Goal: Task Accomplishment & Management: Manage account settings

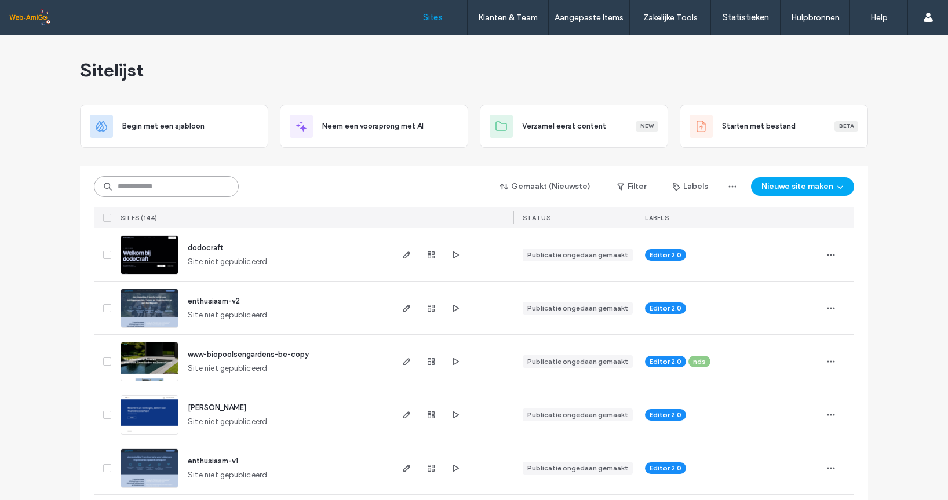
click at [176, 190] on input at bounding box center [166, 186] width 145 height 21
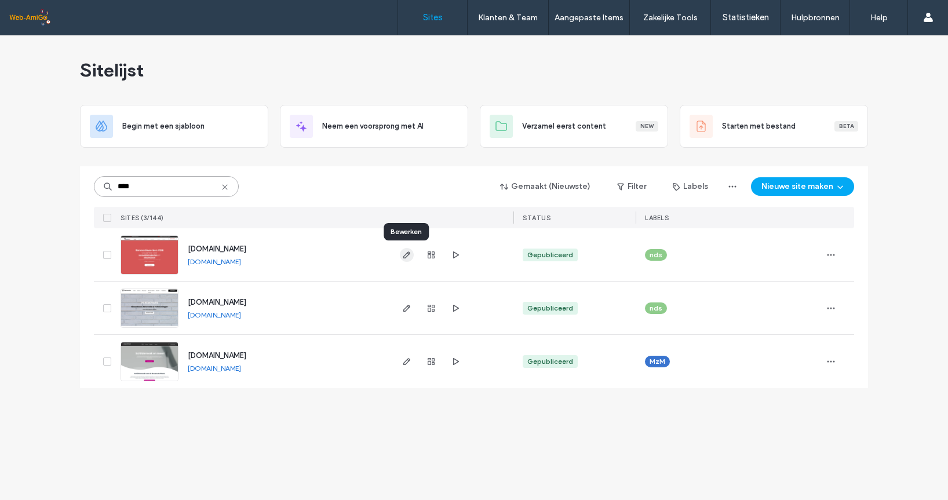
type input "****"
click at [408, 255] on icon "button" at bounding box center [406, 254] width 9 height 9
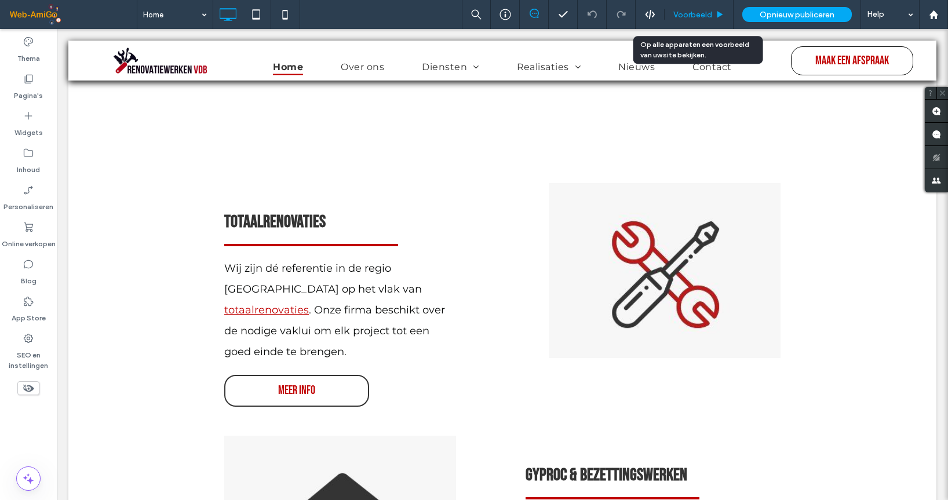
click at [705, 10] on span "Voorbeeld" at bounding box center [692, 15] width 39 height 10
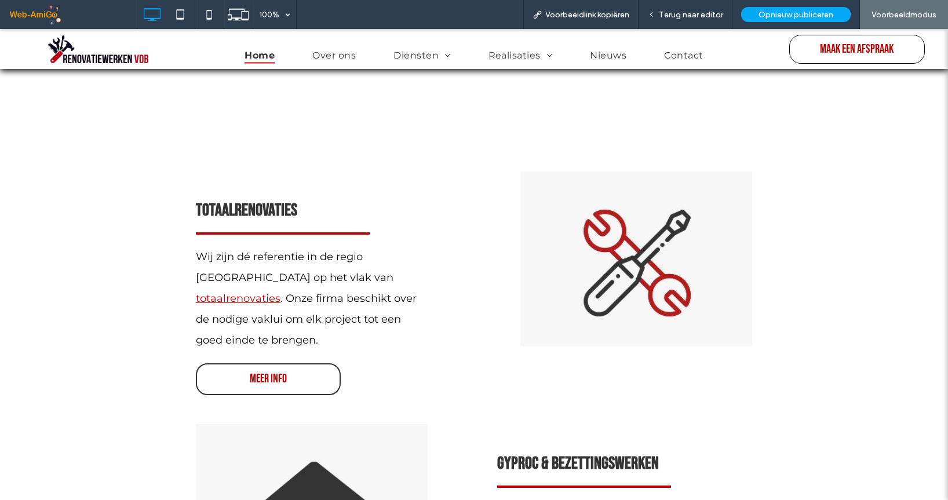
drag, startPoint x: 253, startPoint y: 311, endPoint x: 266, endPoint y: 342, distance: 34.2
click at [253, 366] on span "meer info" at bounding box center [268, 378] width 45 height 25
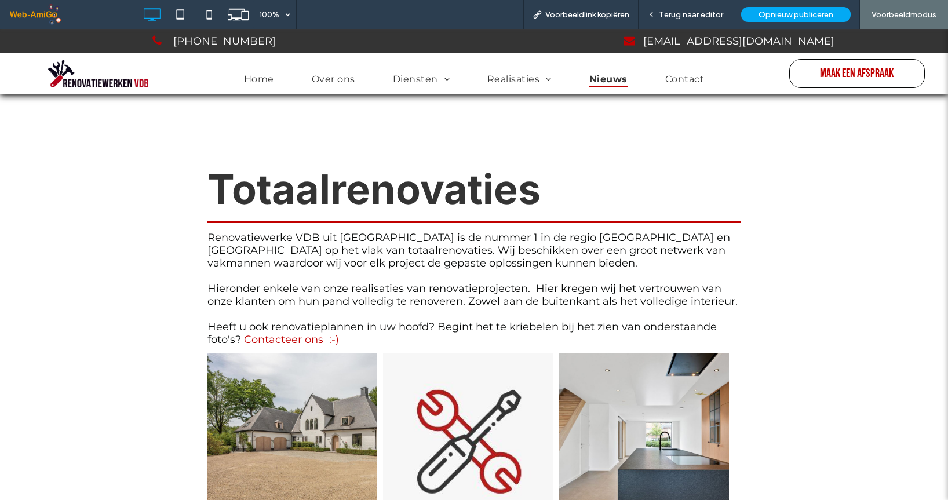
drag, startPoint x: 614, startPoint y: 82, endPoint x: 794, endPoint y: 147, distance: 191.5
click at [614, 82] on span "Nieuws" at bounding box center [608, 79] width 38 height 17
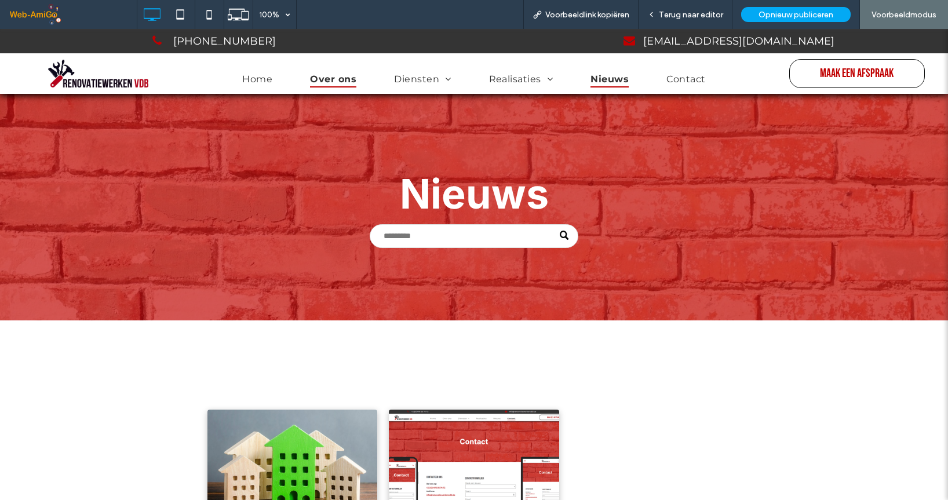
click at [337, 81] on span "Over ons" at bounding box center [333, 79] width 46 height 17
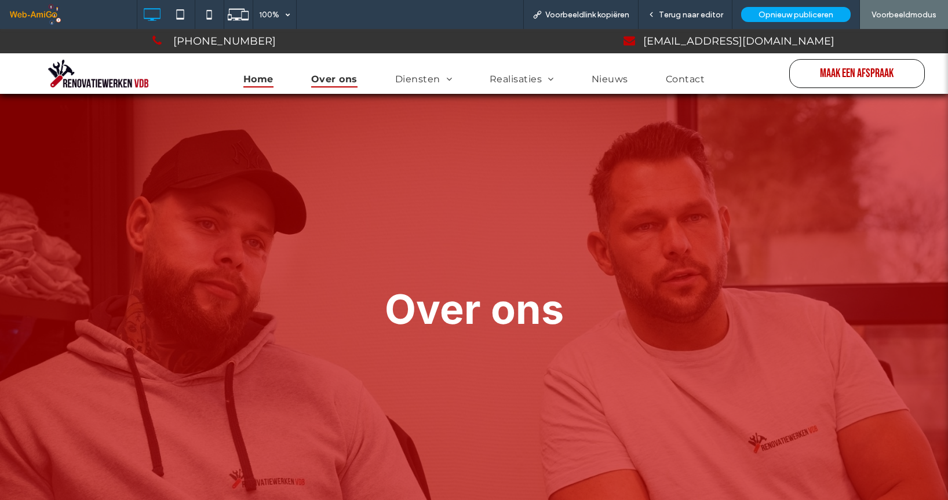
click at [253, 78] on span "Home" at bounding box center [258, 79] width 30 height 17
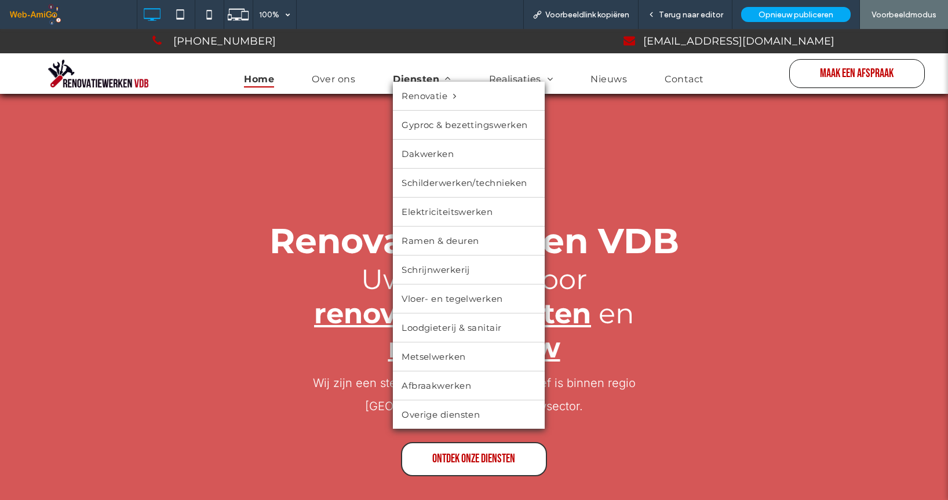
click at [422, 76] on span "Diensten" at bounding box center [422, 79] width 58 height 17
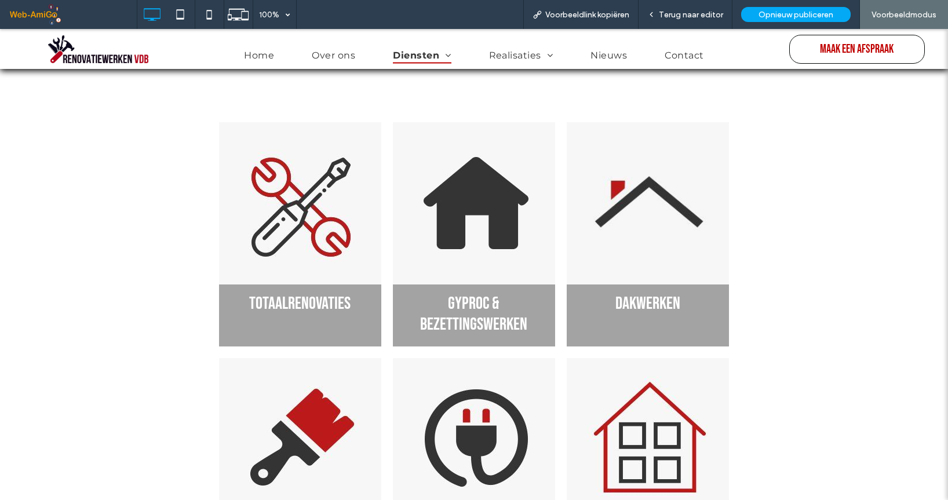
scroll to position [116, 0]
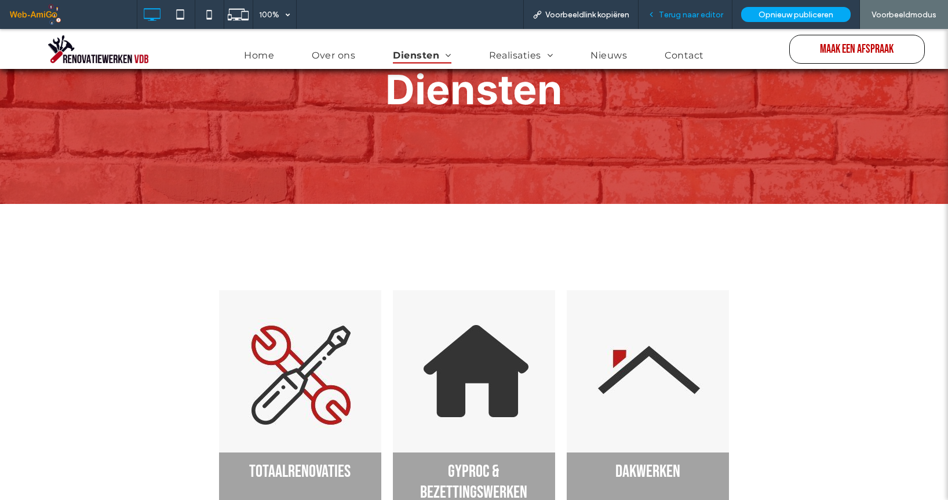
click at [682, 13] on span "Terug naar editor" at bounding box center [691, 15] width 64 height 10
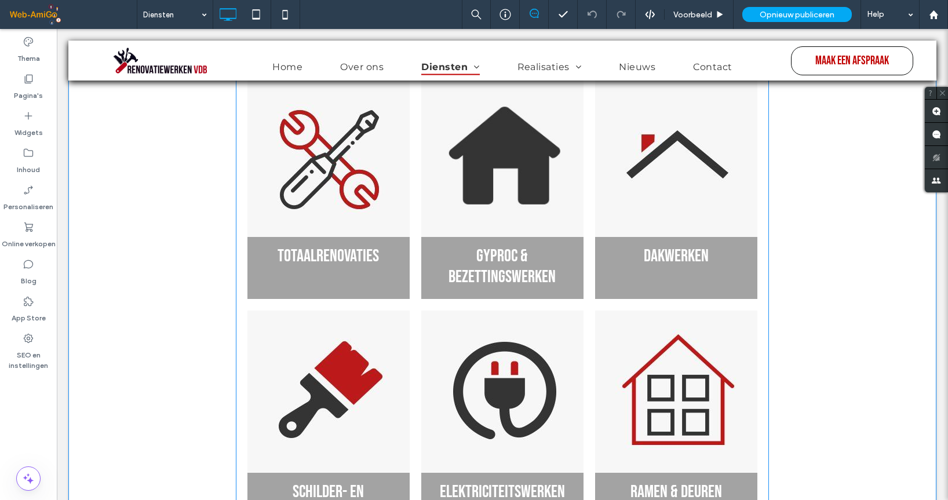
scroll to position [348, 0]
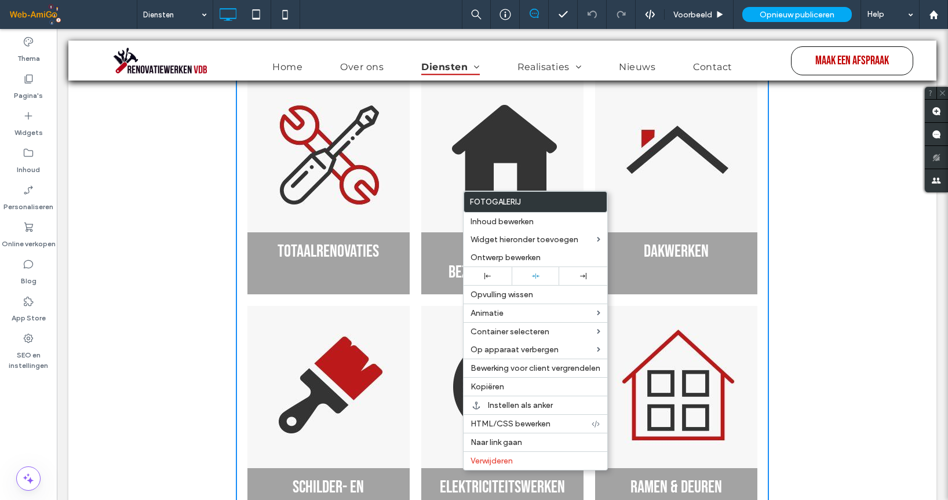
click at [512, 211] on label "Fotogalerij" at bounding box center [535, 202] width 143 height 20
click at [512, 218] on span "Inhoud bewerken" at bounding box center [501, 222] width 63 height 10
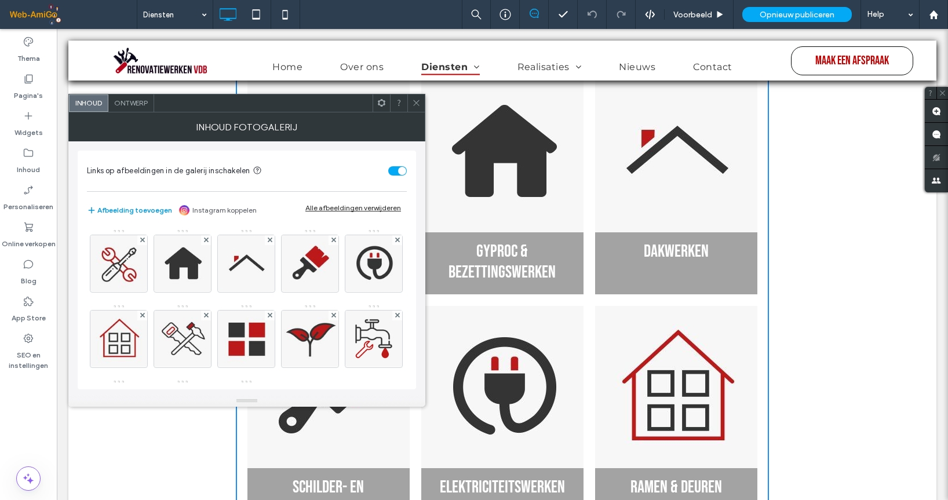
click at [126, 209] on button "Afbeelding toevoegen" at bounding box center [129, 210] width 85 height 14
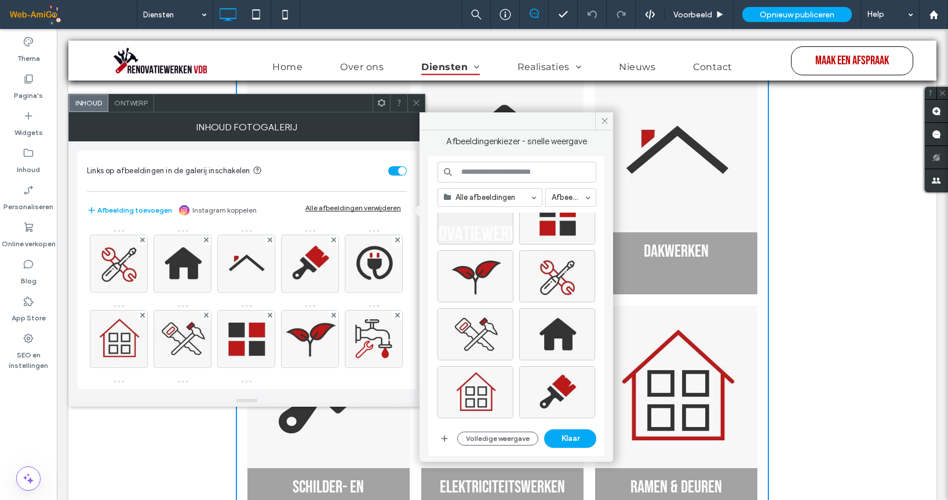
scroll to position [5135, 0]
drag, startPoint x: 610, startPoint y: 118, endPoint x: 553, endPoint y: 90, distance: 63.5
click at [610, 118] on span at bounding box center [604, 120] width 18 height 17
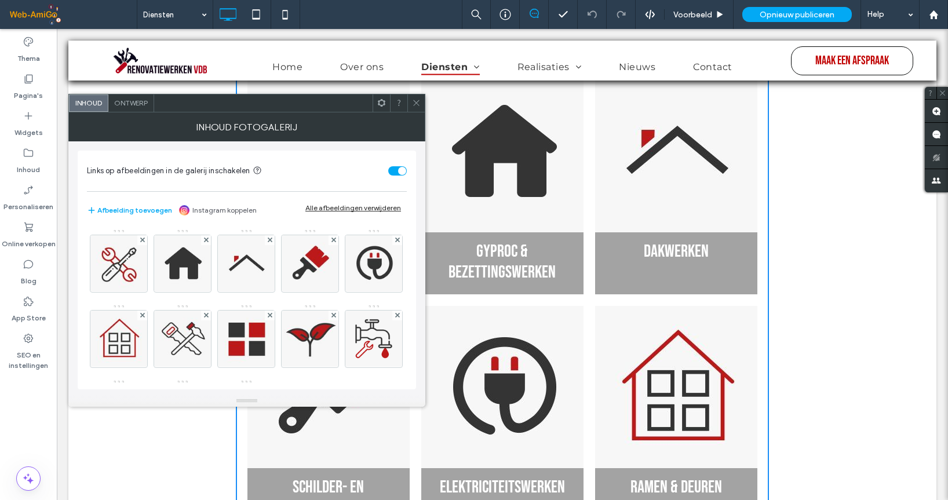
click at [415, 104] on icon at bounding box center [416, 102] width 9 height 9
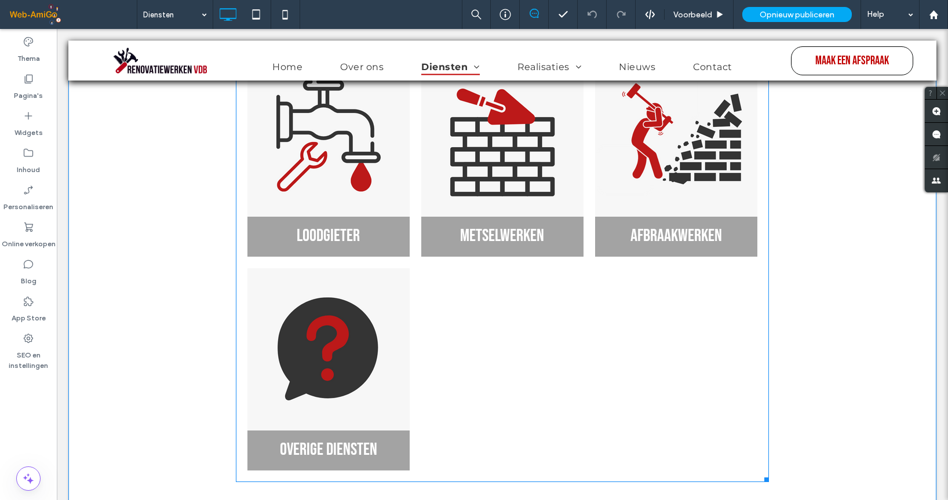
scroll to position [1043, 0]
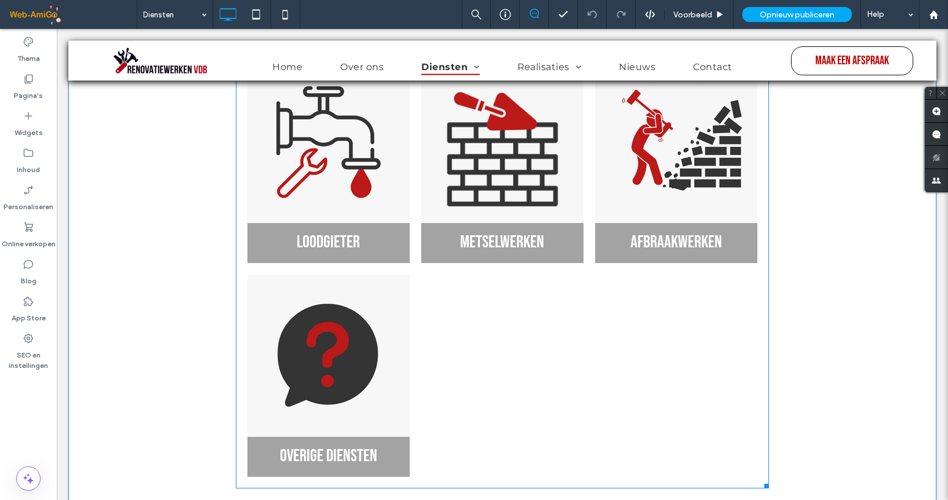
click at [448, 136] on link at bounding box center [502, 142] width 172 height 172
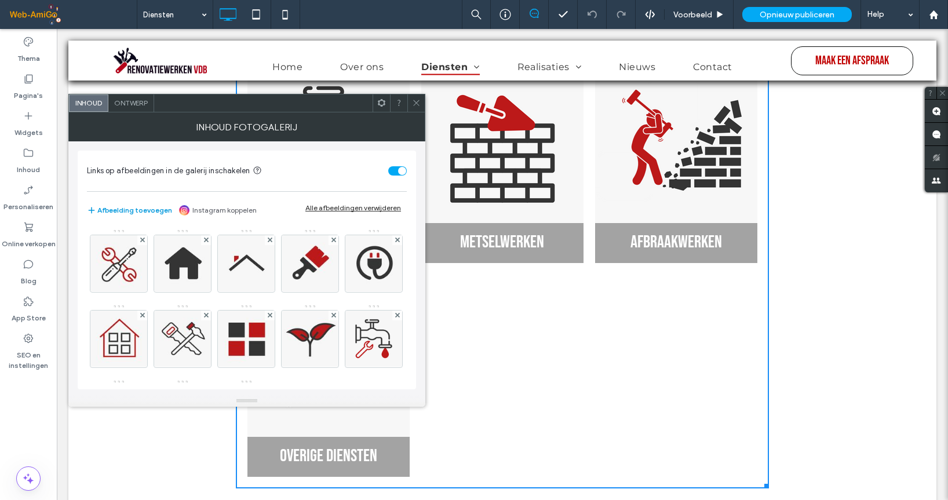
click at [135, 207] on button "Afbeelding toevoegen" at bounding box center [129, 210] width 85 height 14
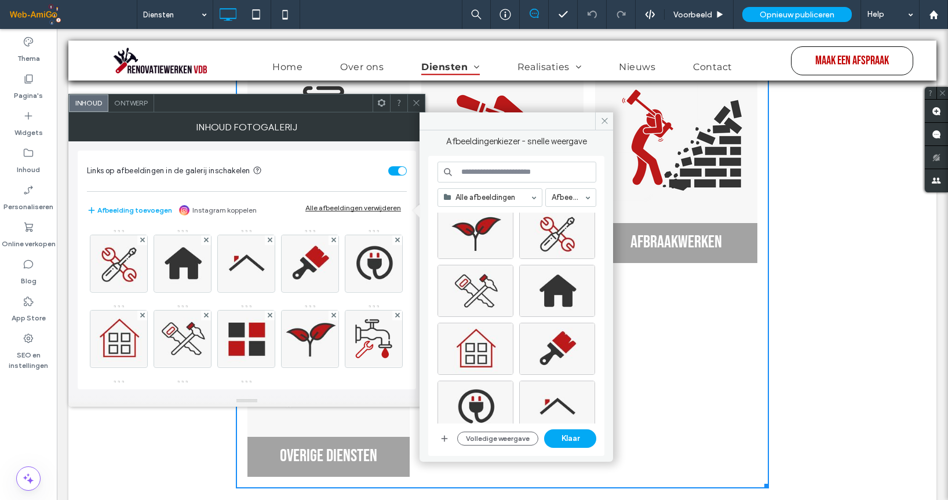
scroll to position [5193, 0]
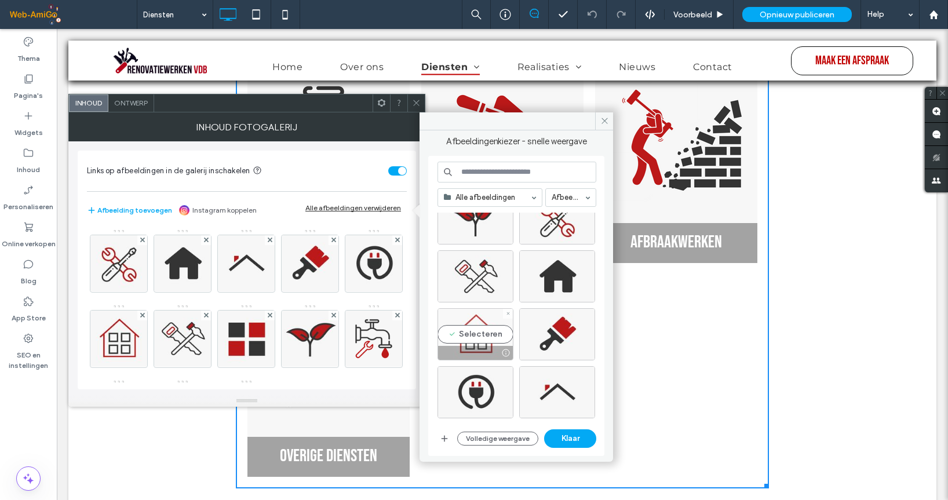
click at [476, 327] on div "Selecteren" at bounding box center [475, 334] width 76 height 52
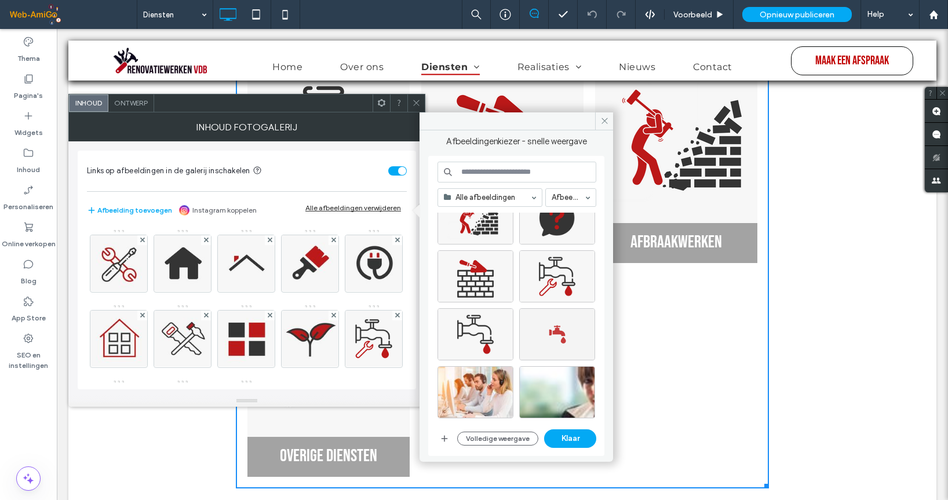
scroll to position [4614, 0]
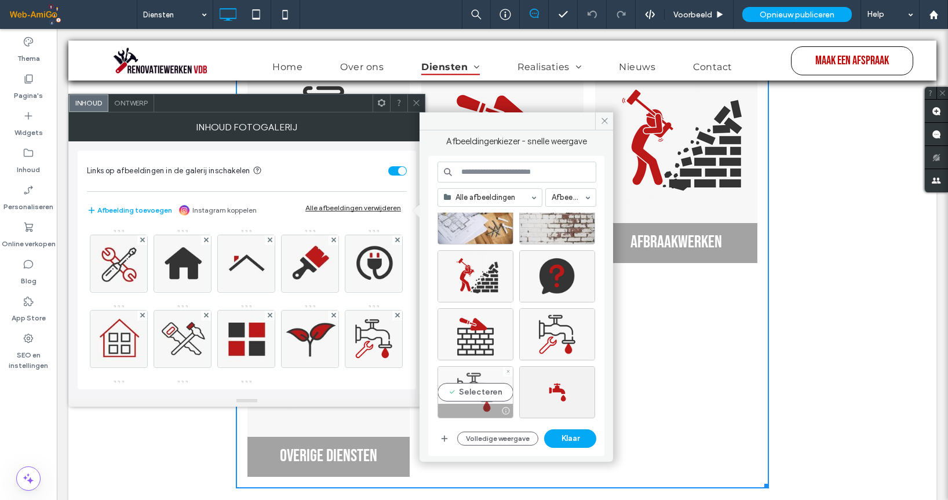
click at [480, 390] on div "Selecteren" at bounding box center [475, 392] width 76 height 52
click at [566, 436] on button "Klaar" at bounding box center [570, 438] width 52 height 19
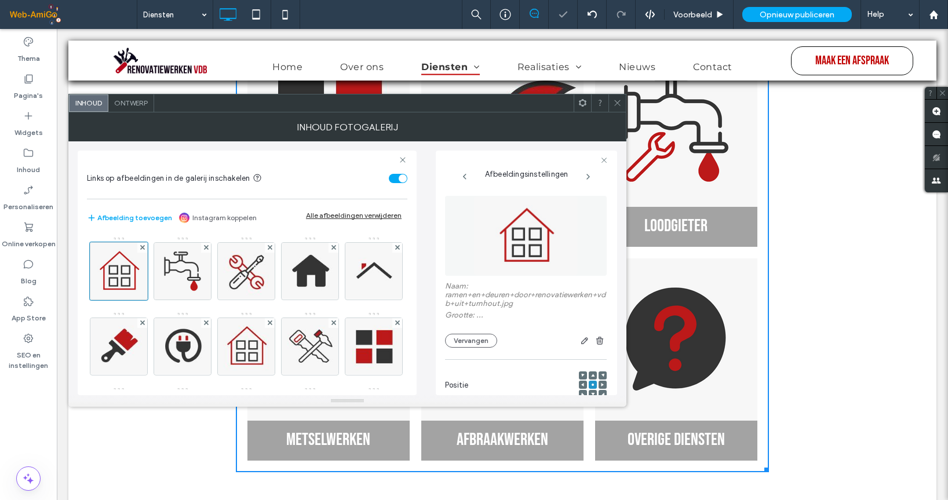
scroll to position [1026, 0]
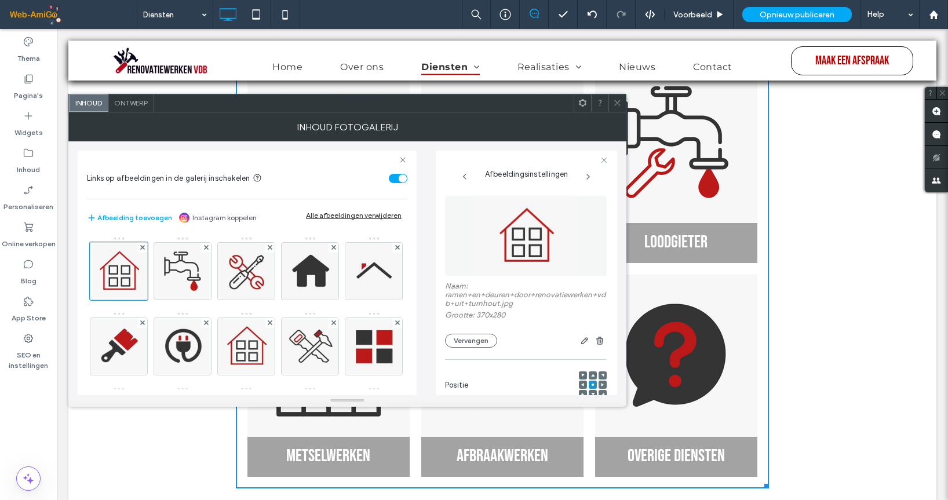
click at [498, 300] on label "Naam: ramen+en+deuren+door+renovatiewerken+vdb+uit+turnhout.jpg" at bounding box center [526, 296] width 162 height 29
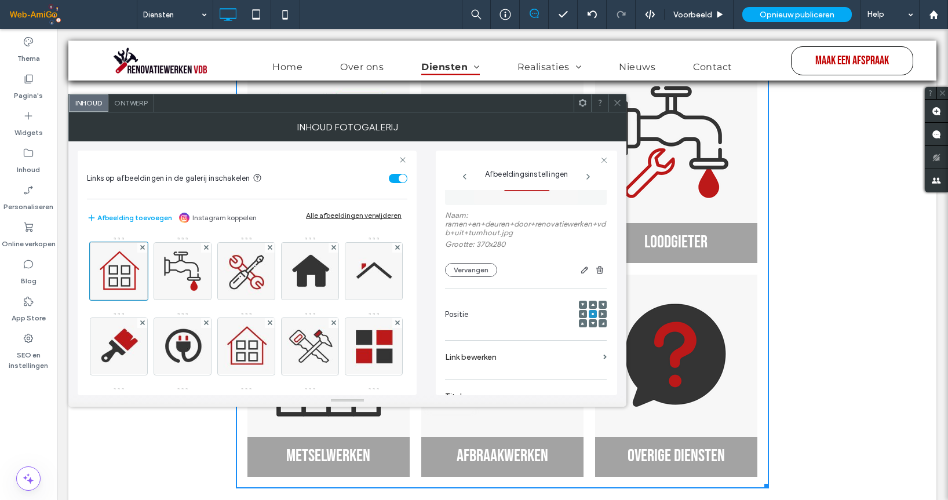
scroll to position [58, 0]
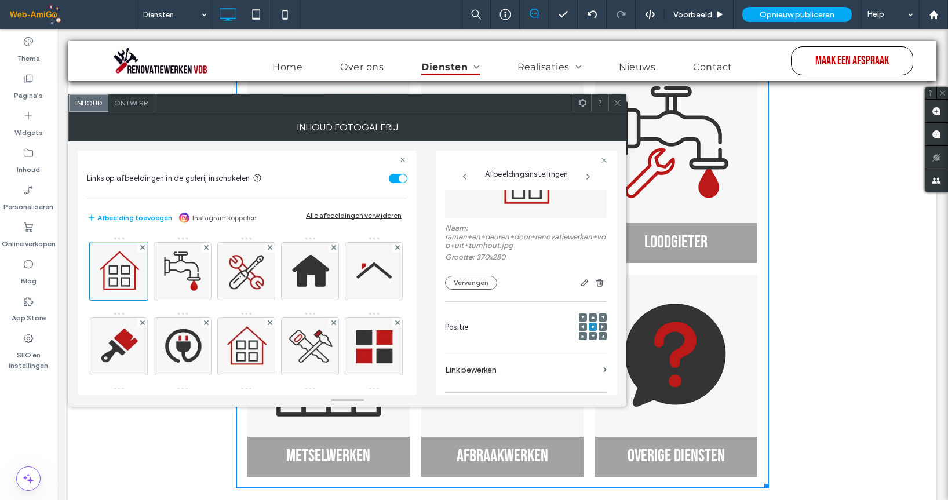
click at [514, 370] on label "Link bewerken" at bounding box center [522, 369] width 154 height 21
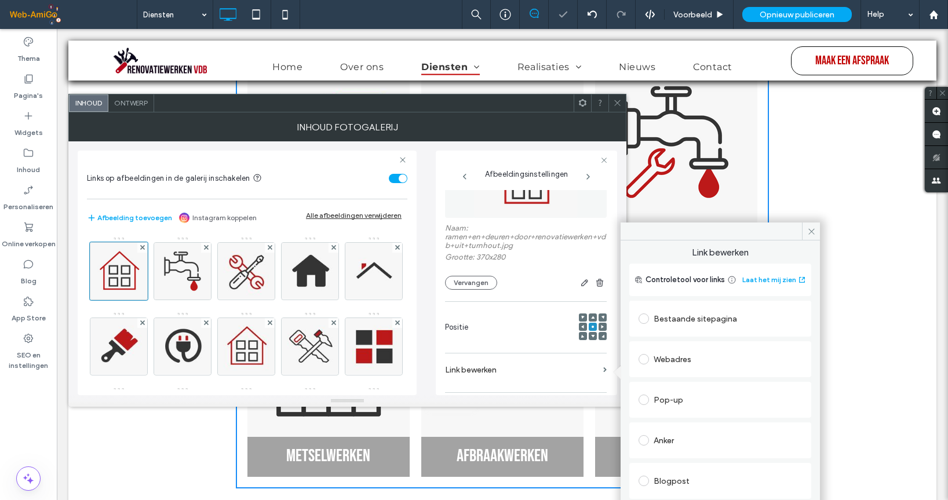
click at [696, 317] on div "Bestaande sitepagina" at bounding box center [719, 318] width 163 height 19
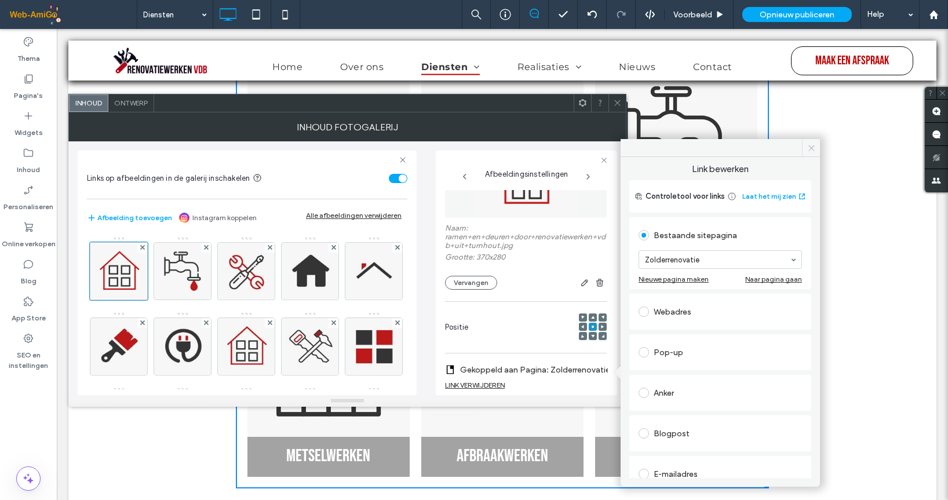
click at [807, 145] on icon at bounding box center [811, 148] width 9 height 9
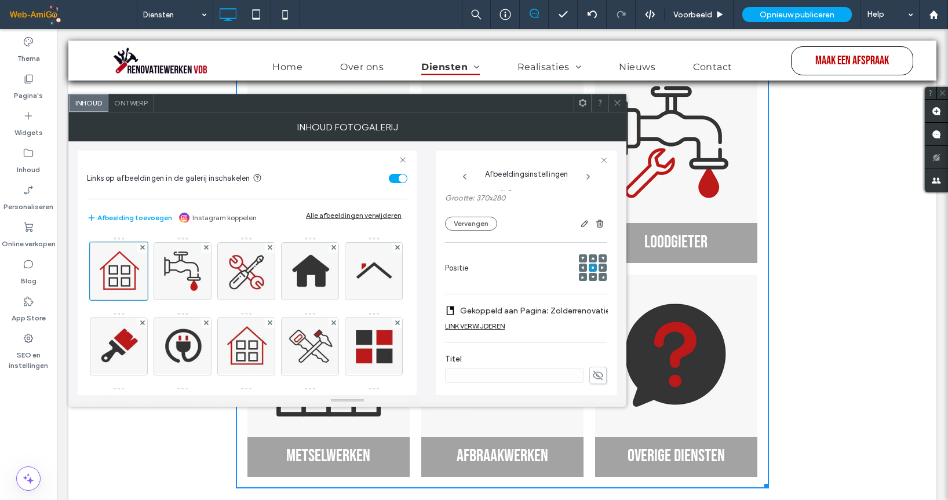
scroll to position [232, 0]
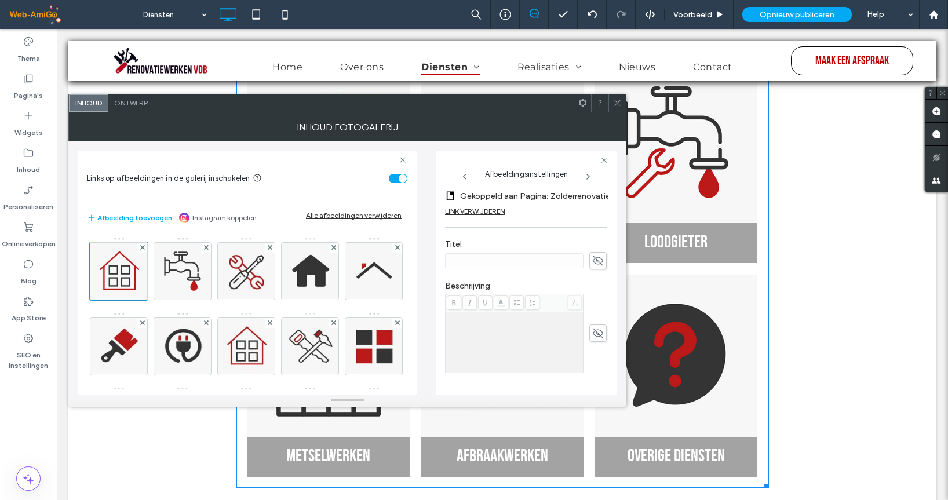
click at [593, 260] on use at bounding box center [598, 260] width 10 height 9
click at [516, 261] on input at bounding box center [514, 260] width 138 height 15
type input "**********"
click at [597, 296] on div at bounding box center [526, 333] width 162 height 79
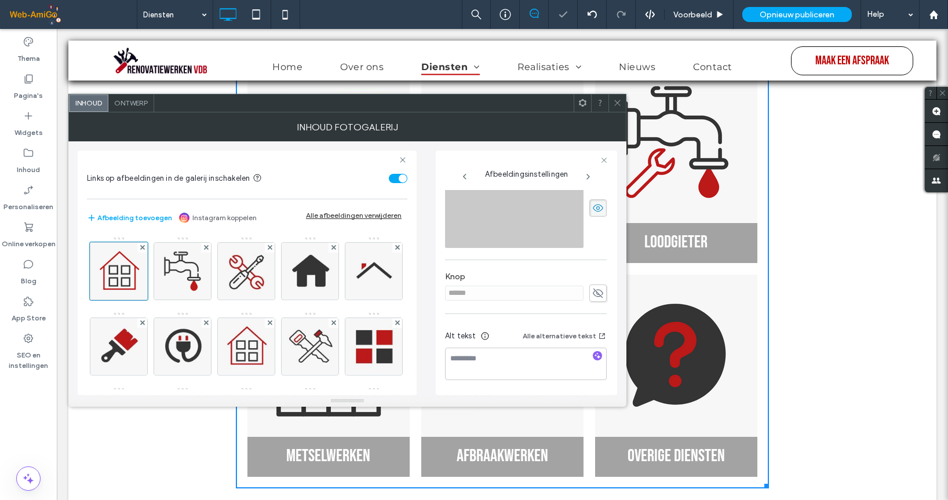
scroll to position [362, 0]
click at [188, 269] on img at bounding box center [182, 271] width 75 height 57
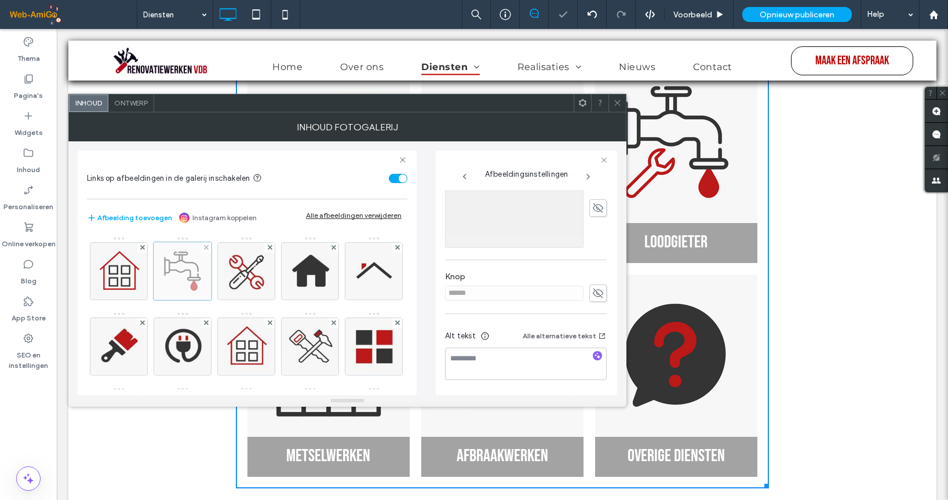
scroll to position [348, 0]
click at [242, 267] on img at bounding box center [246, 271] width 75 height 57
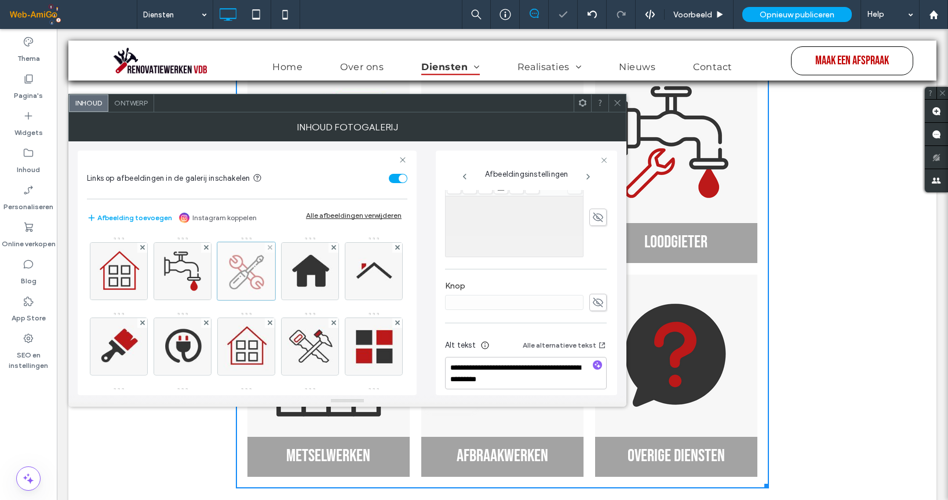
scroll to position [203, 0]
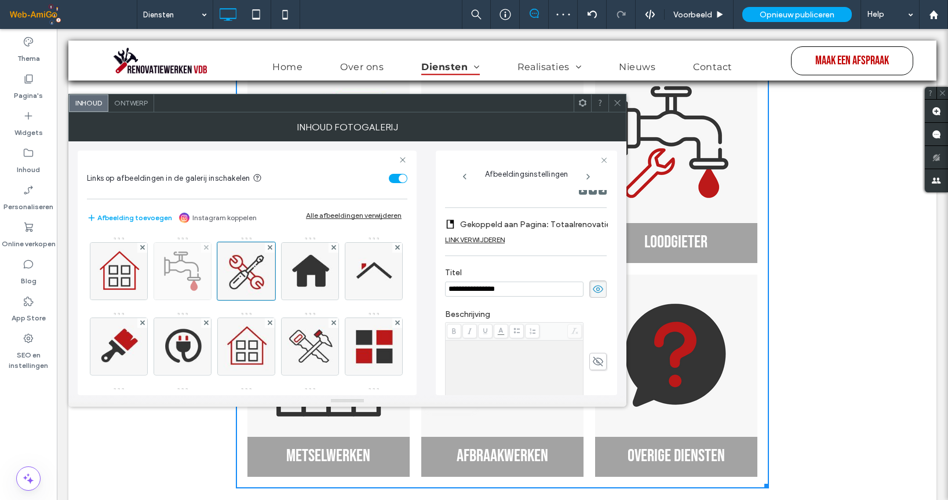
click at [178, 268] on img at bounding box center [182, 271] width 75 height 57
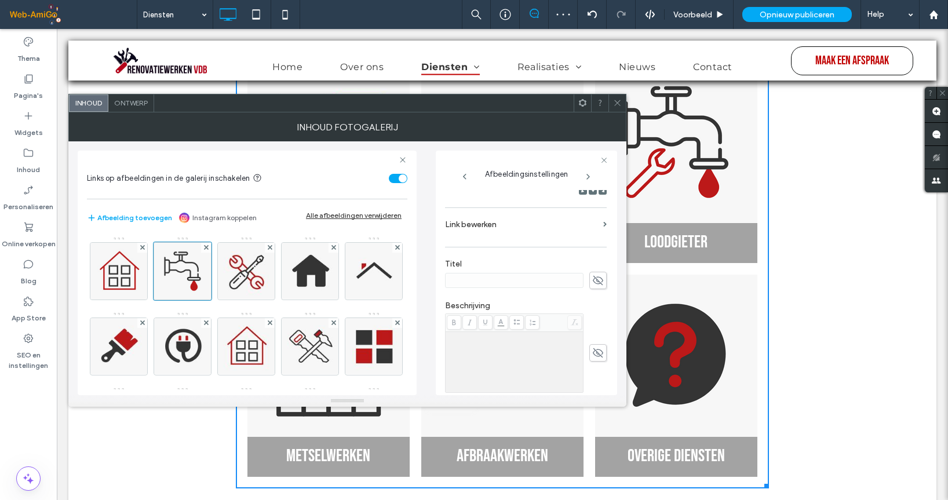
click at [593, 277] on use at bounding box center [598, 280] width 10 height 9
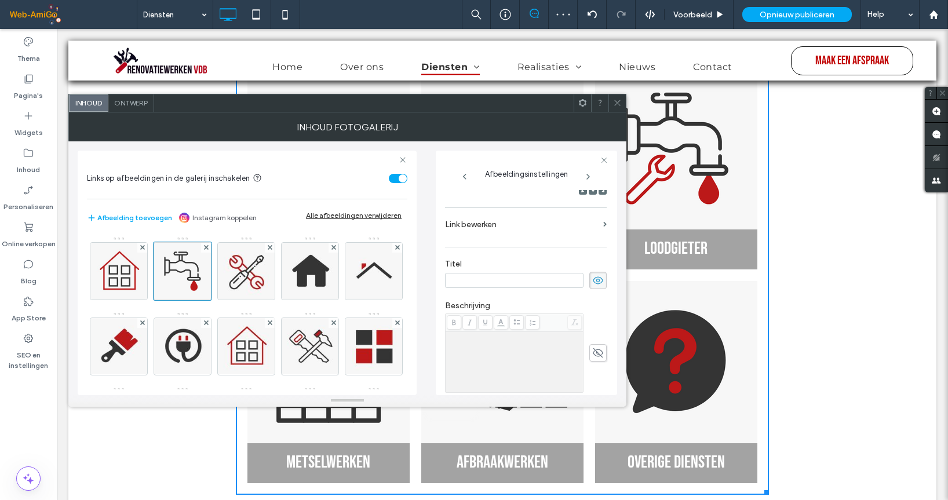
click at [520, 280] on input at bounding box center [514, 280] width 138 height 15
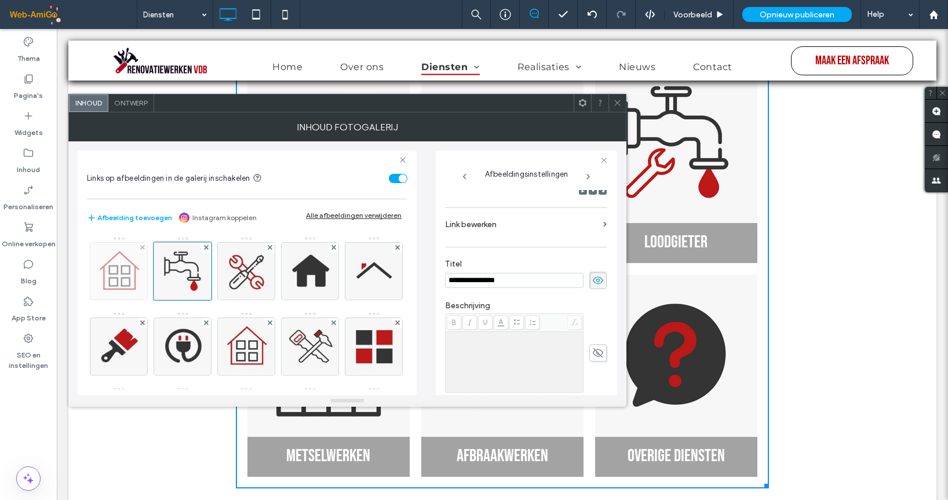
type input "**********"
click at [127, 269] on img at bounding box center [118, 271] width 75 height 57
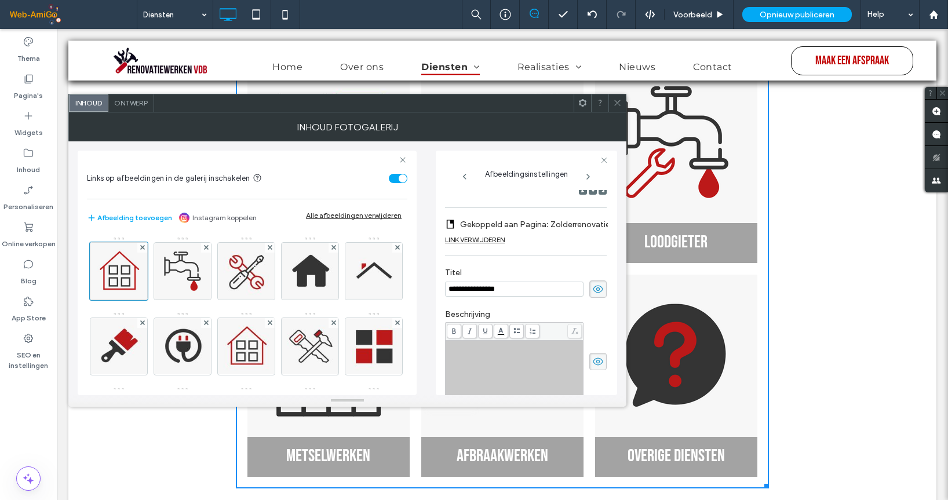
type input "**********"
click at [193, 274] on img at bounding box center [182, 271] width 75 height 57
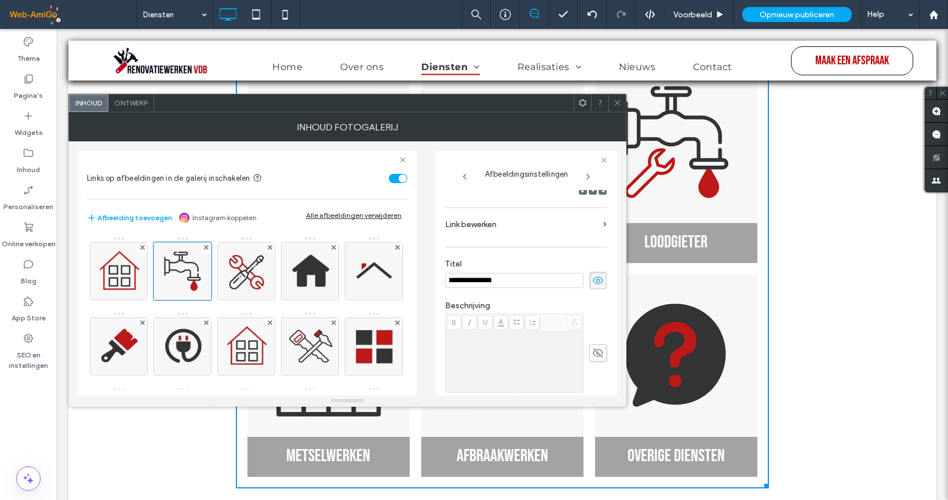
drag, startPoint x: 536, startPoint y: 279, endPoint x: 403, endPoint y: 268, distance: 133.6
click at [403, 268] on div "**********" at bounding box center [347, 268] width 539 height 254
type input "**********"
click at [123, 269] on img at bounding box center [118, 271] width 75 height 57
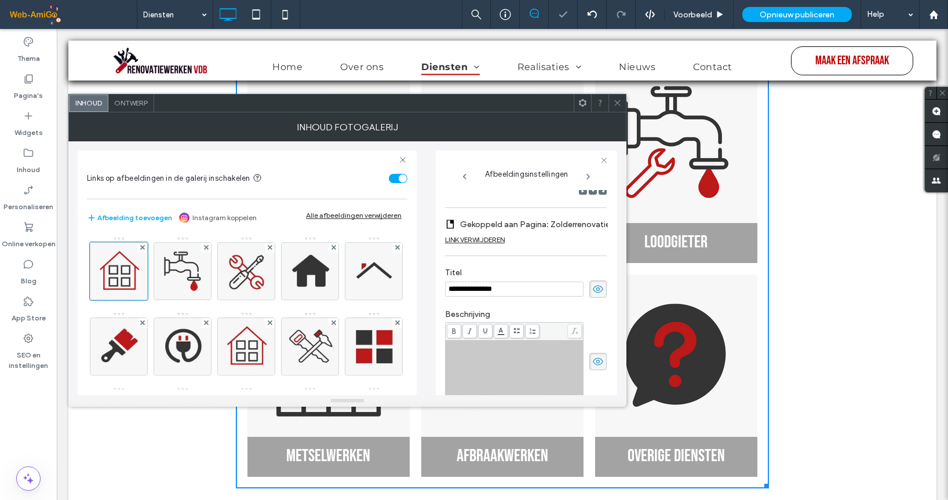
drag, startPoint x: 533, startPoint y: 288, endPoint x: 433, endPoint y: 283, distance: 100.3
click at [433, 283] on div "**********" at bounding box center [347, 268] width 539 height 254
type input "**********"
click at [617, 101] on icon at bounding box center [617, 102] width 9 height 9
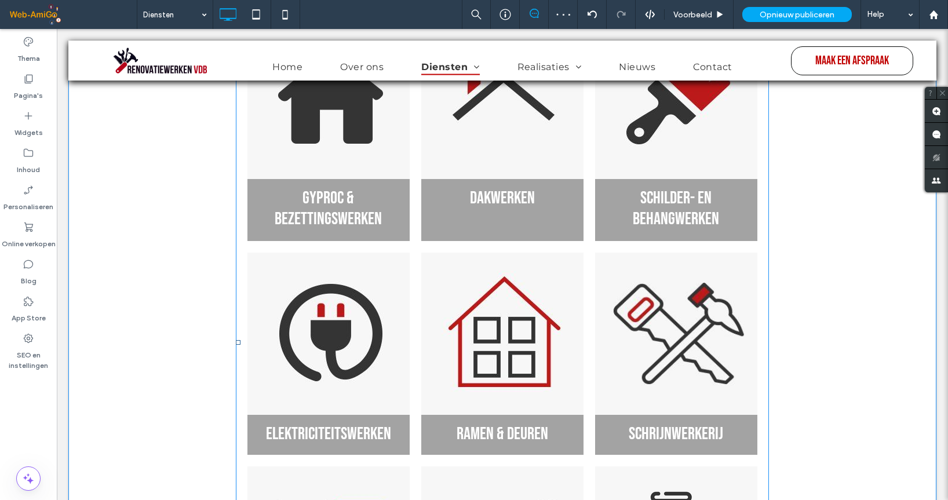
scroll to position [267, 0]
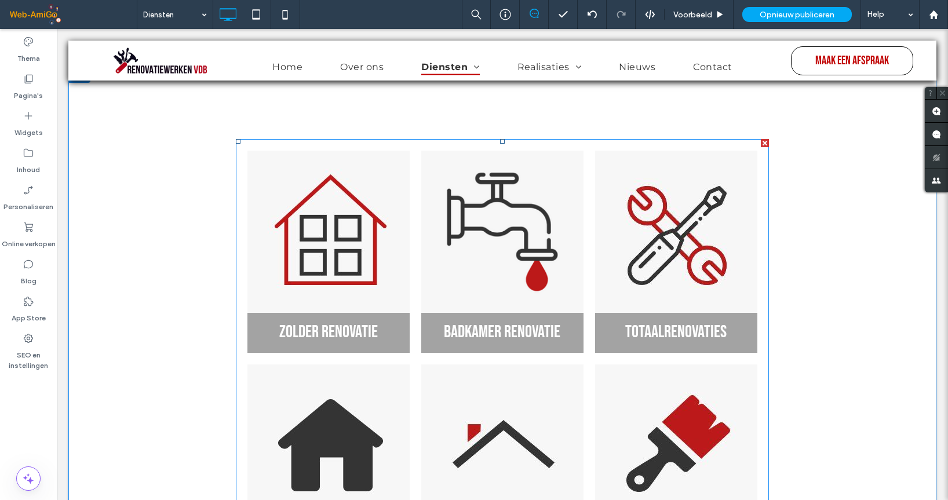
click at [547, 250] on link at bounding box center [502, 231] width 172 height 172
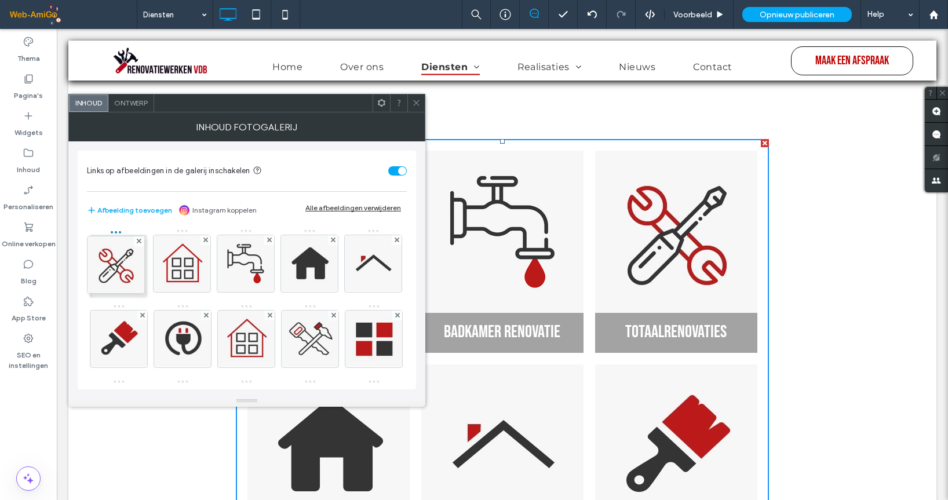
drag, startPoint x: 244, startPoint y: 260, endPoint x: 114, endPoint y: 260, distance: 130.9
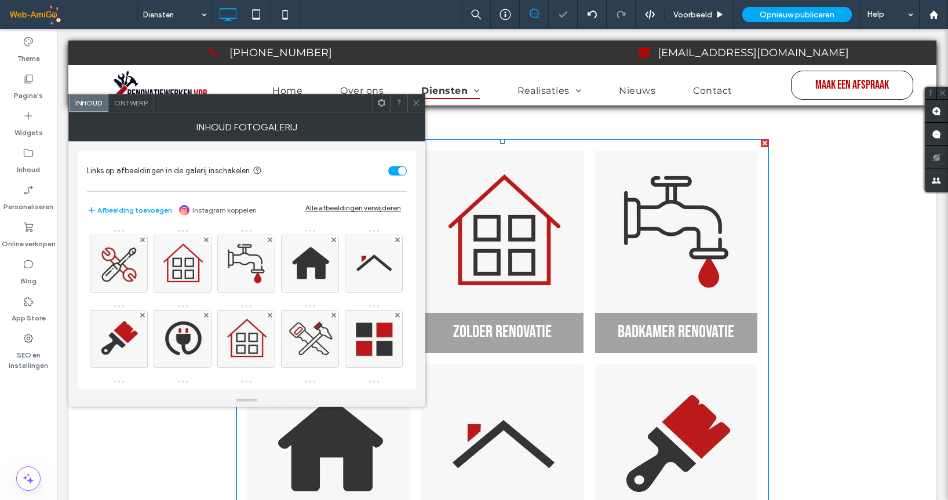
drag, startPoint x: 415, startPoint y: 99, endPoint x: 580, endPoint y: 158, distance: 175.2
click at [415, 99] on icon at bounding box center [416, 102] width 9 height 9
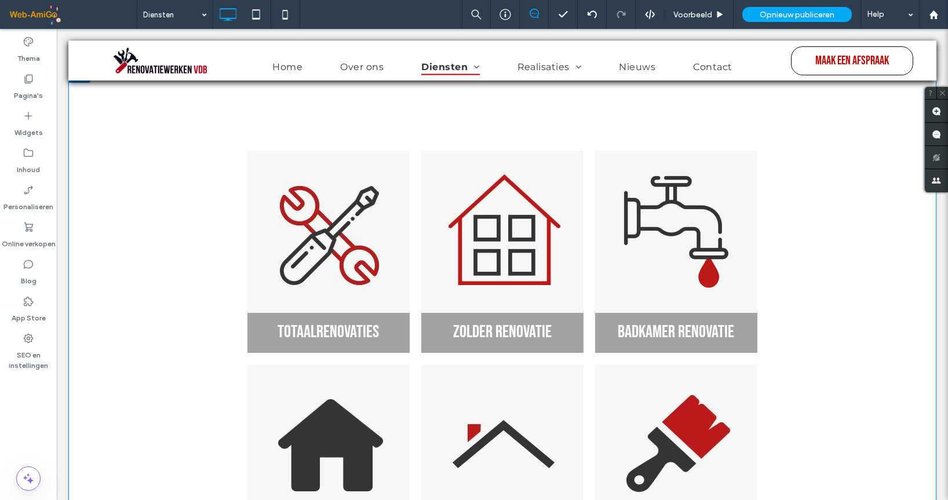
scroll to position [0, 0]
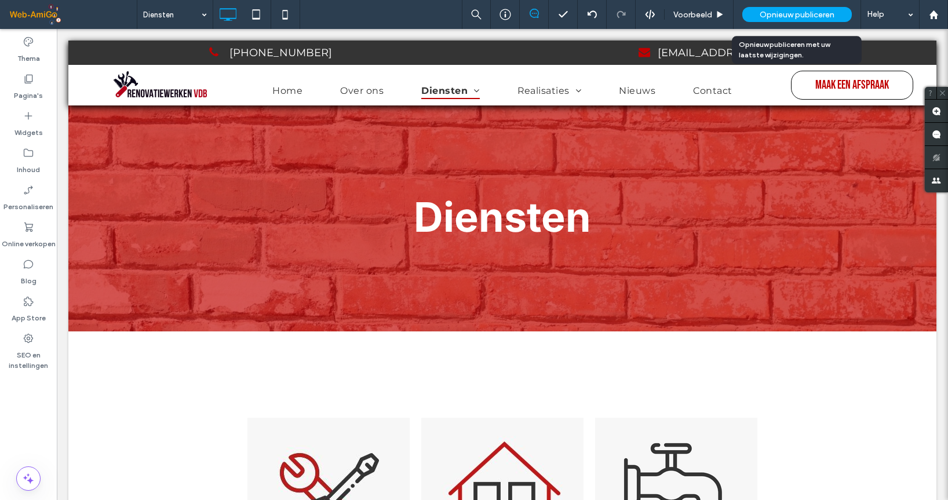
click at [796, 14] on span "Opnieuw publiceren" at bounding box center [796, 15] width 75 height 10
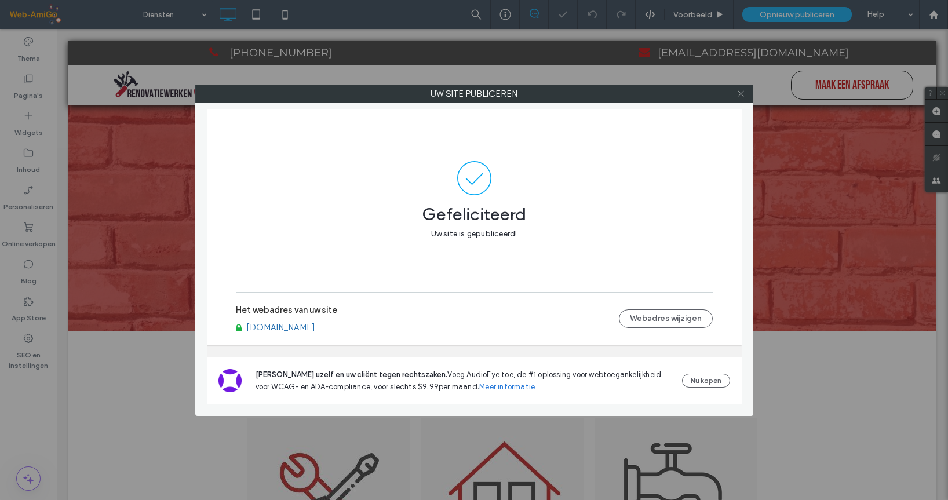
click at [742, 94] on icon at bounding box center [740, 93] width 9 height 9
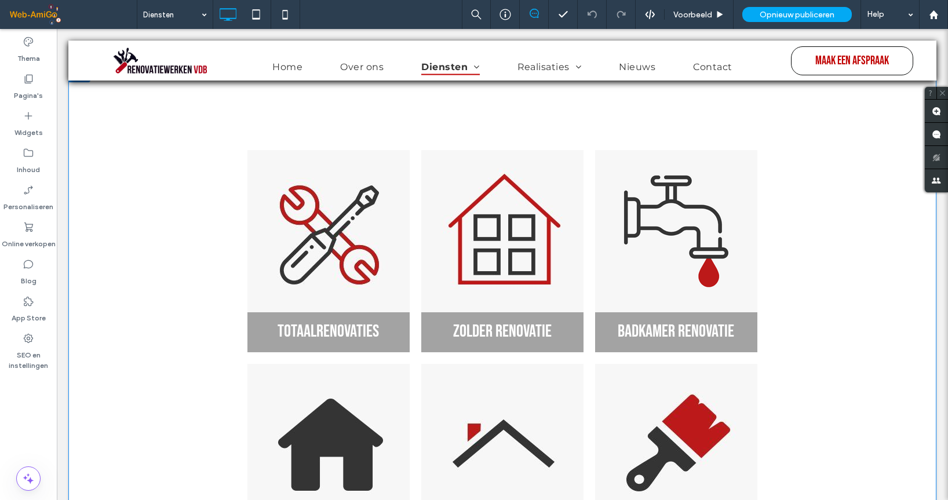
scroll to position [290, 0]
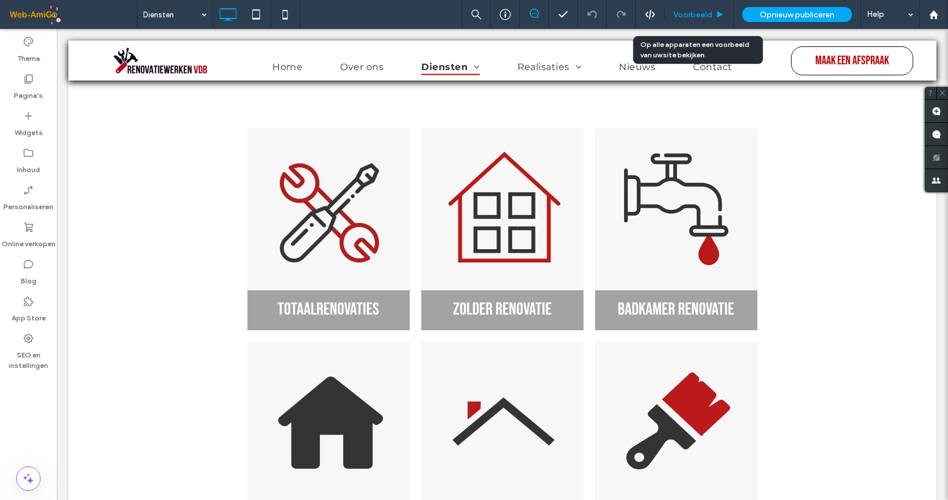
click at [687, 12] on span "Voorbeeld" at bounding box center [692, 15] width 39 height 10
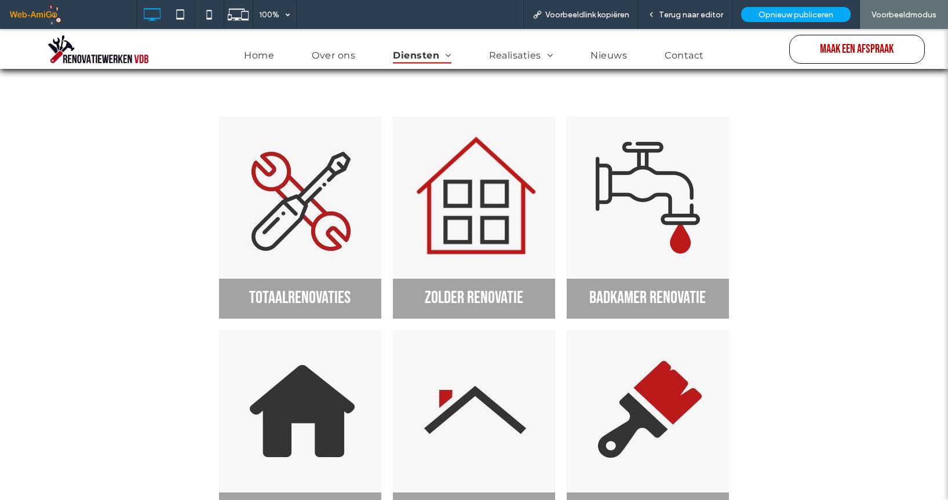
click at [518, 198] on link at bounding box center [474, 197] width 172 height 172
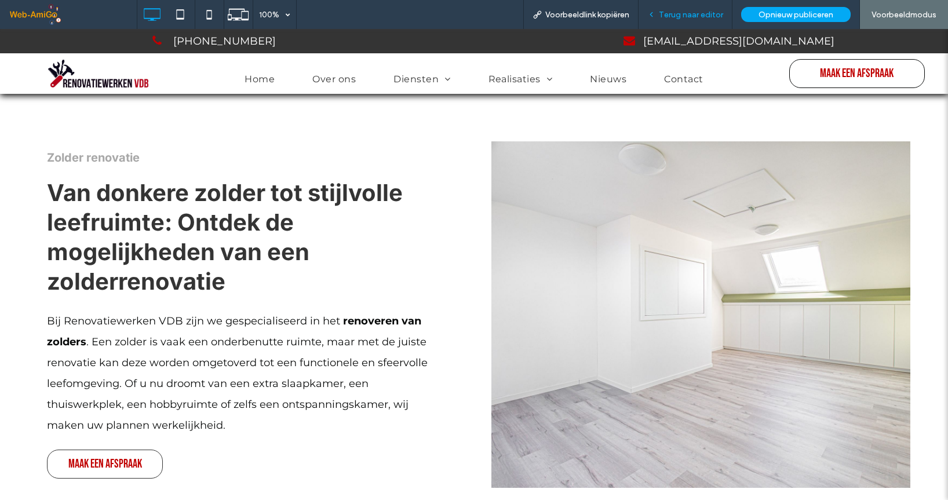
click at [671, 12] on span "Terug naar editor" at bounding box center [691, 15] width 64 height 10
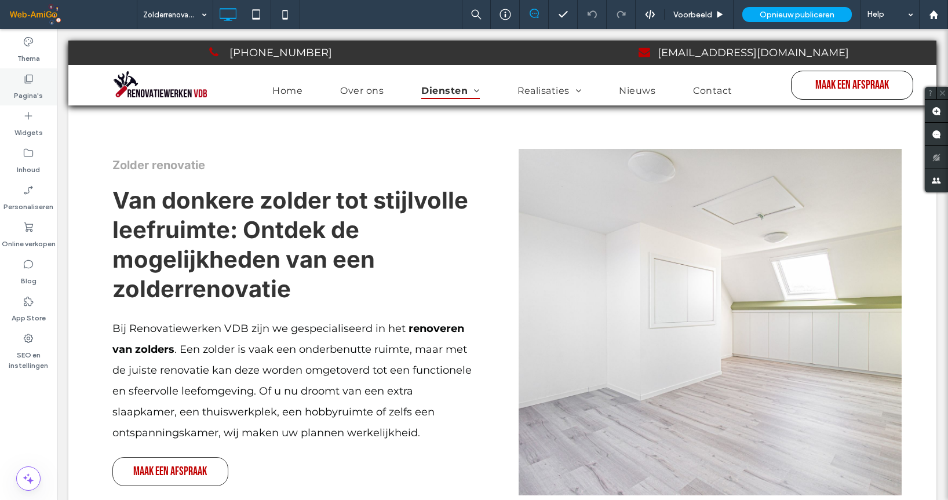
click at [27, 82] on icon at bounding box center [29, 79] width 12 height 12
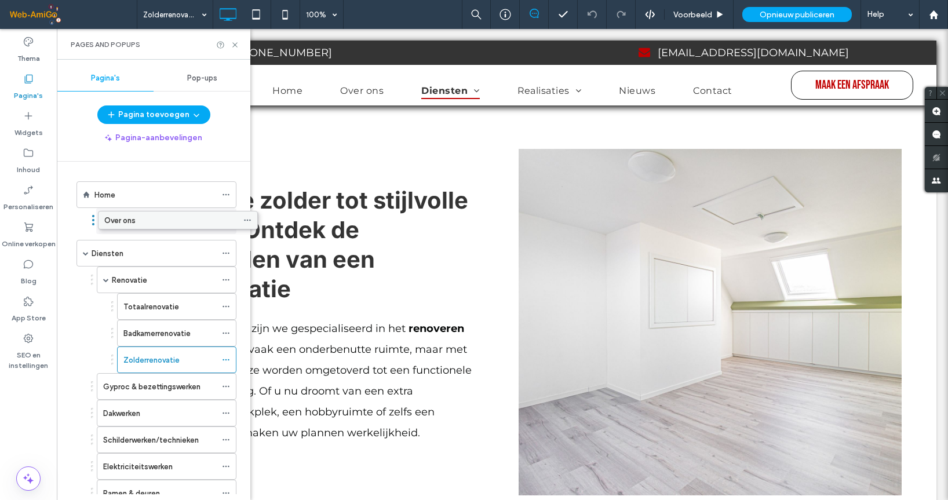
drag, startPoint x: 79, startPoint y: 224, endPoint x: 100, endPoint y: 223, distance: 20.9
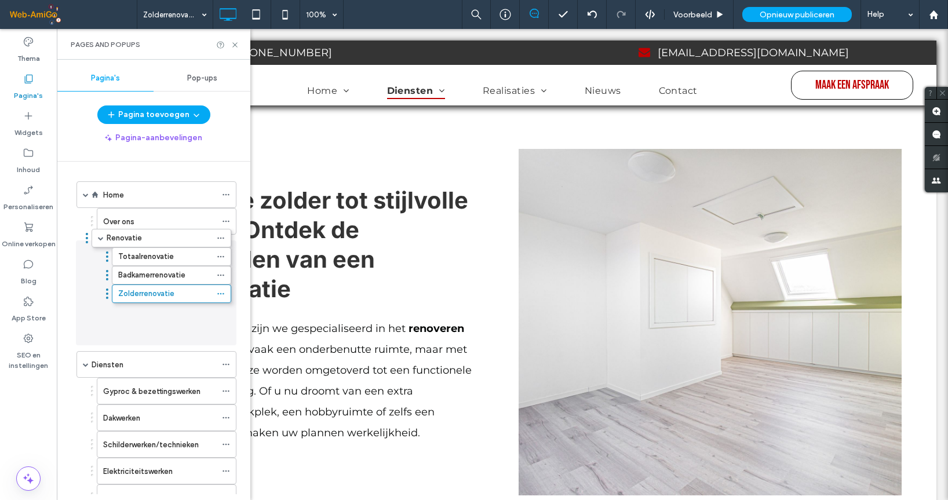
drag, startPoint x: 92, startPoint y: 278, endPoint x: 86, endPoint y: 236, distance: 42.6
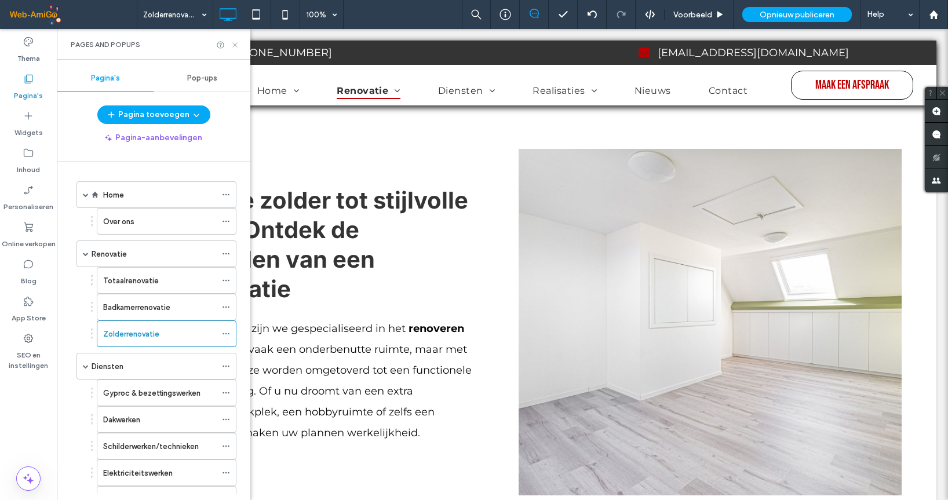
click at [234, 43] on use at bounding box center [234, 44] width 5 height 5
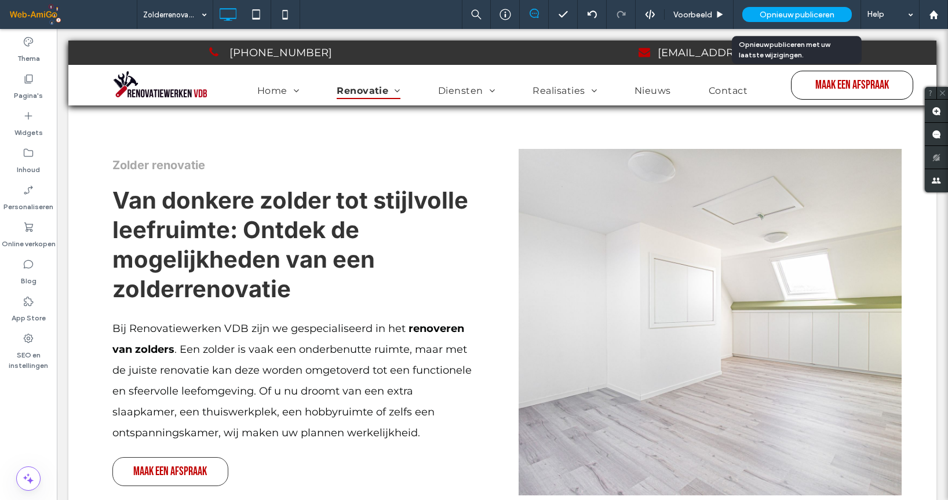
click at [812, 16] on span "Opnieuw publiceren" at bounding box center [796, 15] width 75 height 10
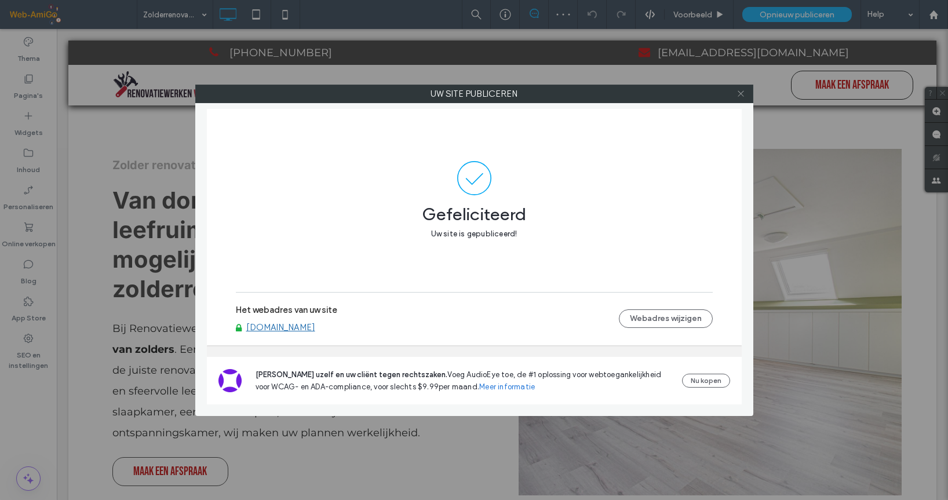
click at [742, 93] on icon at bounding box center [740, 93] width 9 height 9
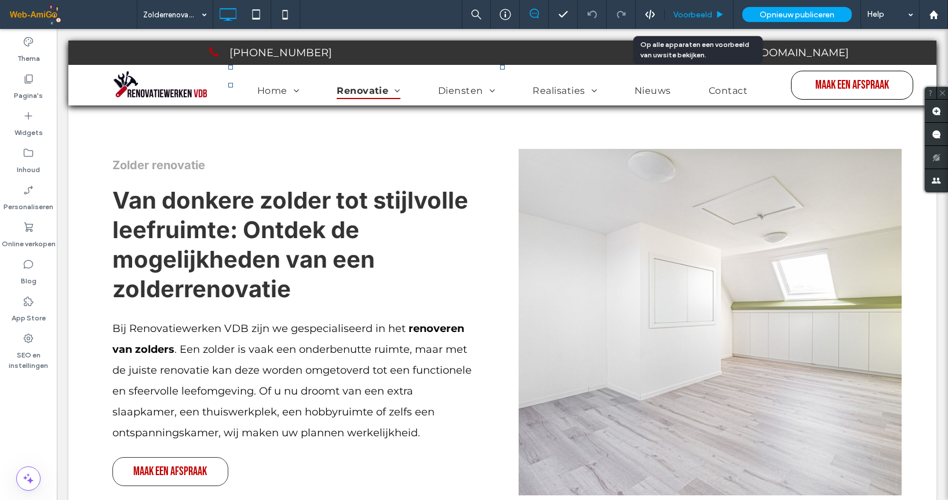
click at [692, 13] on span "Voorbeeld" at bounding box center [692, 15] width 39 height 10
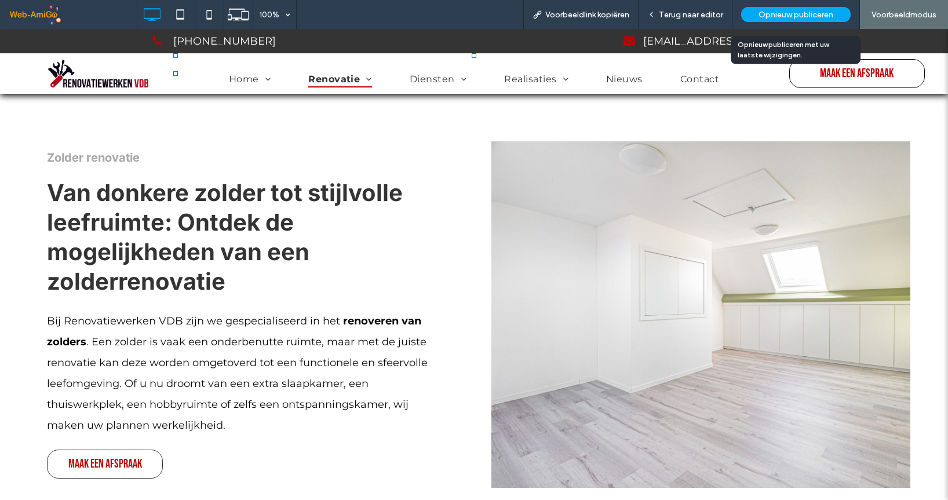
click at [809, 16] on span "Opnieuw publiceren" at bounding box center [795, 15] width 75 height 10
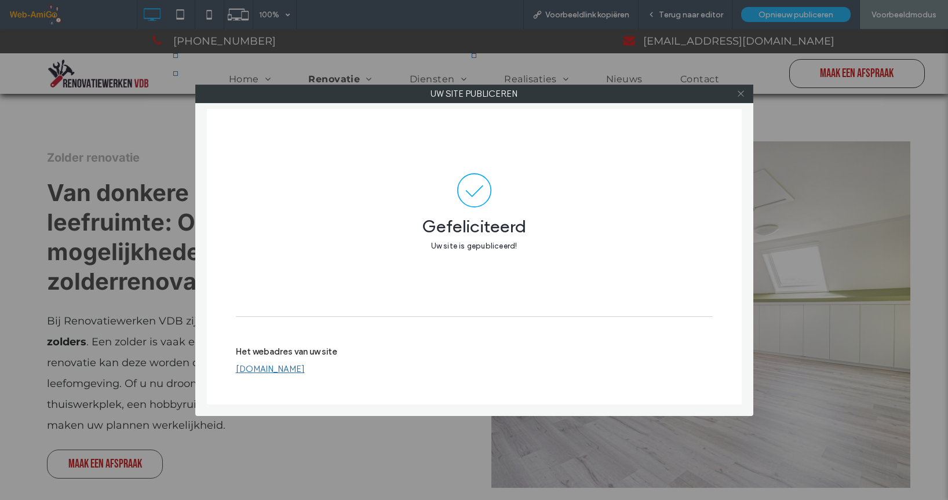
click at [743, 95] on icon at bounding box center [740, 93] width 9 height 9
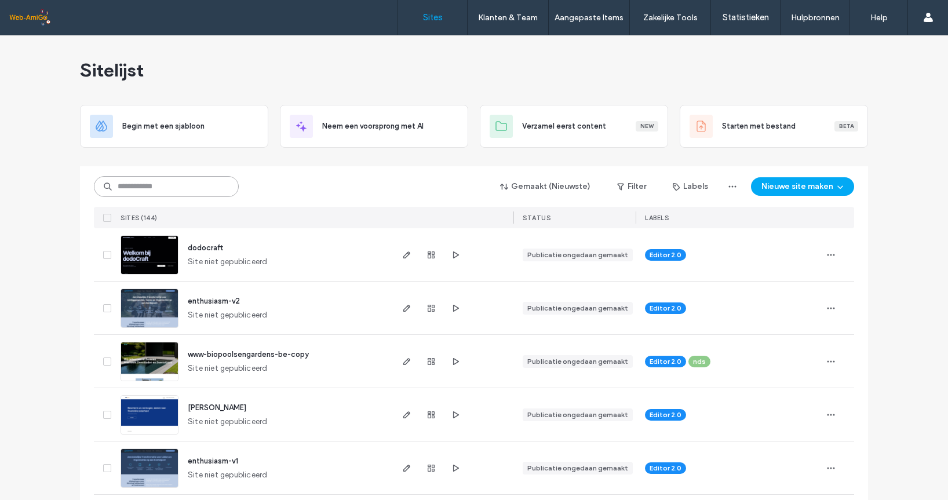
click at [178, 185] on input at bounding box center [166, 186] width 145 height 21
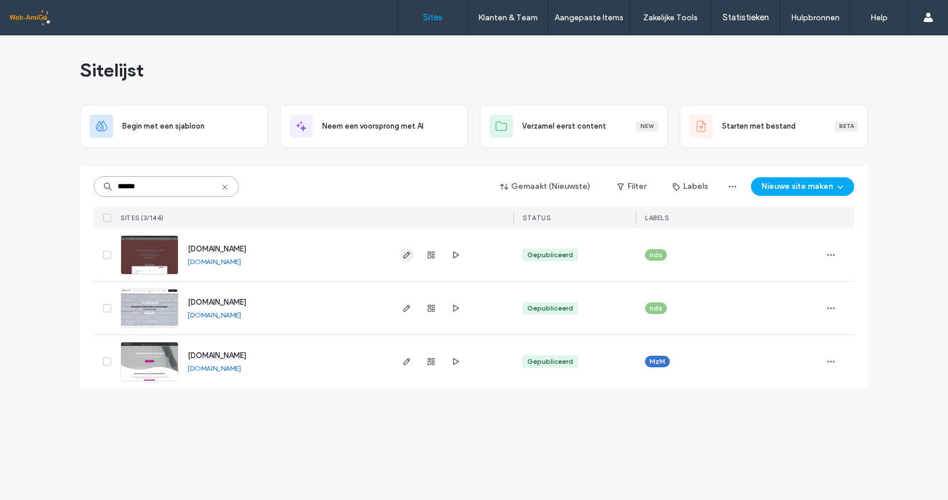
type input "******"
click at [405, 253] on use "button" at bounding box center [406, 254] width 7 height 7
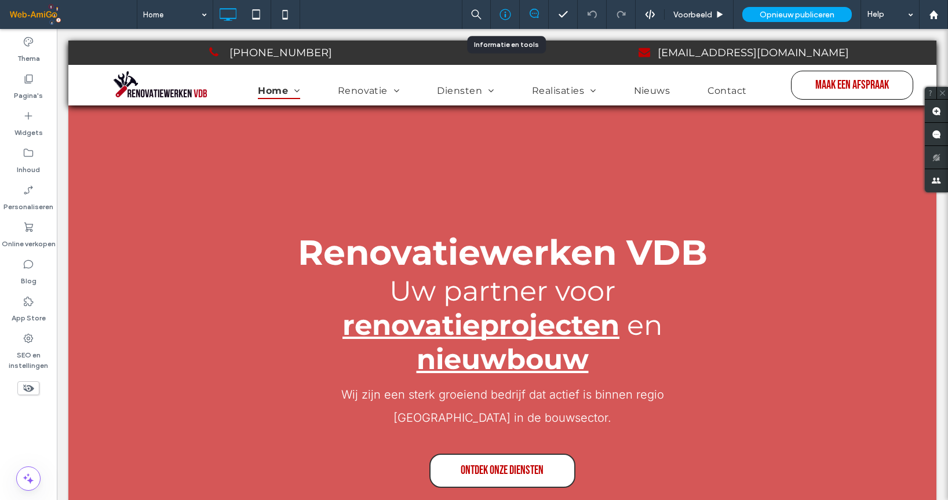
click at [510, 14] on div at bounding box center [505, 15] width 28 height 12
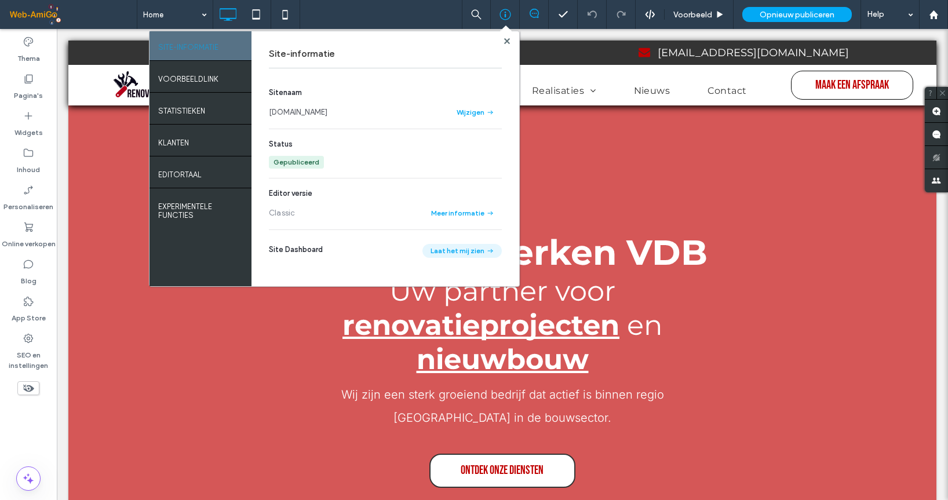
click at [452, 249] on button "Laat het mij zien" at bounding box center [461, 251] width 79 height 14
click at [509, 43] on div at bounding box center [506, 40] width 9 height 9
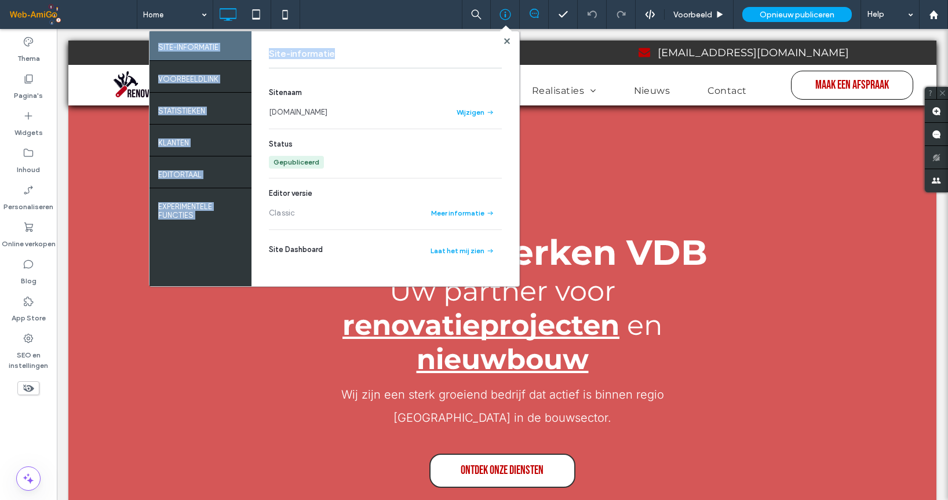
click at [501, 41] on div "SITE-INFORMATIE VOORBEELDLINK Statistieken Klanten EDITORTAAL Experimentele fun…" at bounding box center [334, 159] width 371 height 256
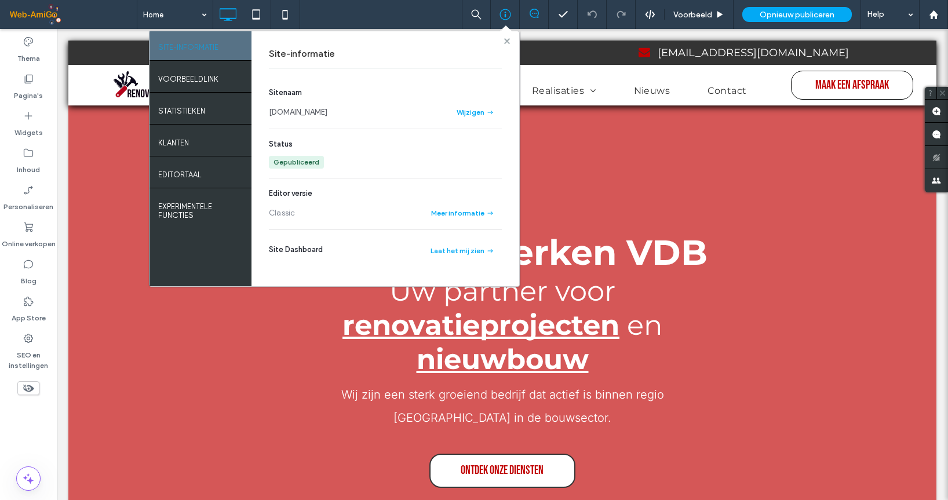
click at [507, 38] on use at bounding box center [506, 41] width 6 height 6
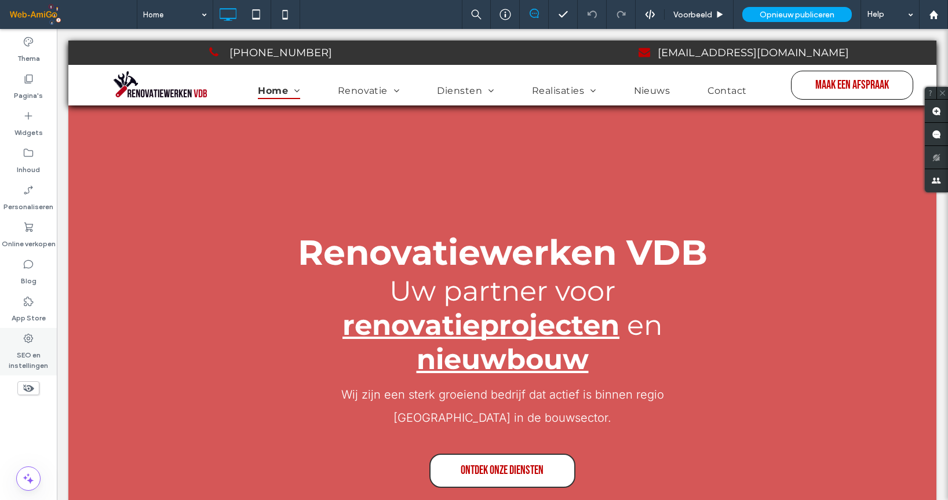
click at [27, 357] on label "SEO en instellingen" at bounding box center [28, 357] width 57 height 27
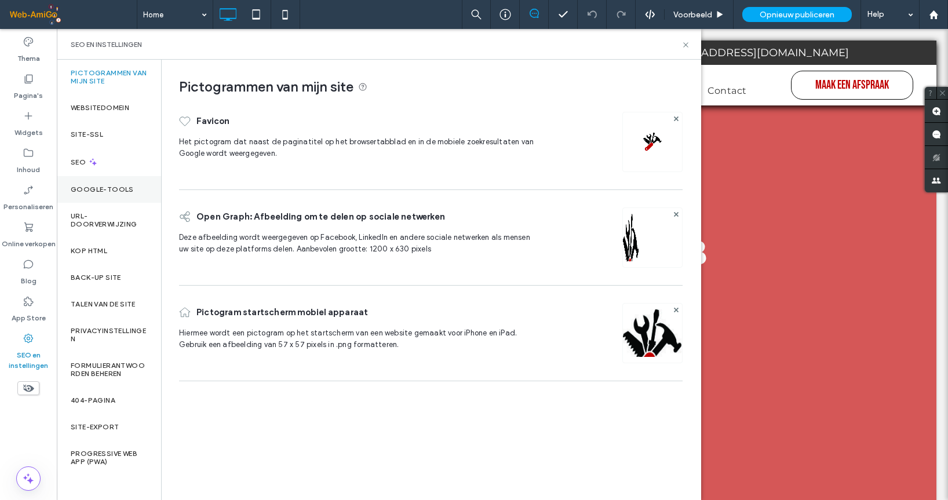
click at [91, 194] on div "Google-tools" at bounding box center [109, 189] width 104 height 27
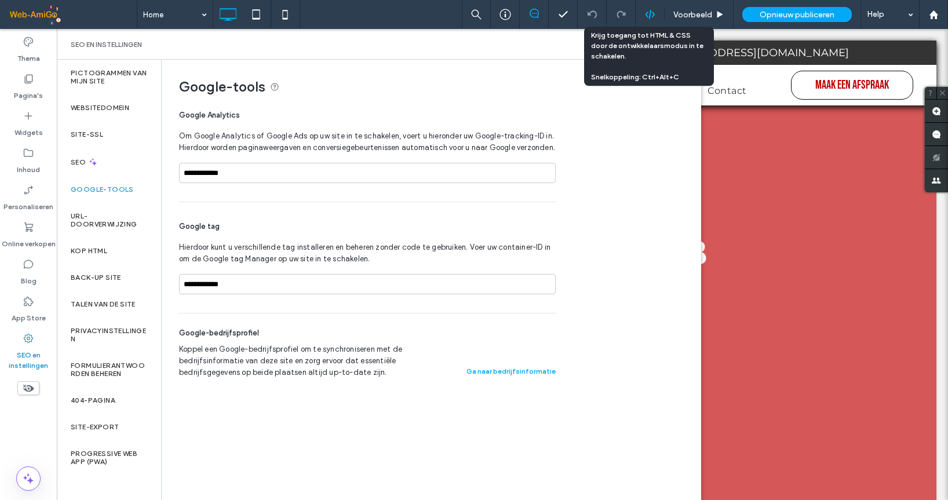
click at [648, 14] on icon at bounding box center [650, 14] width 10 height 10
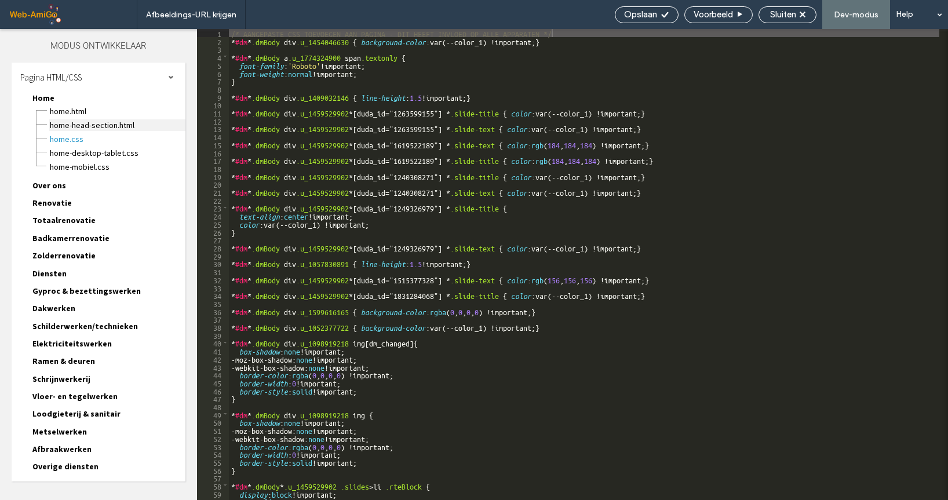
click at [83, 126] on span "Home-head-section.html" at bounding box center [117, 125] width 136 height 12
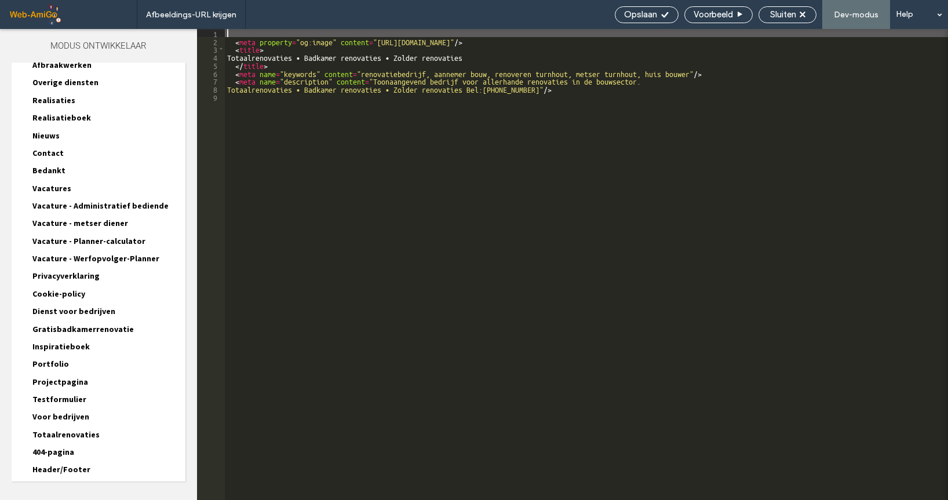
scroll to position [405, 0]
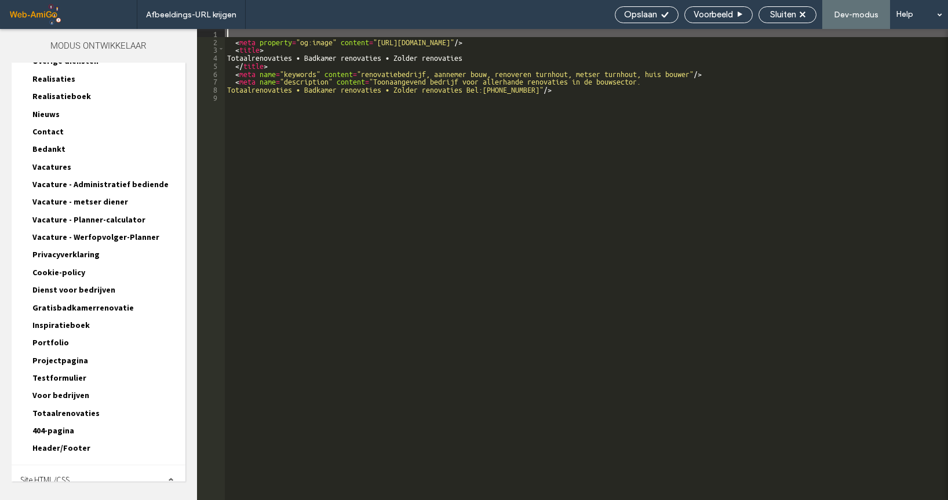
click at [138, 465] on div "Site HTML/CSS" at bounding box center [99, 479] width 174 height 29
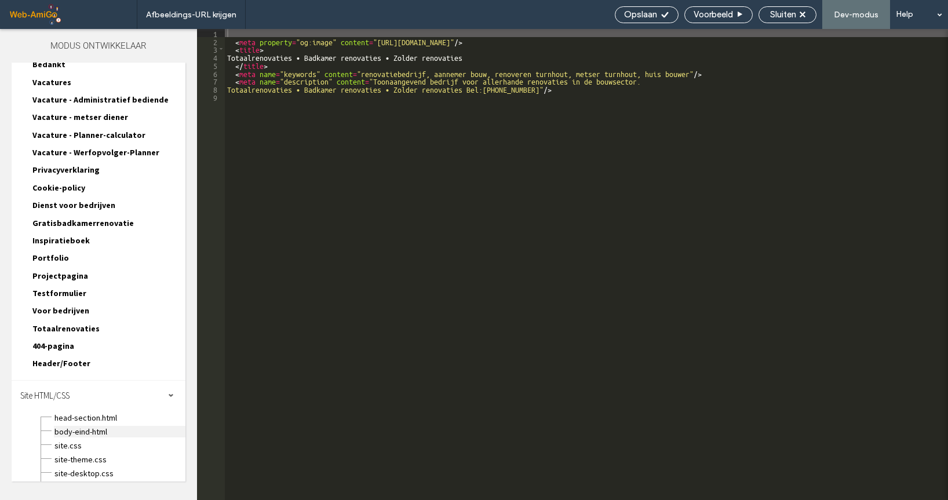
scroll to position [495, 0]
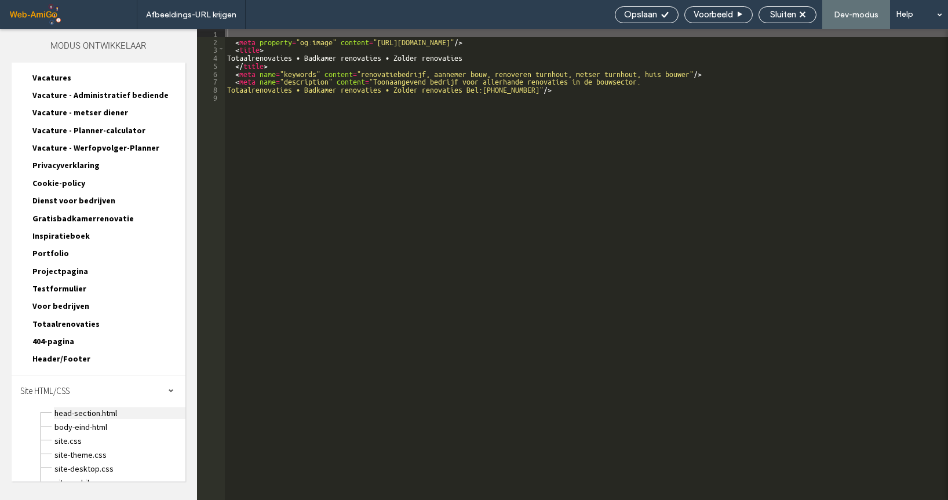
click at [87, 407] on span "head-section.html" at bounding box center [119, 413] width 131 height 12
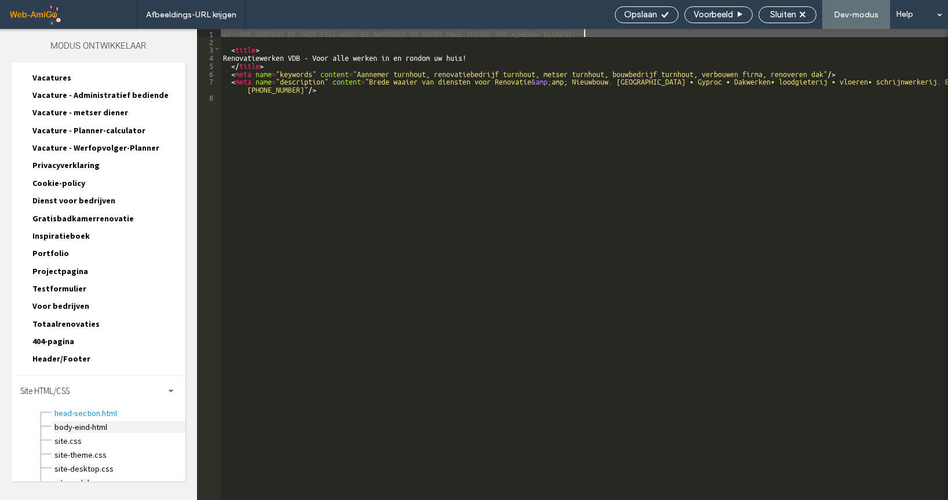
click at [74, 421] on span "body-eind-html" at bounding box center [119, 427] width 131 height 12
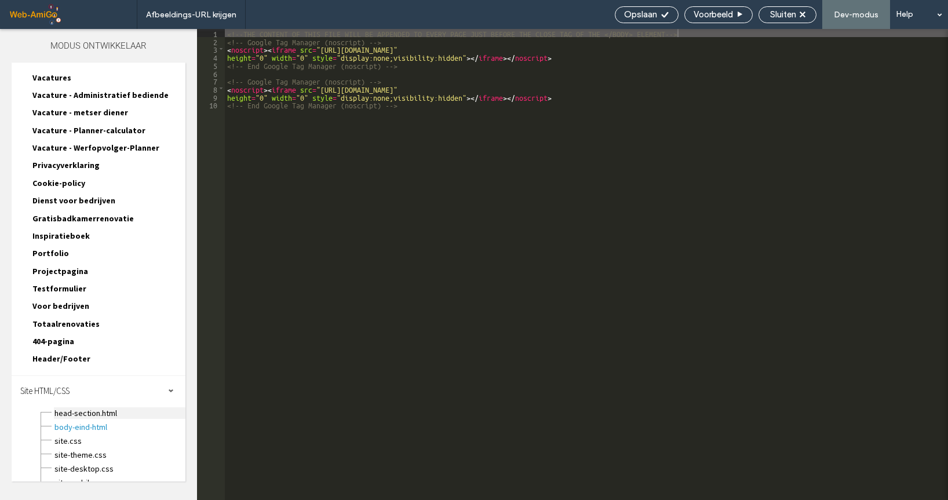
click at [83, 407] on span "head-section.html" at bounding box center [119, 413] width 131 height 12
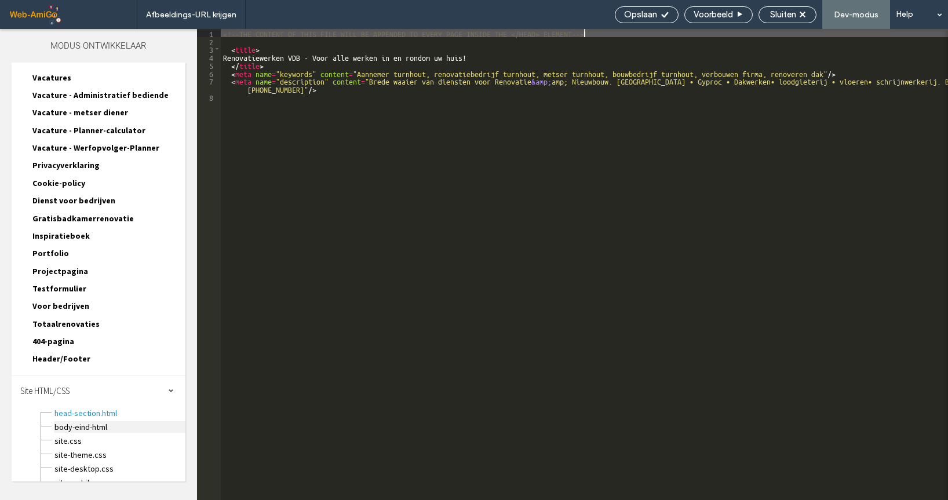
click at [76, 421] on span "body-eind-html" at bounding box center [119, 427] width 131 height 12
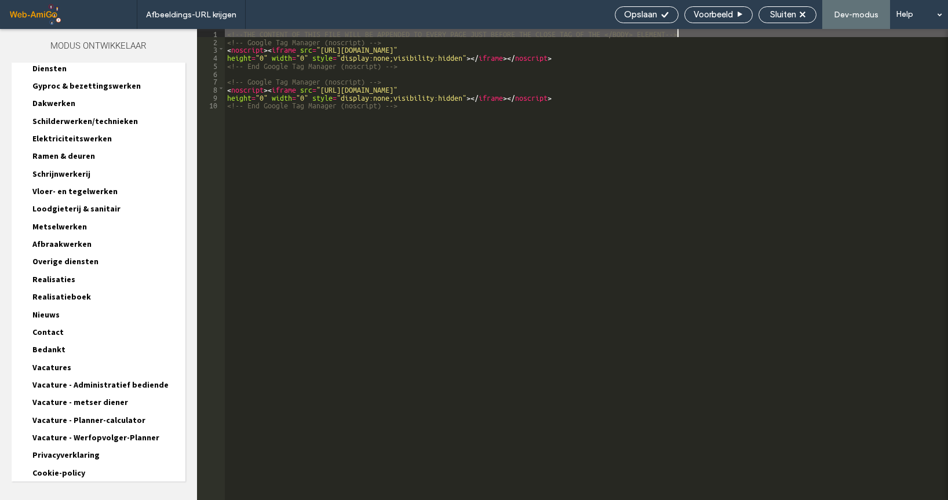
scroll to position [0, 0]
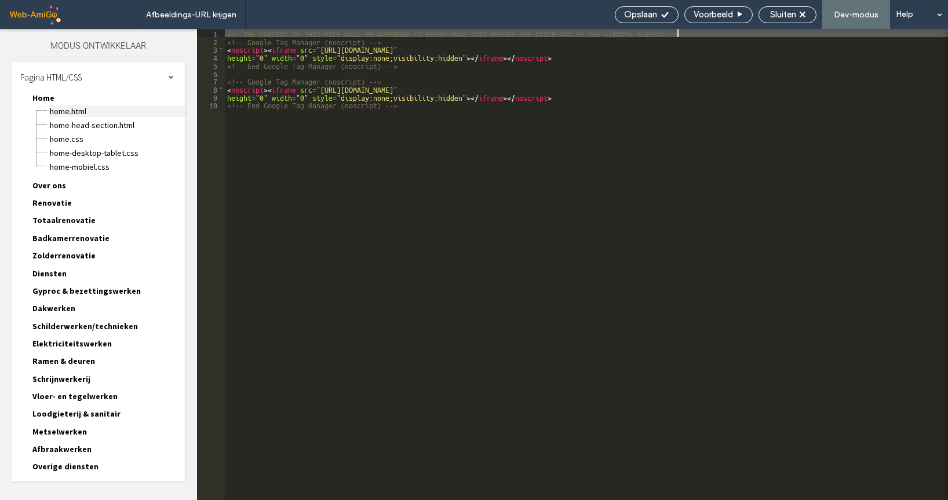
click at [72, 105] on span "Home.html" at bounding box center [117, 111] width 136 height 12
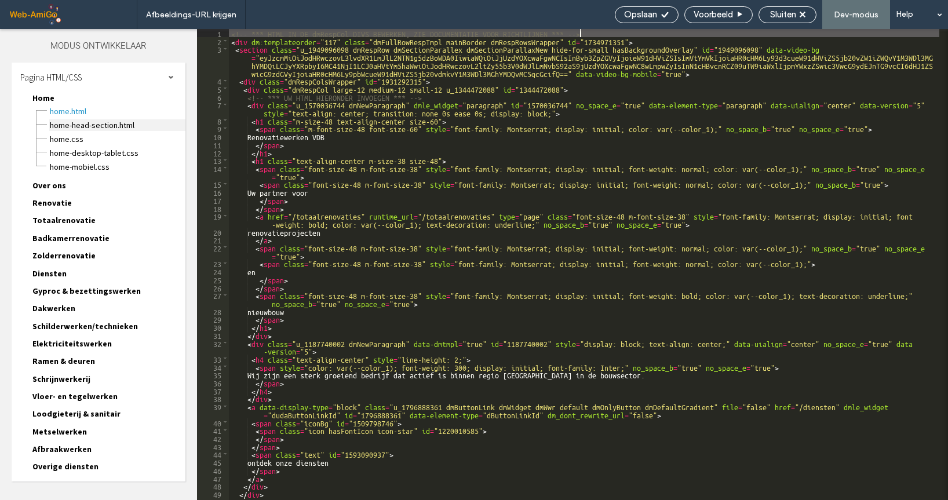
click at [78, 125] on span "Home-head-section.html" at bounding box center [117, 125] width 136 height 12
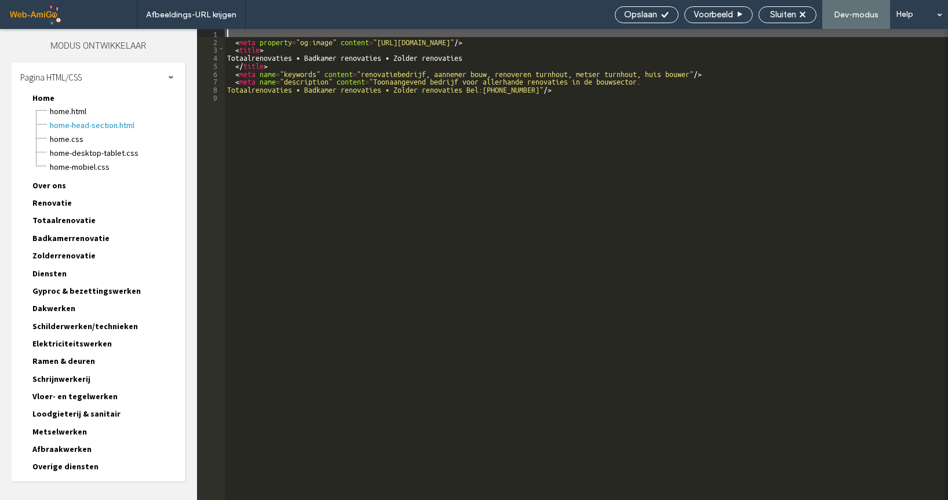
click at [68, 145] on div "Home-desktop-tablet.css" at bounding box center [117, 152] width 136 height 14
click at [70, 138] on span "Home.css" at bounding box center [117, 139] width 136 height 12
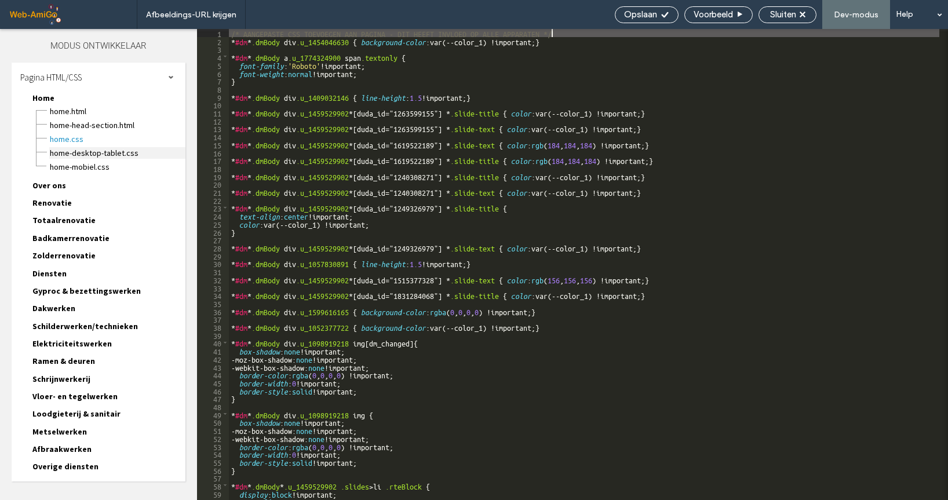
click at [81, 150] on span "Home-desktop-tablet.css" at bounding box center [117, 153] width 136 height 12
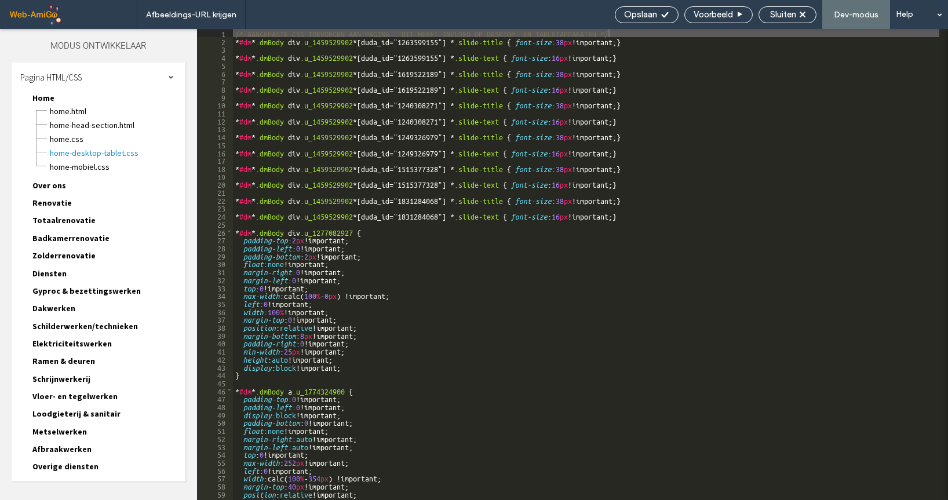
click at [143, 79] on div "Pagina HTML/CSS" at bounding box center [99, 77] width 174 height 29
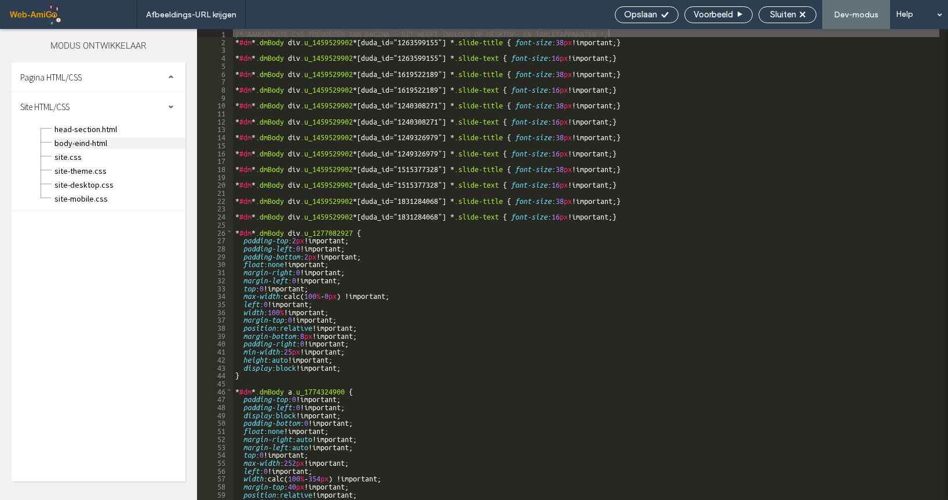
click at [68, 142] on span "body-eind-html" at bounding box center [119, 143] width 131 height 12
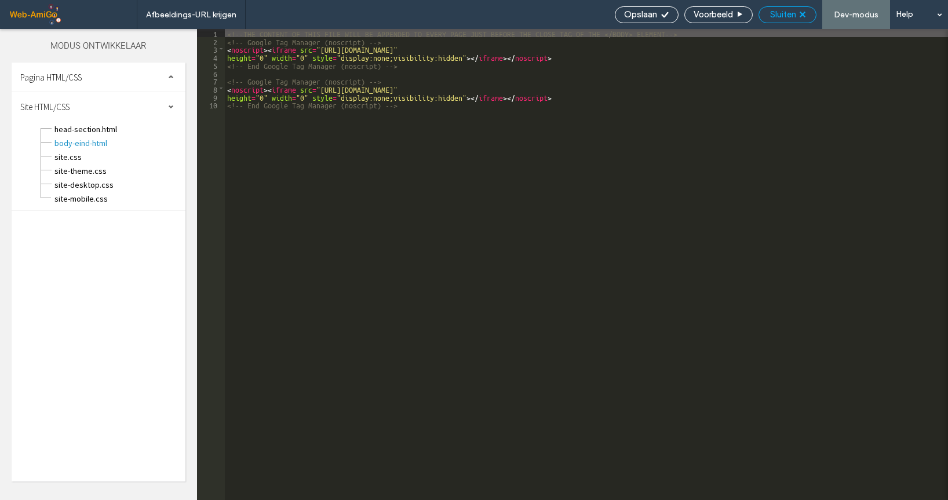
click at [801, 18] on div "Sluiten" at bounding box center [787, 14] width 57 height 10
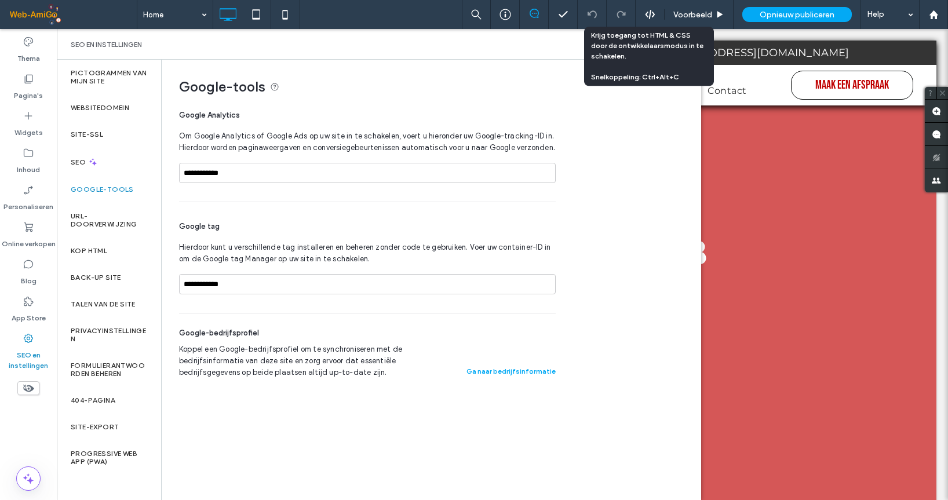
click at [650, 16] on icon at bounding box center [650, 14] width 10 height 10
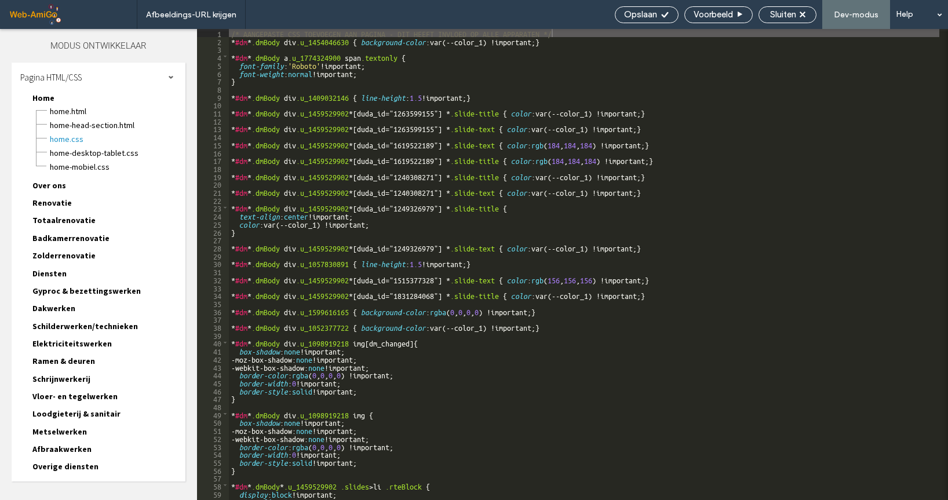
click at [168, 76] on span at bounding box center [171, 77] width 6 height 6
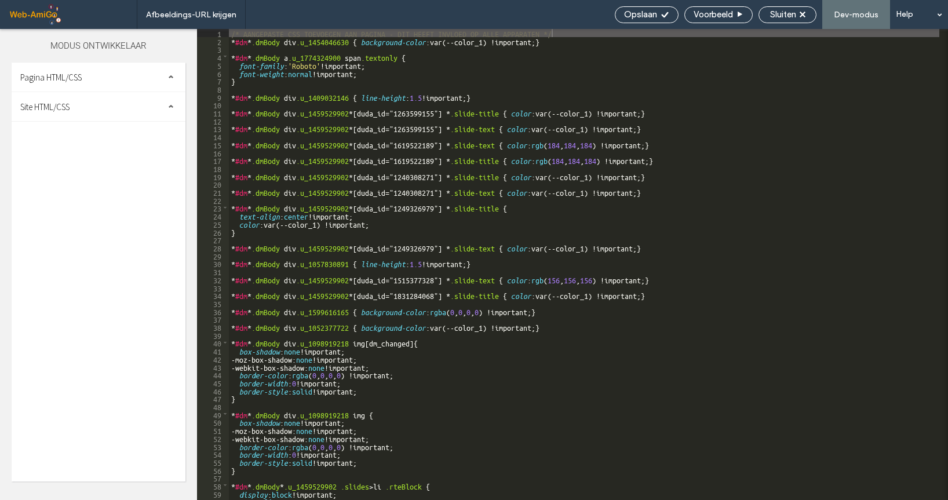
click at [70, 107] on span "Site HTML/CSS" at bounding box center [44, 106] width 49 height 11
click at [82, 128] on span "head-section.html" at bounding box center [119, 129] width 131 height 12
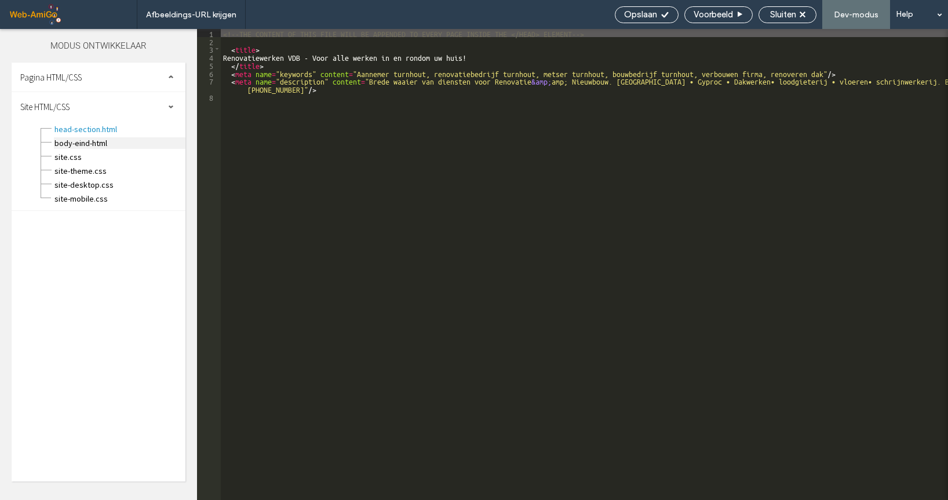
click at [79, 143] on span "body-eind-html" at bounding box center [119, 143] width 131 height 12
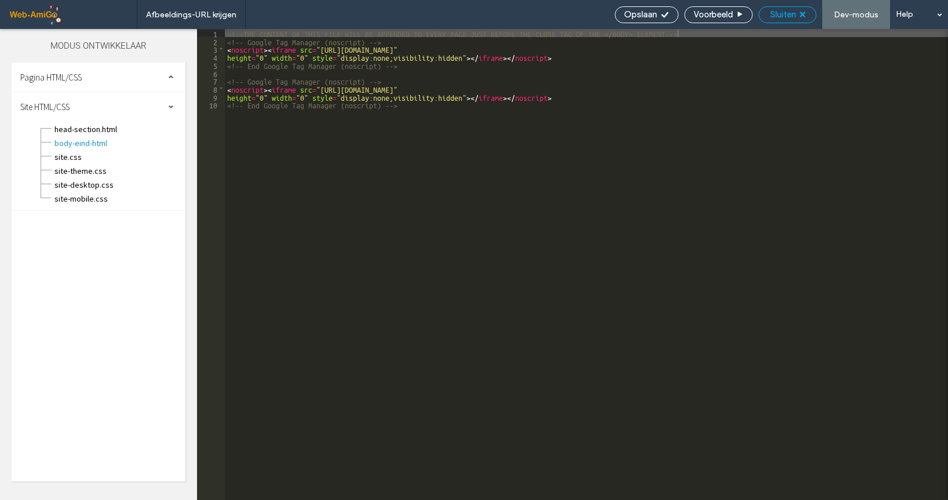
click at [798, 14] on div "Sluiten" at bounding box center [787, 14] width 57 height 10
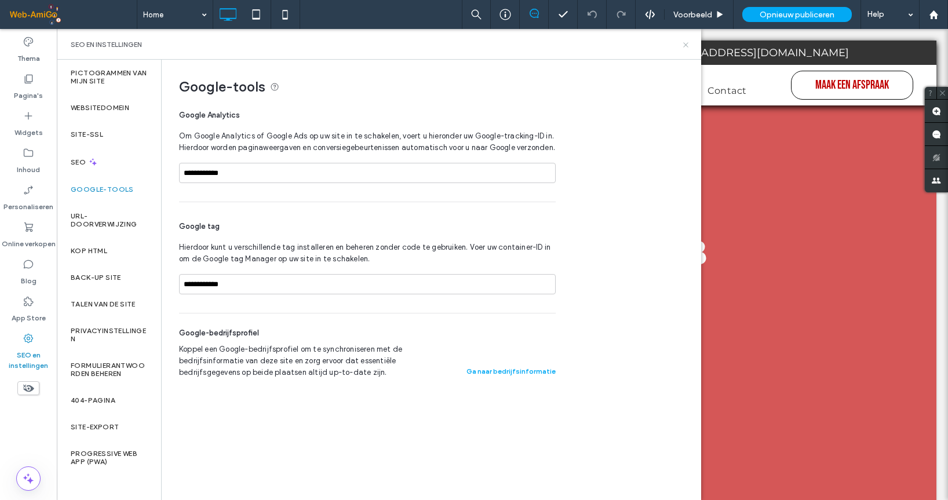
click at [686, 45] on icon at bounding box center [685, 45] width 9 height 9
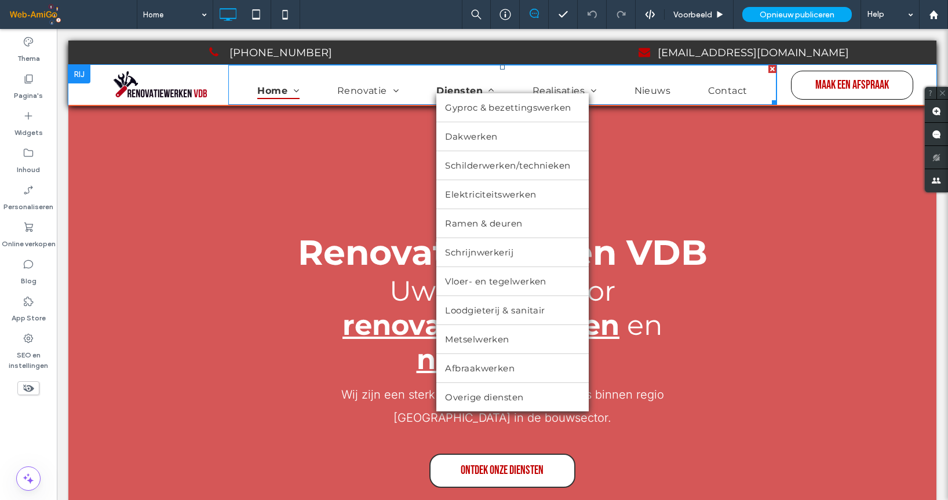
click at [459, 88] on span "Diensten" at bounding box center [465, 90] width 58 height 17
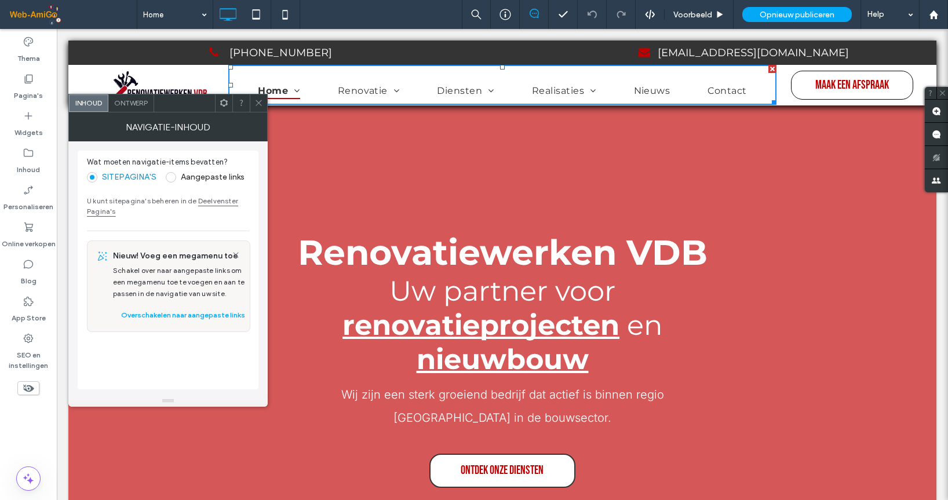
click at [257, 104] on icon at bounding box center [258, 102] width 9 height 9
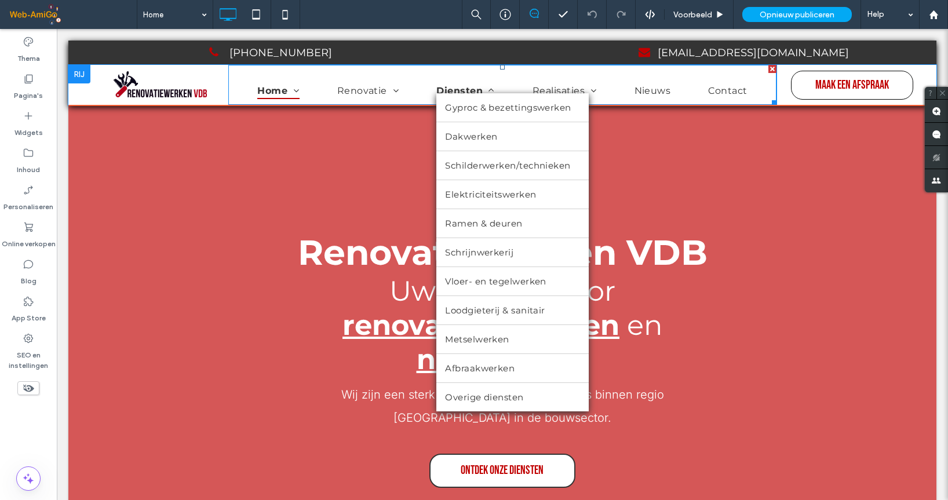
click at [465, 87] on span "Diensten" at bounding box center [465, 90] width 58 height 17
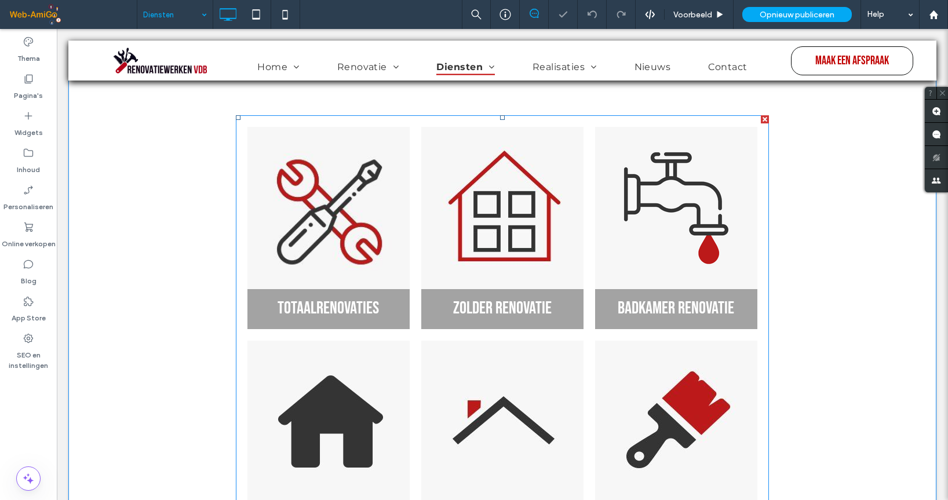
scroll to position [348, 0]
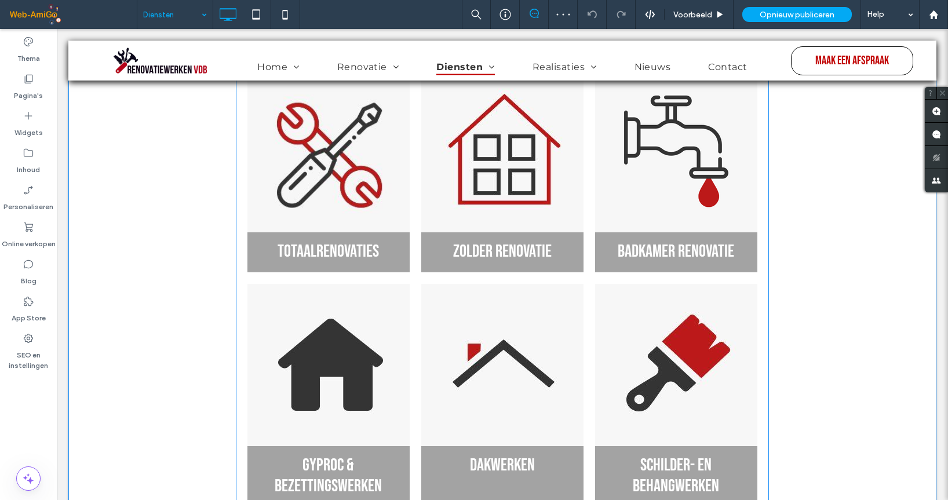
click at [329, 201] on link at bounding box center [329, 151] width 172 height 172
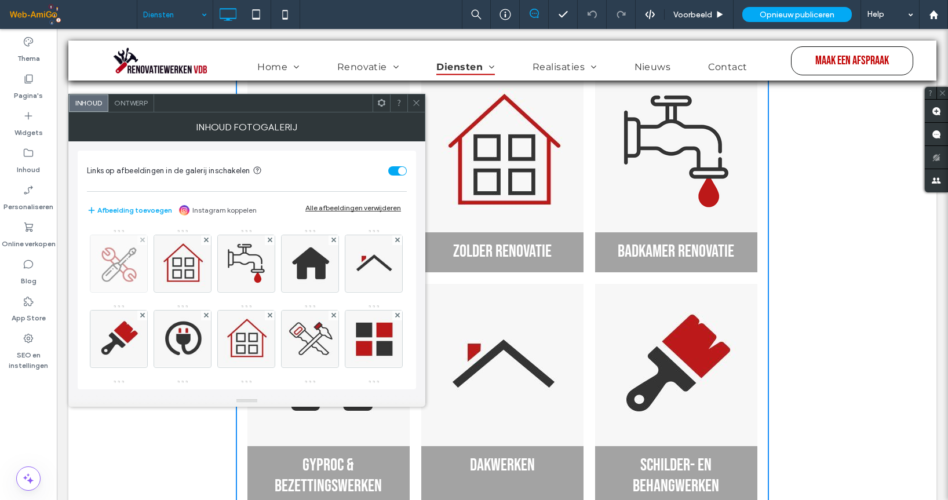
click at [122, 265] on img at bounding box center [118, 263] width 75 height 57
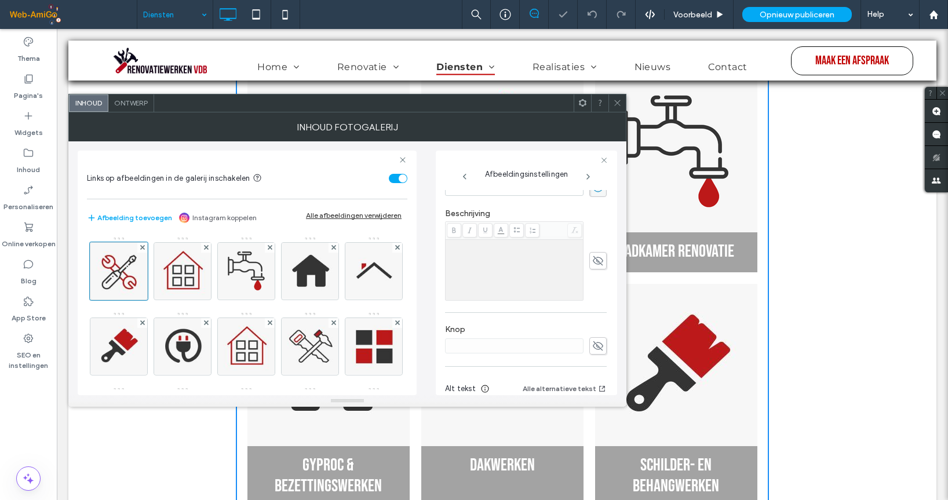
scroll to position [188, 0]
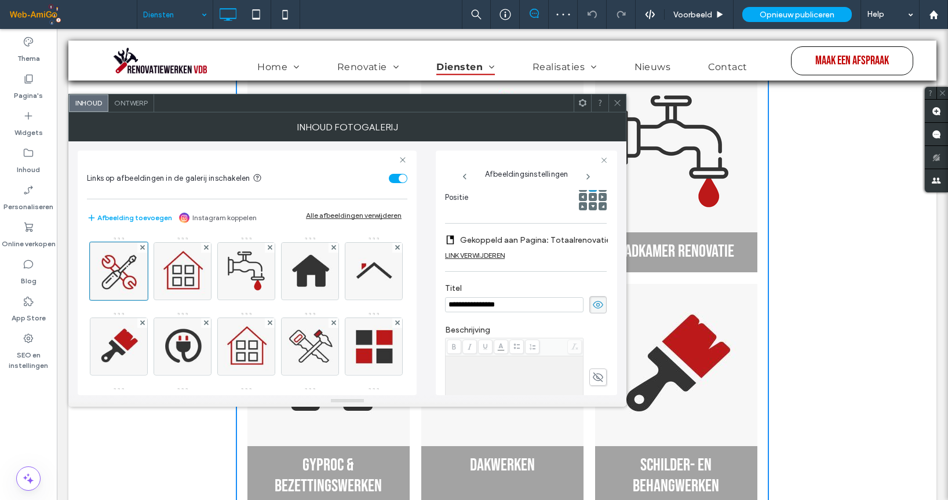
click at [489, 253] on div "LINK VERWIJDEREN" at bounding box center [475, 255] width 60 height 9
click at [549, 240] on label "Link bewerken" at bounding box center [522, 239] width 154 height 21
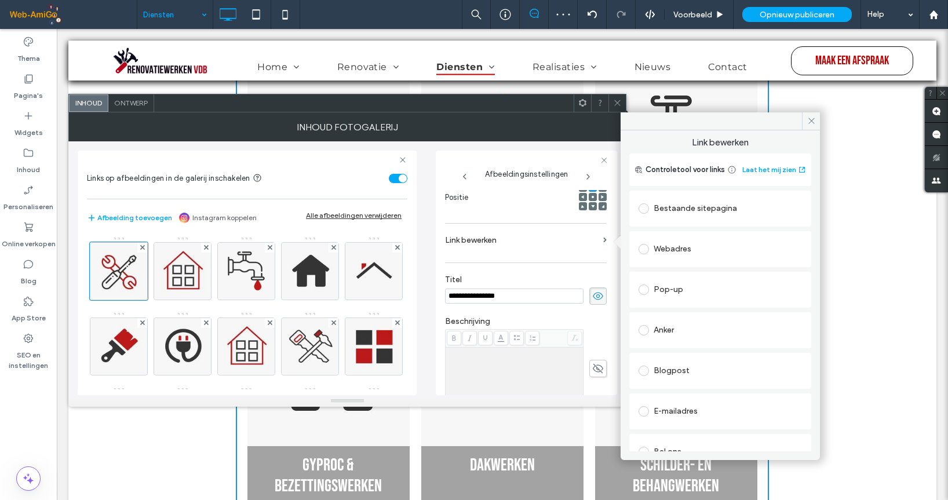
click at [681, 206] on div "Bestaande sitepagina" at bounding box center [719, 208] width 163 height 19
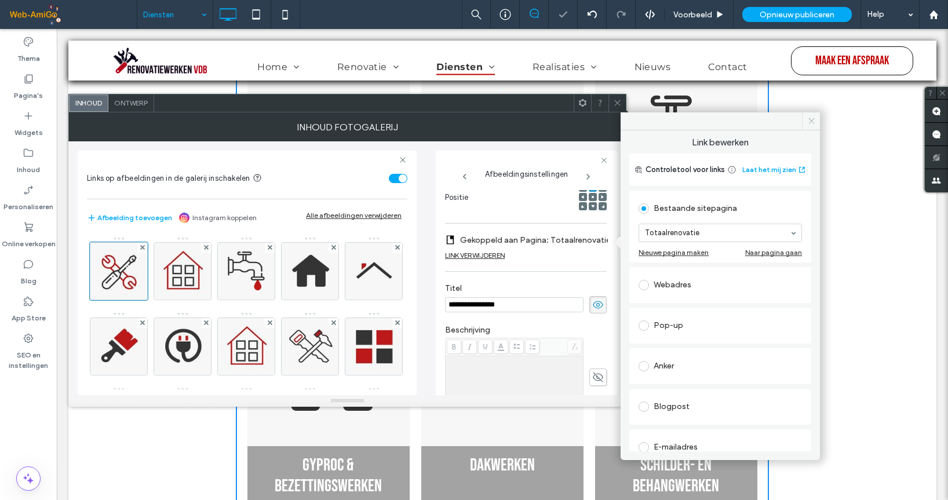
click at [808, 120] on icon at bounding box center [811, 120] width 9 height 9
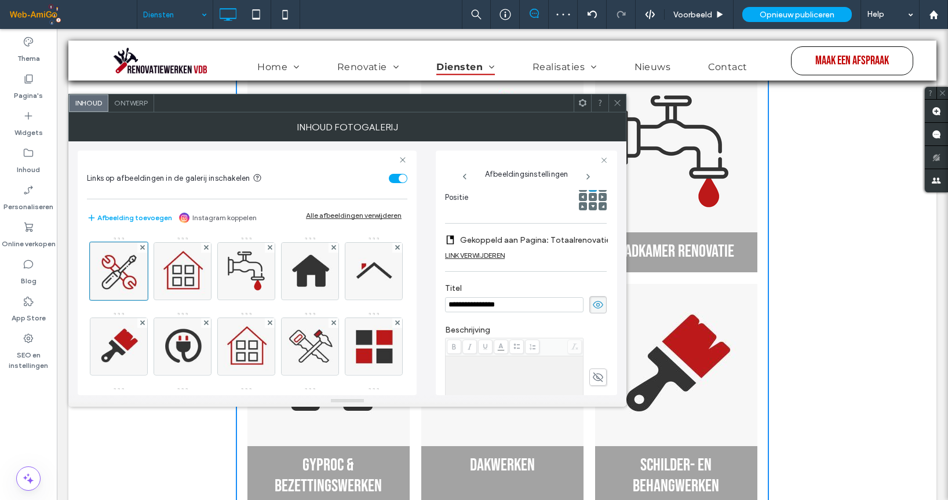
click at [619, 105] on icon at bounding box center [617, 102] width 9 height 9
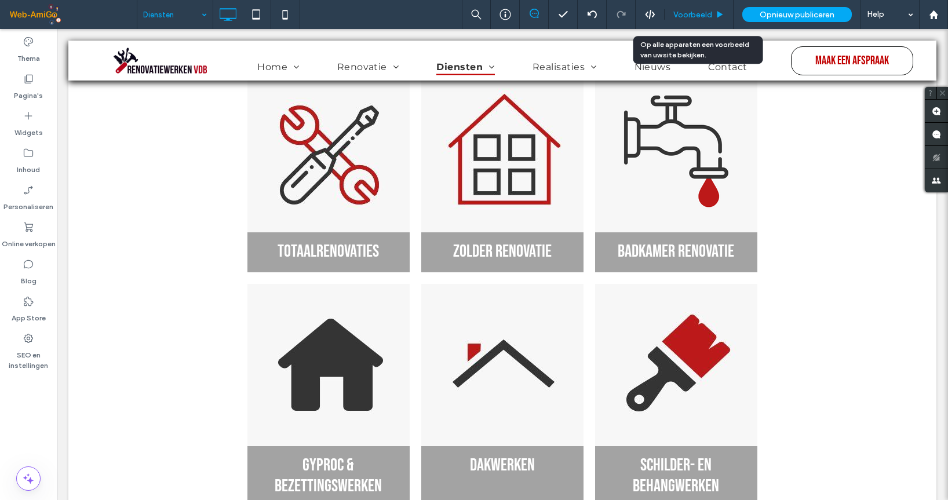
click at [699, 13] on span "Voorbeeld" at bounding box center [692, 15] width 39 height 10
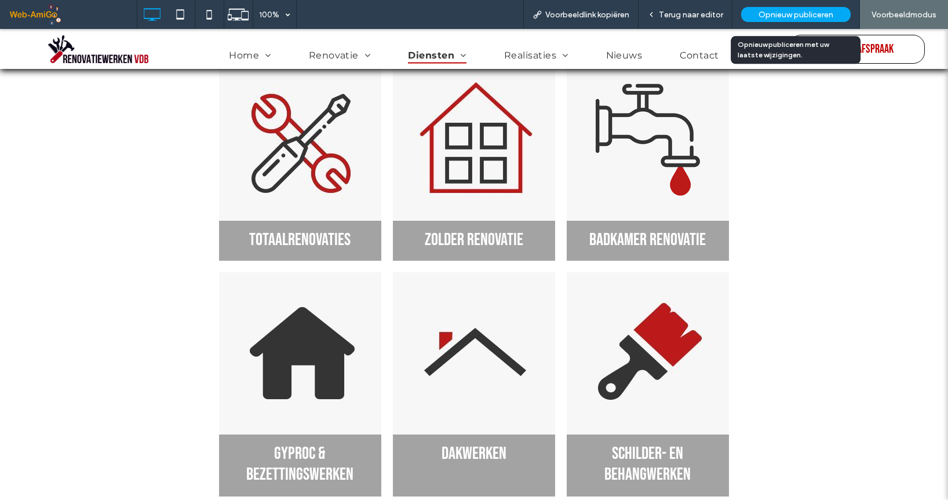
click at [792, 14] on span "Opnieuw publiceren" at bounding box center [795, 15] width 75 height 10
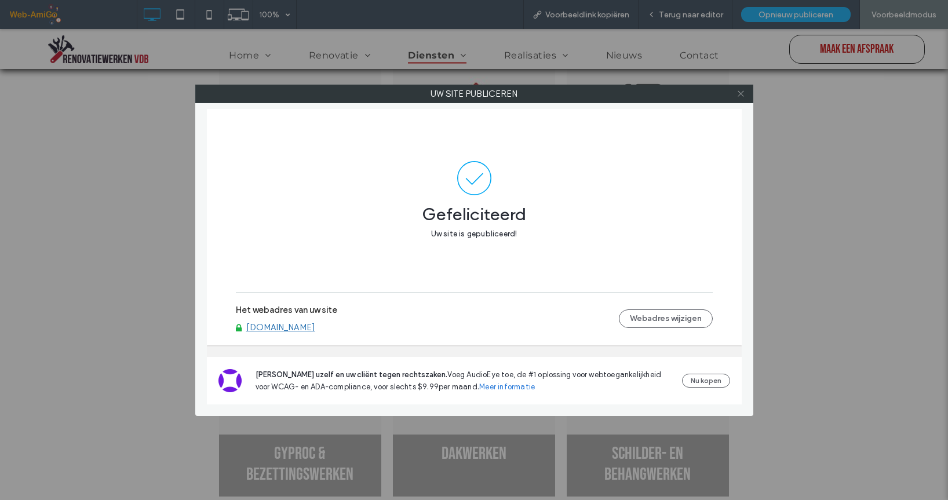
click at [739, 95] on icon at bounding box center [740, 93] width 9 height 9
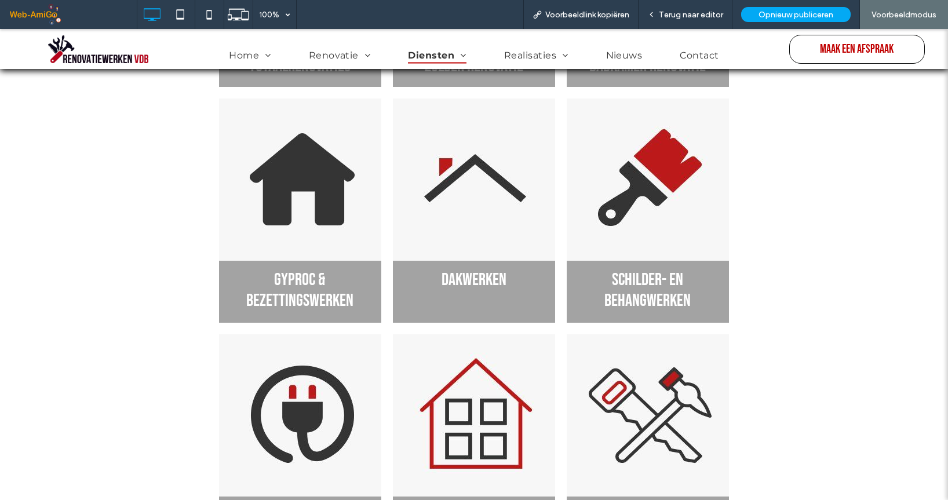
scroll to position [232, 0]
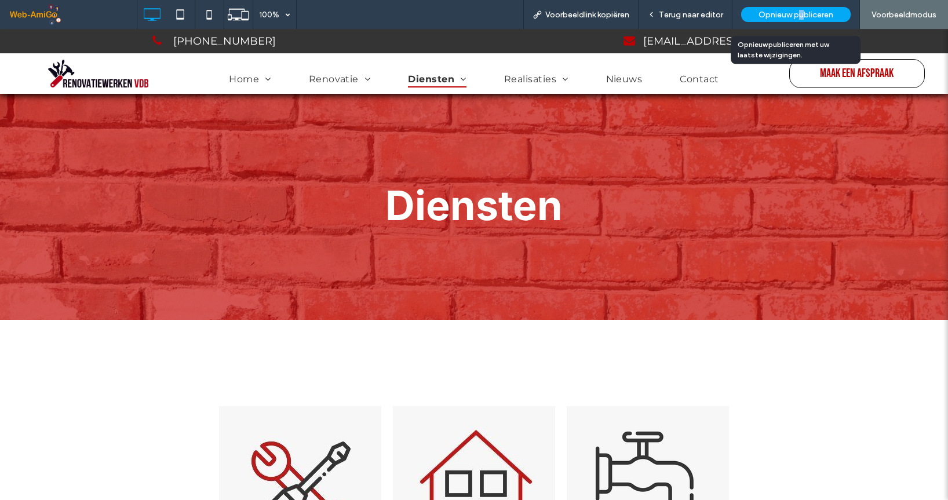
click at [800, 9] on div "Opnieuw publiceren" at bounding box center [795, 14] width 109 height 15
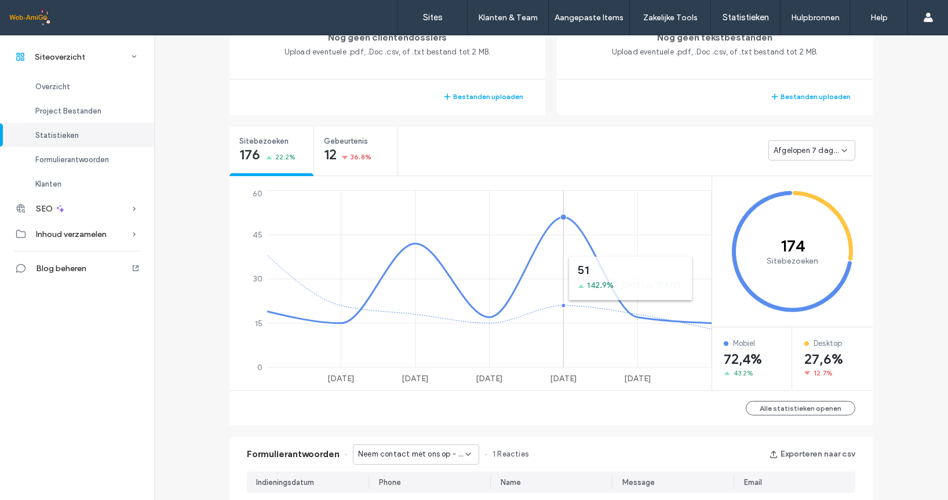
scroll to position [679, 0]
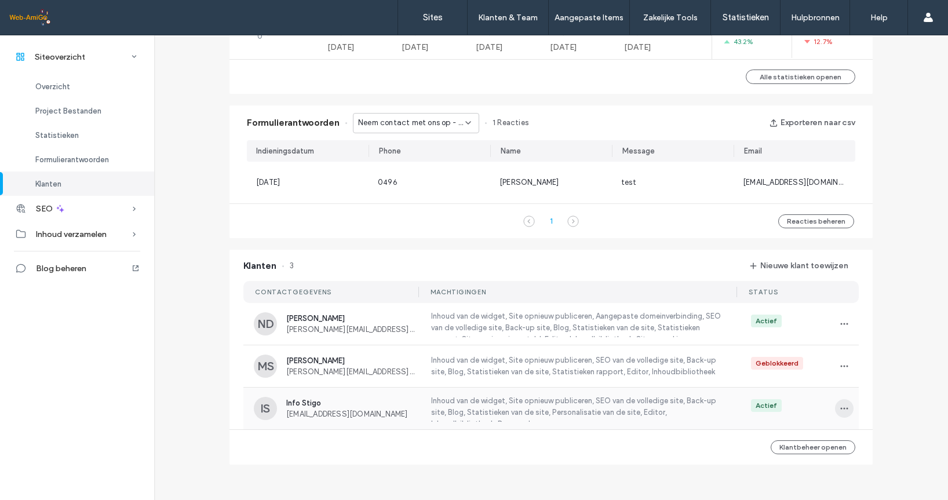
click at [842, 410] on icon "button" at bounding box center [843, 408] width 9 height 9
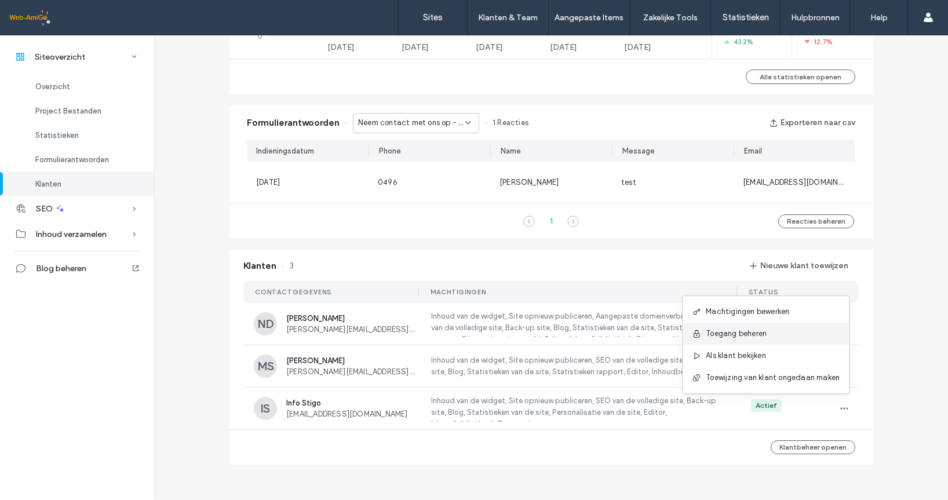
click at [788, 335] on div "Toegang beheren" at bounding box center [765, 334] width 166 height 22
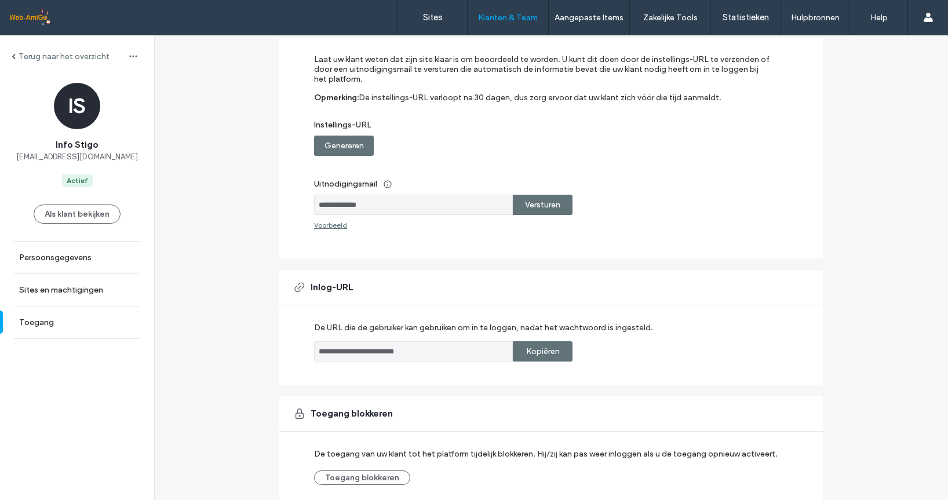
scroll to position [172, 0]
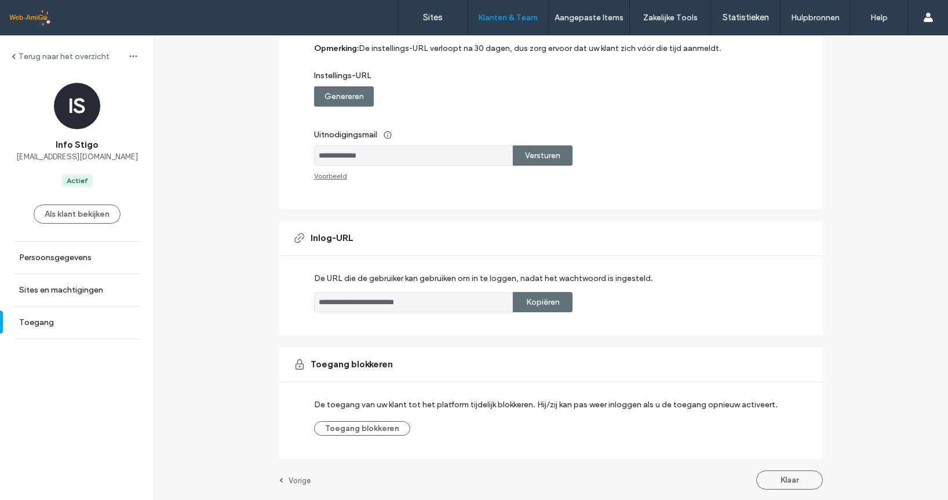
click at [363, 419] on div "De toegang van uw klant tot het platform tijdelijk blokkeren. Hij/zij kan pas w…" at bounding box center [556, 415] width 485 height 42
click at [372, 437] on div "Toegang blokkeren De toegang van uw klant tot het platform tijdelijk blokkeren.…" at bounding box center [550, 403] width 543 height 112
click at [374, 426] on button "Toegang blokkeren" at bounding box center [362, 428] width 96 height 14
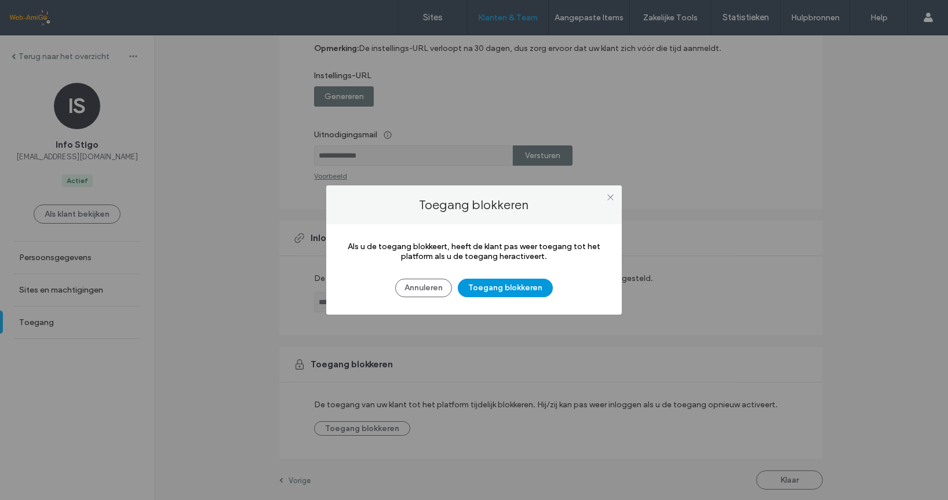
click at [515, 288] on button "Toegang blokkeren" at bounding box center [505, 288] width 95 height 19
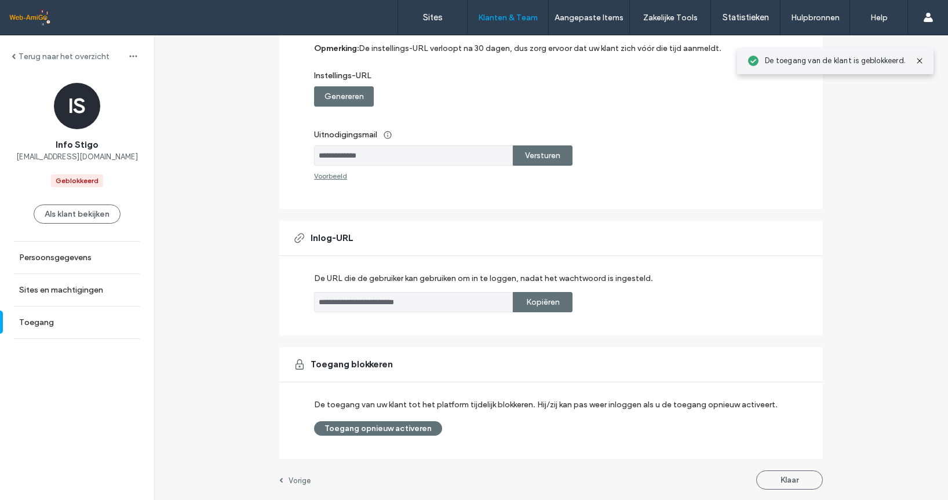
click at [288, 478] on label "Vorige" at bounding box center [299, 480] width 22 height 9
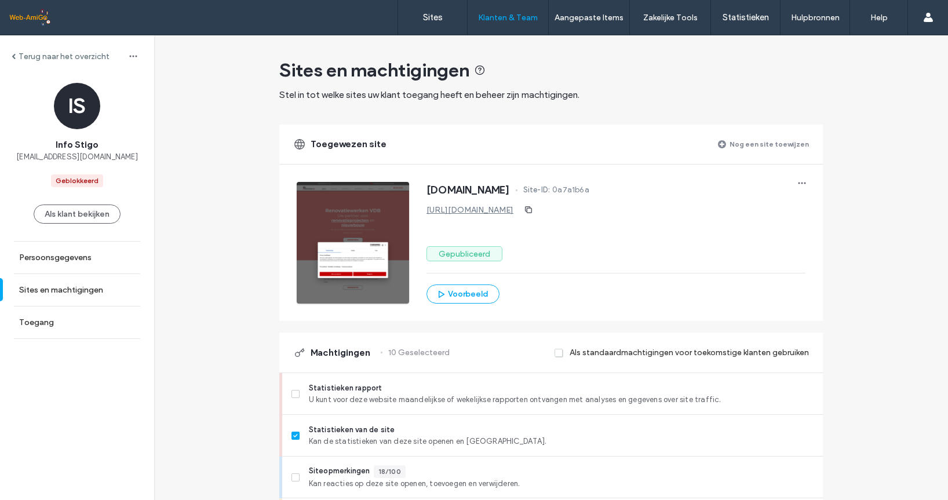
click at [18, 56] on div "Terug naar het overzicht" at bounding box center [61, 57] width 98 height 10
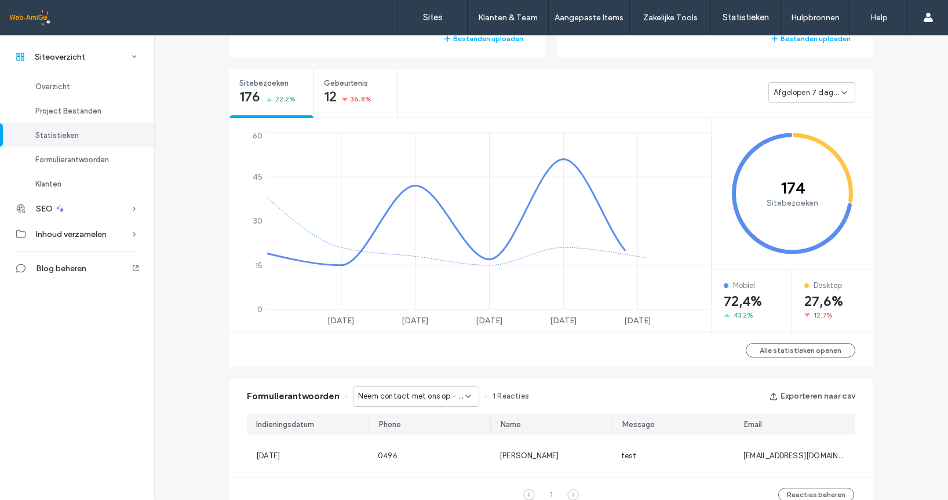
scroll to position [679, 0]
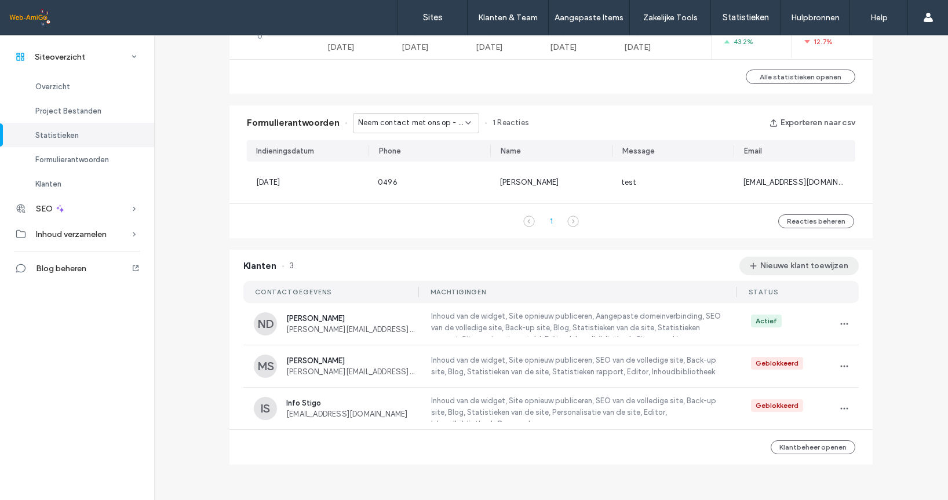
click at [777, 269] on button "Nieuwe klant toewijzen" at bounding box center [798, 266] width 119 height 19
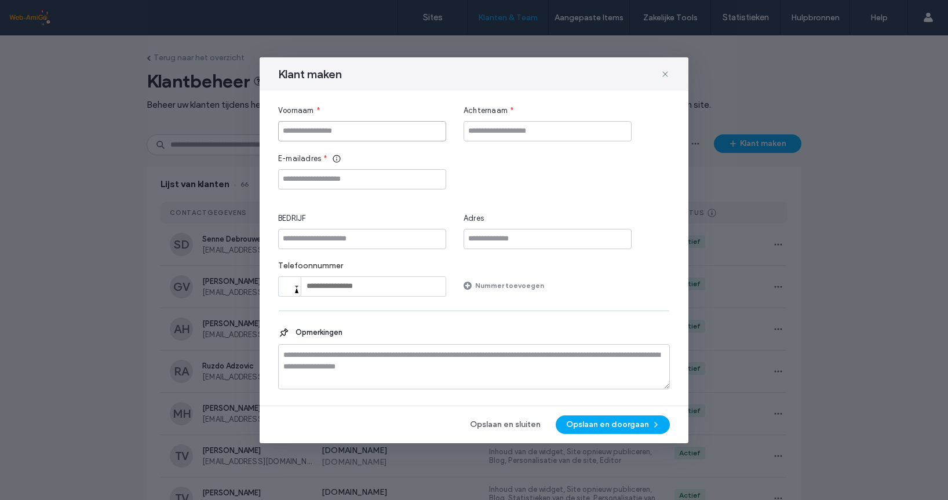
click at [308, 134] on input "Voornaam" at bounding box center [362, 131] width 168 height 20
type input "*******"
click at [522, 128] on input "Achternaam" at bounding box center [547, 131] width 168 height 20
type input "*****"
click at [358, 180] on input "E-mailadres" at bounding box center [362, 179] width 168 height 20
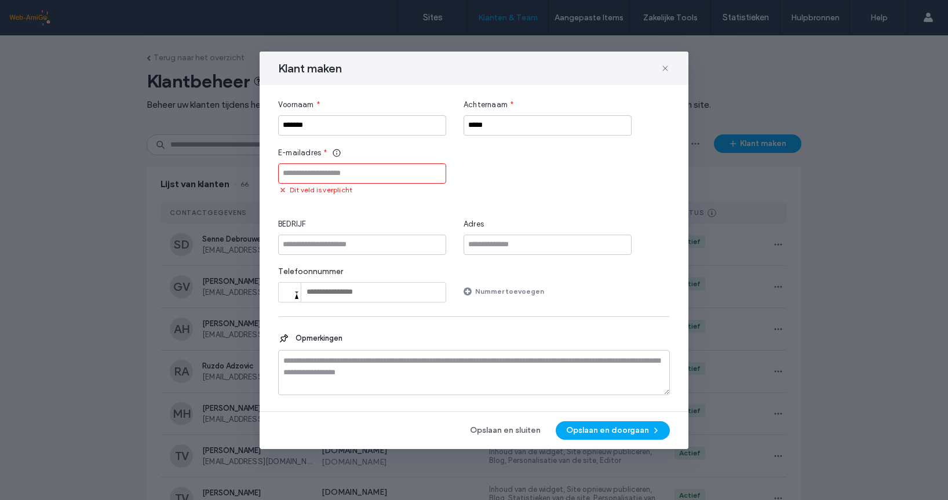
paste input "**********"
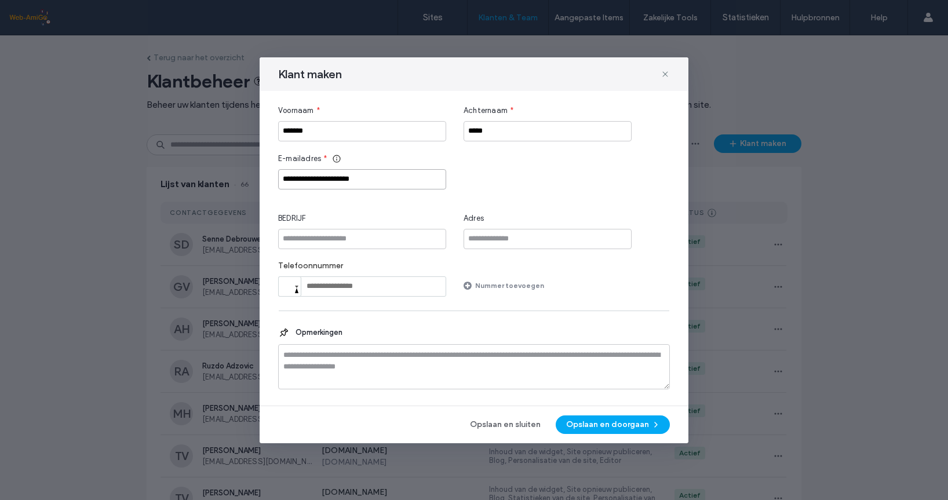
type input "**********"
click at [356, 243] on input "BEDRIJF" at bounding box center [362, 239] width 168 height 20
type input "**********"
click at [509, 243] on input "Adres" at bounding box center [547, 239] width 168 height 20
click at [576, 271] on div "Telefoonnummer Phone Nummer toevoegen" at bounding box center [474, 279] width 392 height 36
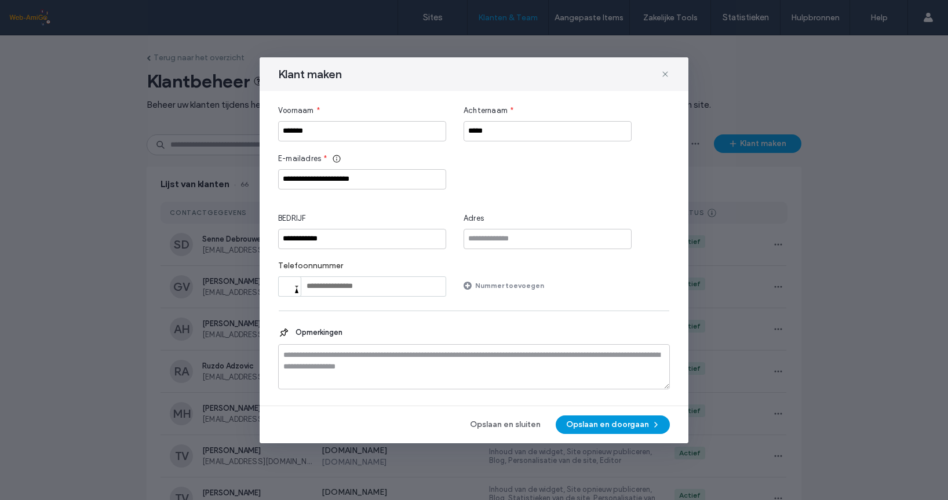
click at [642, 425] on button "Opslaan en doorgaan" at bounding box center [613, 424] width 114 height 19
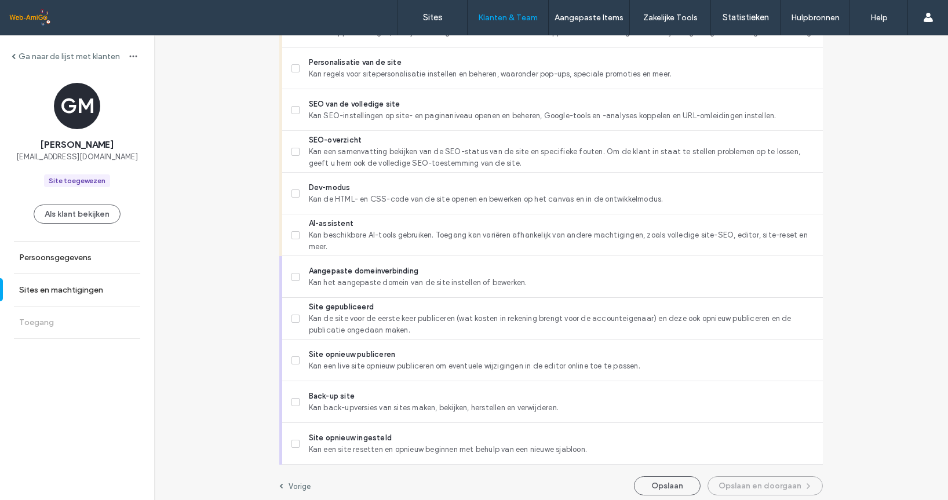
scroll to position [915, 0]
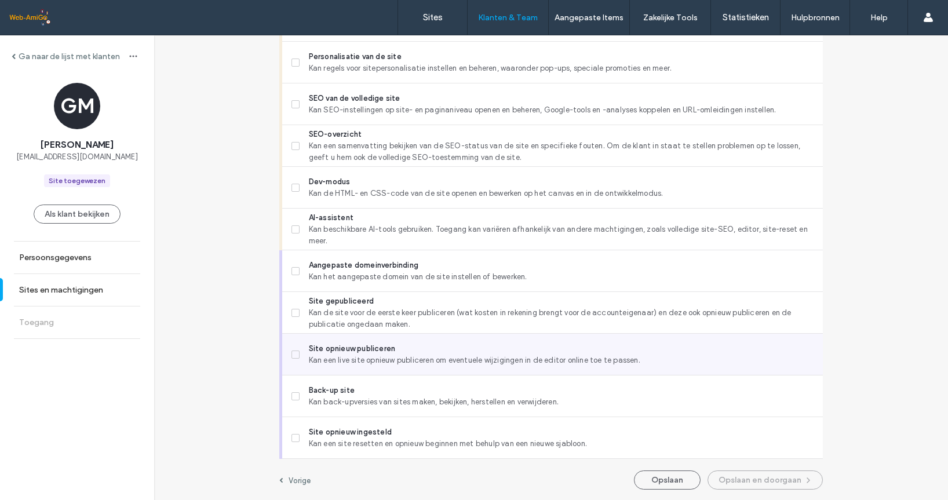
click at [293, 353] on icon at bounding box center [295, 354] width 4 height 3
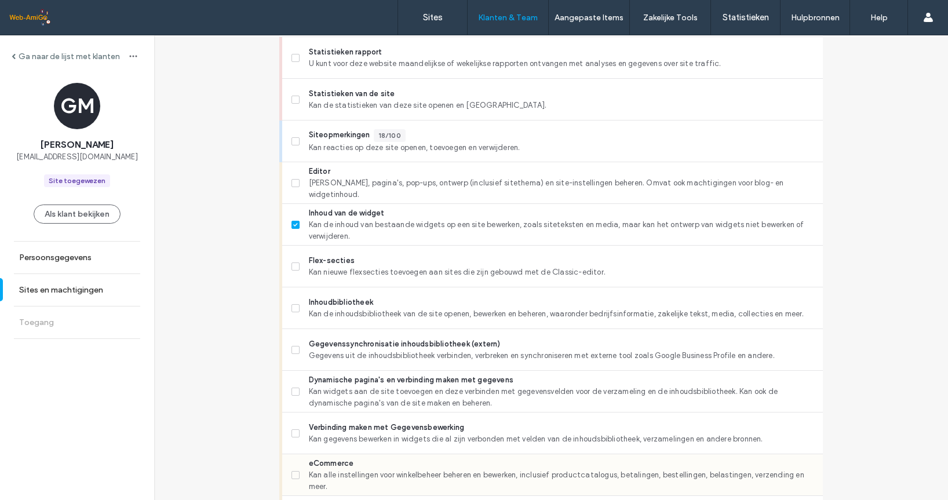
scroll to position [278, 0]
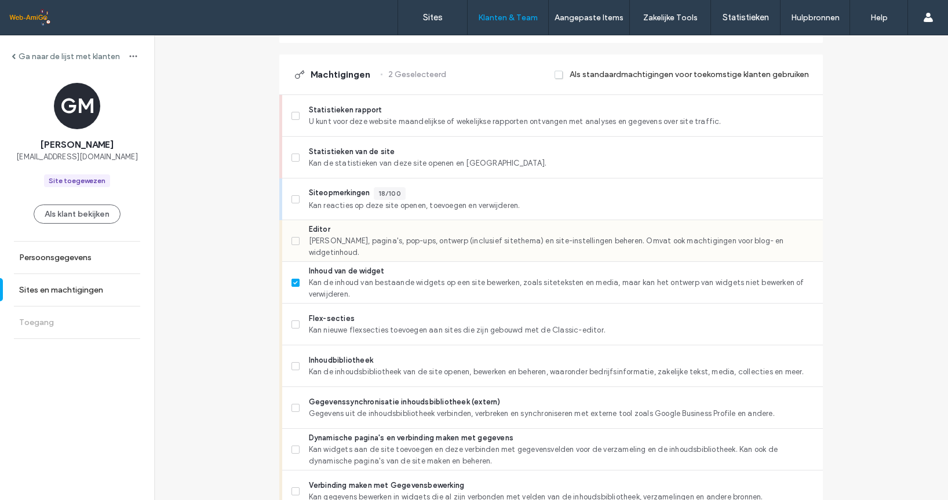
click at [294, 237] on span at bounding box center [295, 241] width 8 height 8
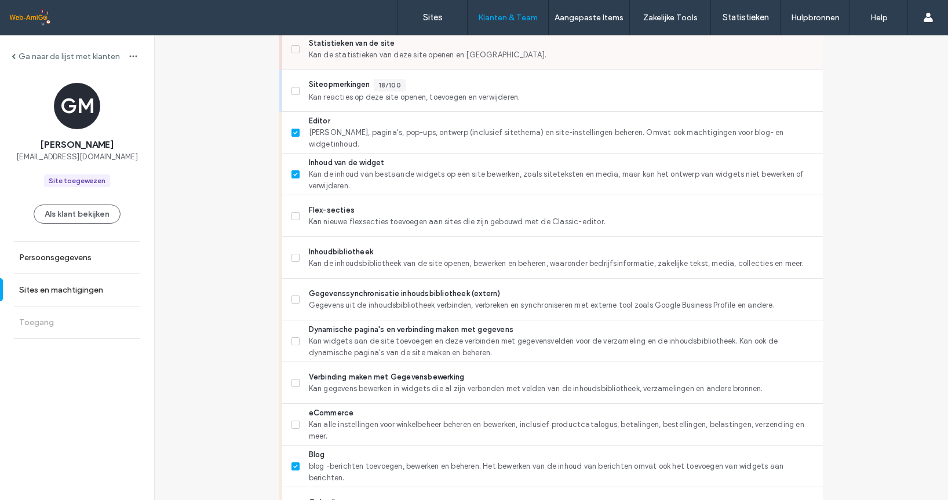
scroll to position [394, 0]
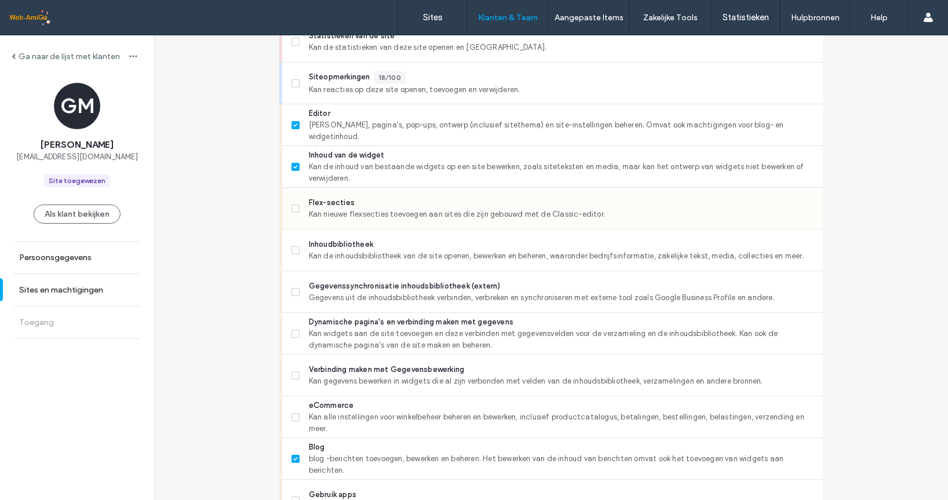
click at [293, 207] on icon at bounding box center [295, 208] width 5 height 3
click at [293, 208] on icon at bounding box center [295, 208] width 5 height 3
click at [291, 323] on label "Dynamische pagina's en verbinding maken met gegevens Kan widgets aan de site to…" at bounding box center [552, 333] width 522 height 35
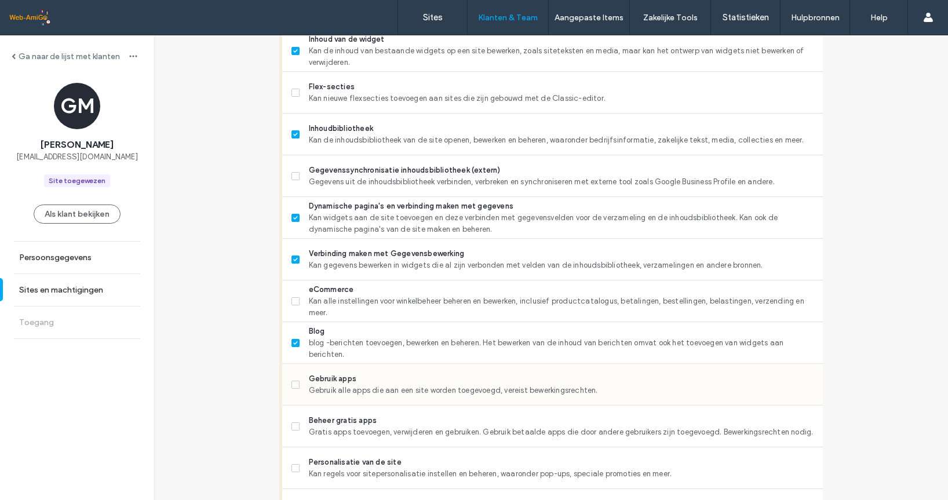
click at [292, 381] on span at bounding box center [295, 385] width 8 height 8
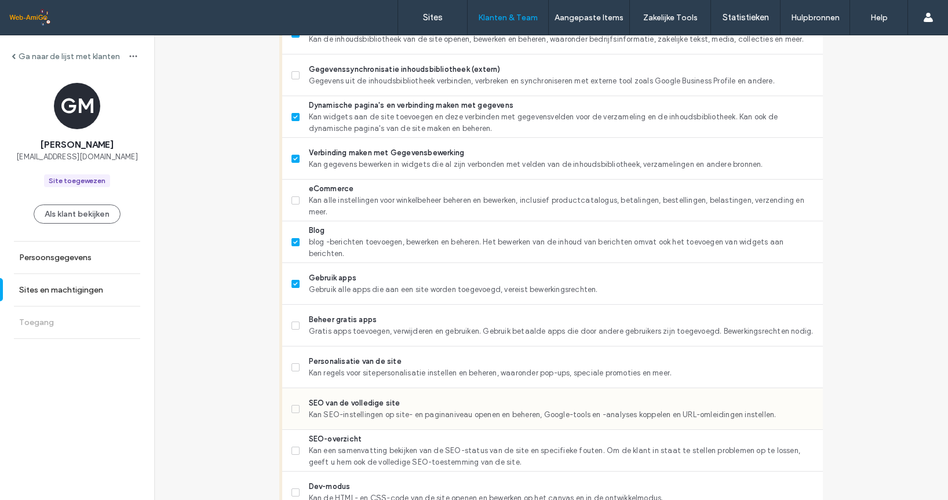
scroll to position [626, 0]
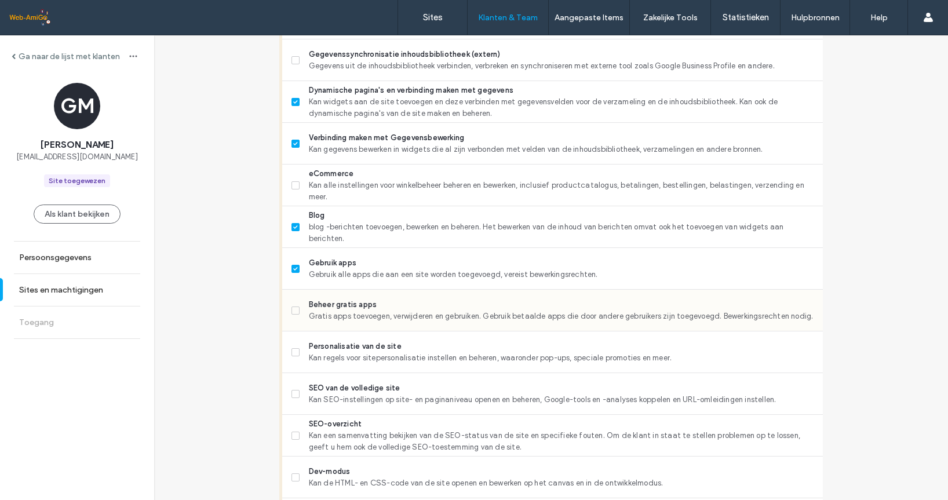
click at [292, 311] on span at bounding box center [295, 310] width 8 height 8
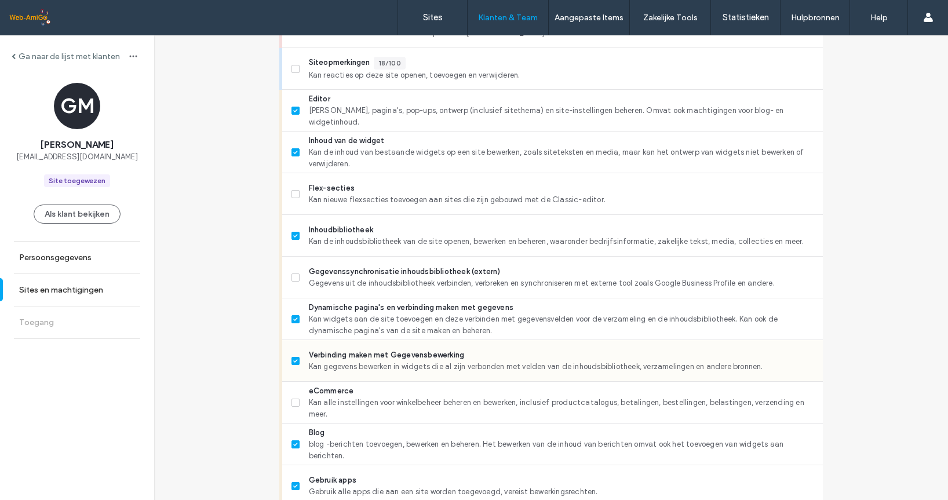
scroll to position [394, 0]
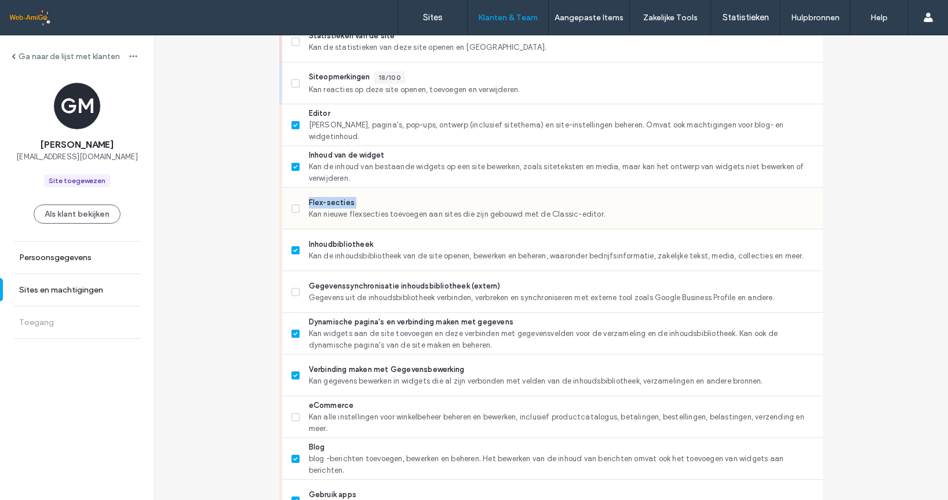
click at [299, 207] on label "Flex-secties Kan nieuwe flexsecties toevoegen aan sites die zijn gebouwd met de…" at bounding box center [552, 208] width 522 height 23
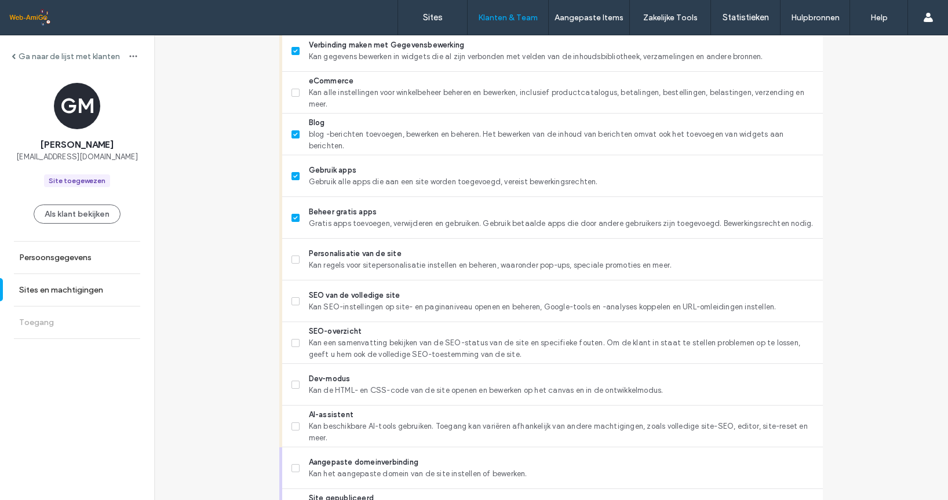
scroll to position [741, 0]
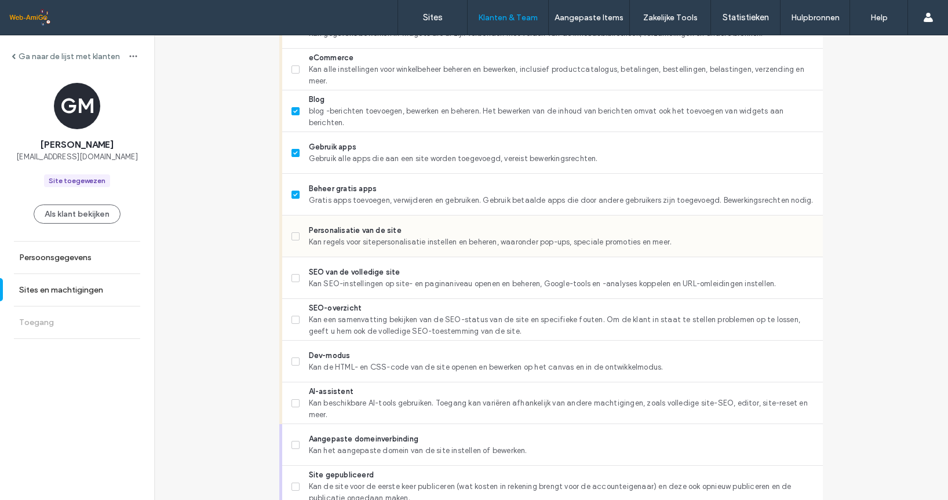
click at [297, 232] on label "Personalisatie van de site Kan regels voor sitepersonalisatie instellen en behe…" at bounding box center [552, 236] width 522 height 23
click at [295, 277] on span at bounding box center [295, 278] width 8 height 8
click at [298, 315] on label "SEO-overzicht Kan een samenvatting bekijken van de SEO-status van de site en sp…" at bounding box center [552, 319] width 522 height 35
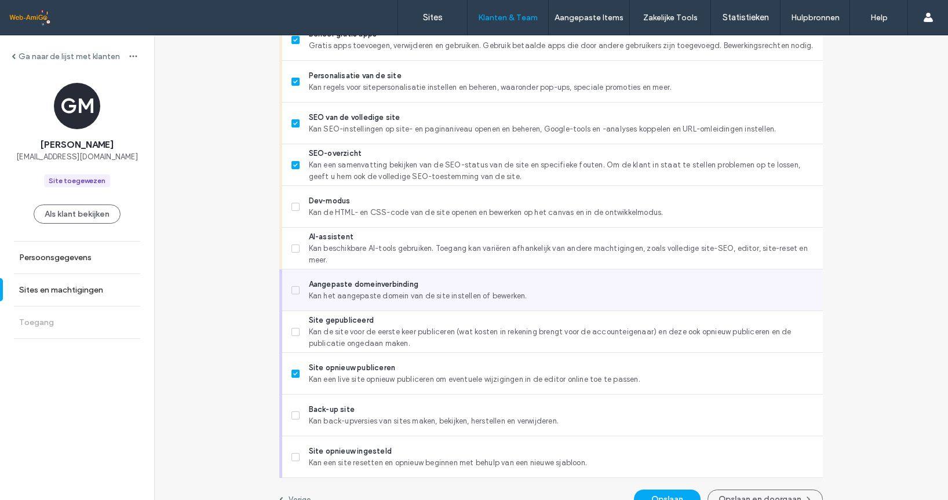
scroll to position [915, 0]
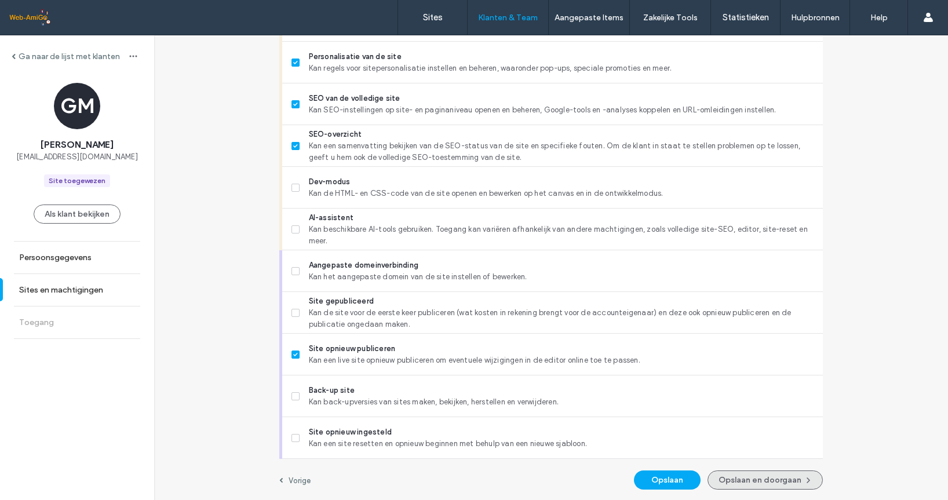
click at [776, 477] on button "Opslaan en doorgaan" at bounding box center [764, 479] width 115 height 19
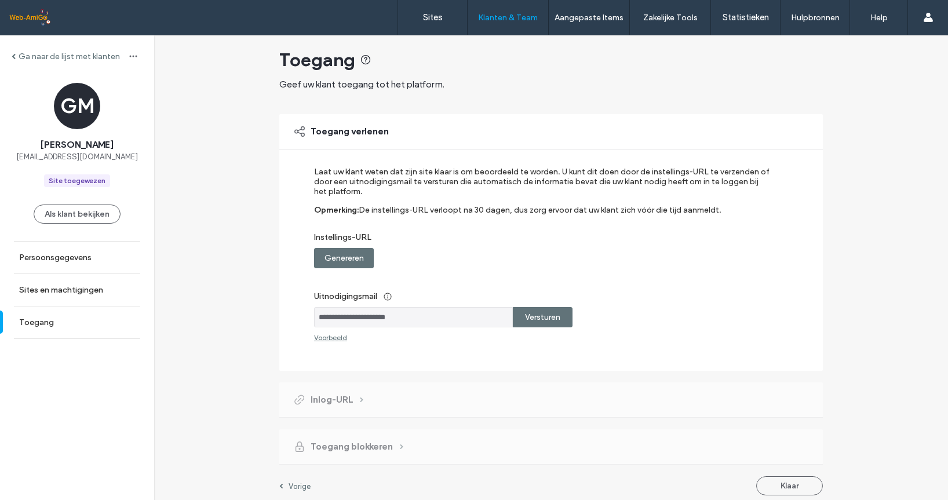
scroll to position [16, 0]
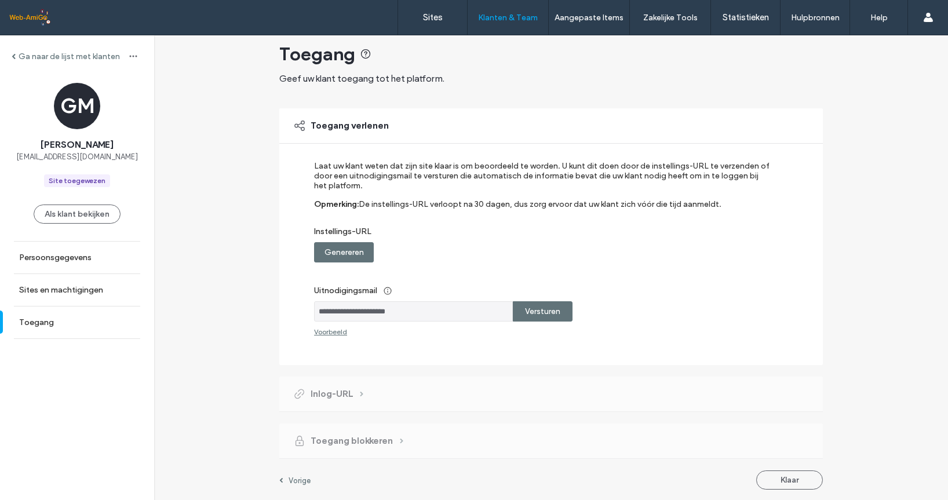
click at [537, 313] on label "Versturen" at bounding box center [542, 311] width 35 height 21
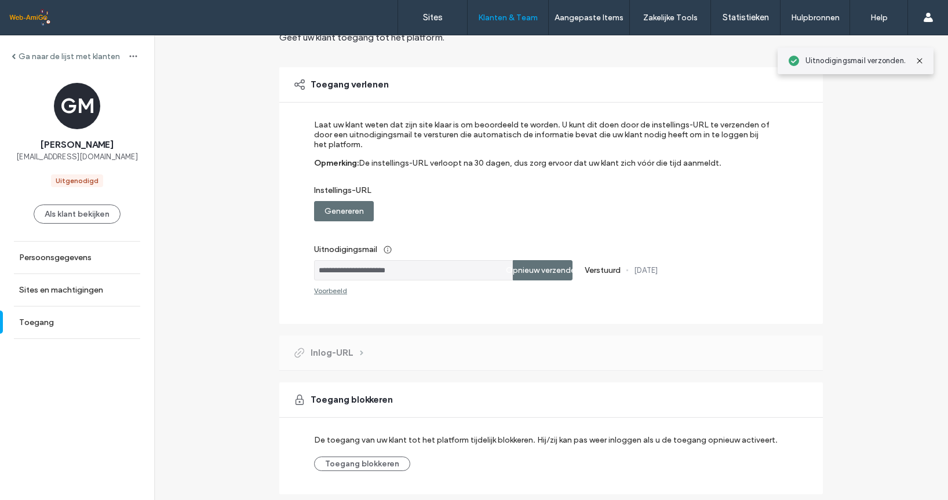
scroll to position [93, 0]
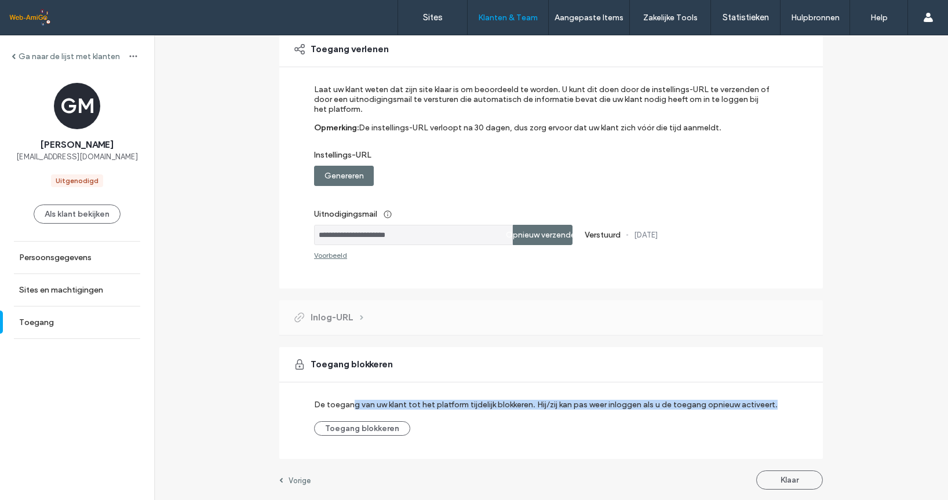
drag, startPoint x: 350, startPoint y: 404, endPoint x: 803, endPoint y: 396, distance: 452.5
click at [803, 396] on div "Toegang blokkeren De toegang van uw klant tot het platform tijdelijk blokkeren.…" at bounding box center [550, 403] width 543 height 112
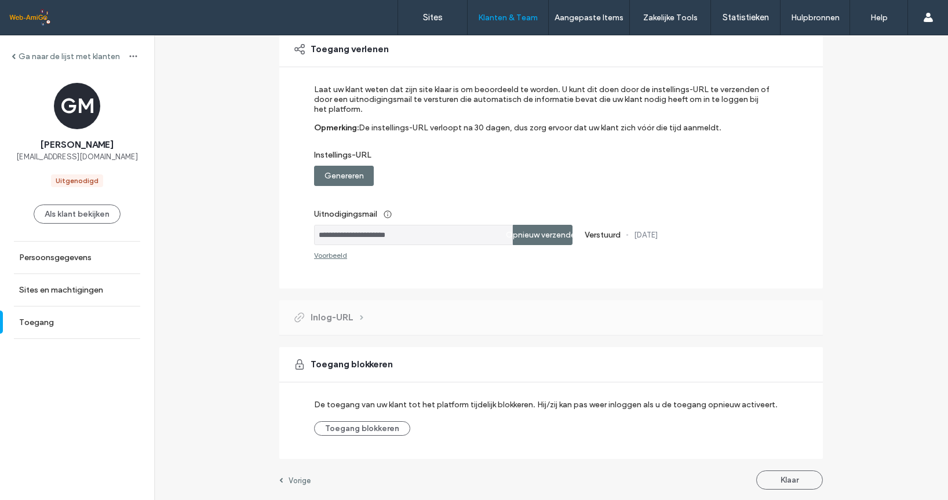
click at [863, 383] on div "**********" at bounding box center [551, 222] width 794 height 558
click at [779, 479] on button "Klaar" at bounding box center [789, 479] width 67 height 19
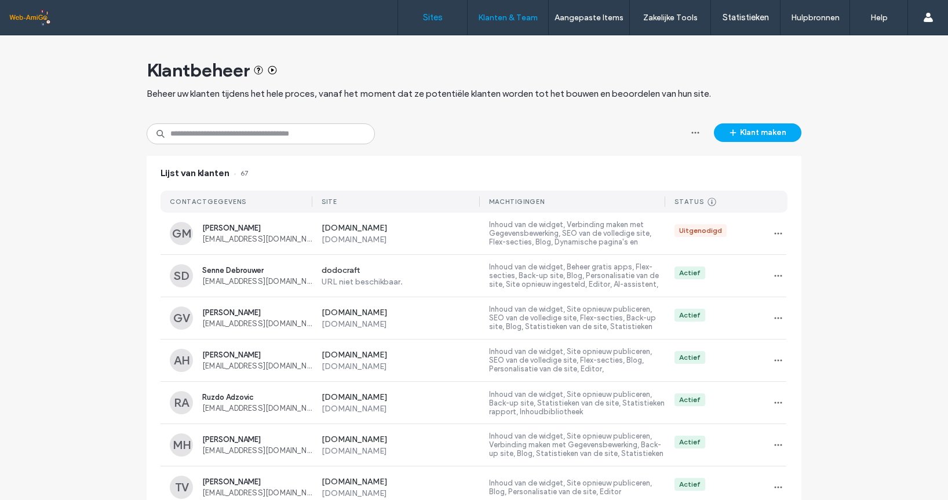
click at [445, 16] on link "Sites" at bounding box center [432, 17] width 69 height 35
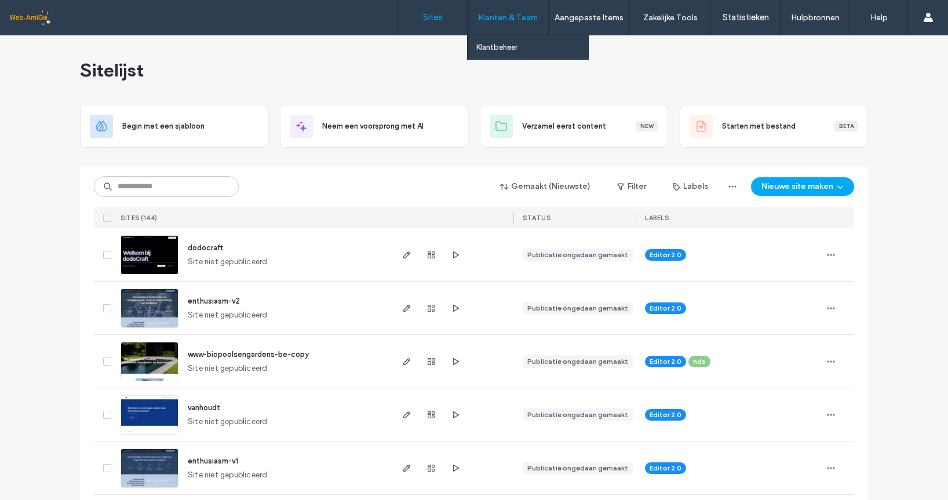
click at [518, 21] on label "Klanten & Team" at bounding box center [508, 18] width 60 height 10
drag, startPoint x: 499, startPoint y: 49, endPoint x: 505, endPoint y: 52, distance: 6.8
click at [499, 49] on label "Klantbeheer" at bounding box center [496, 47] width 41 height 9
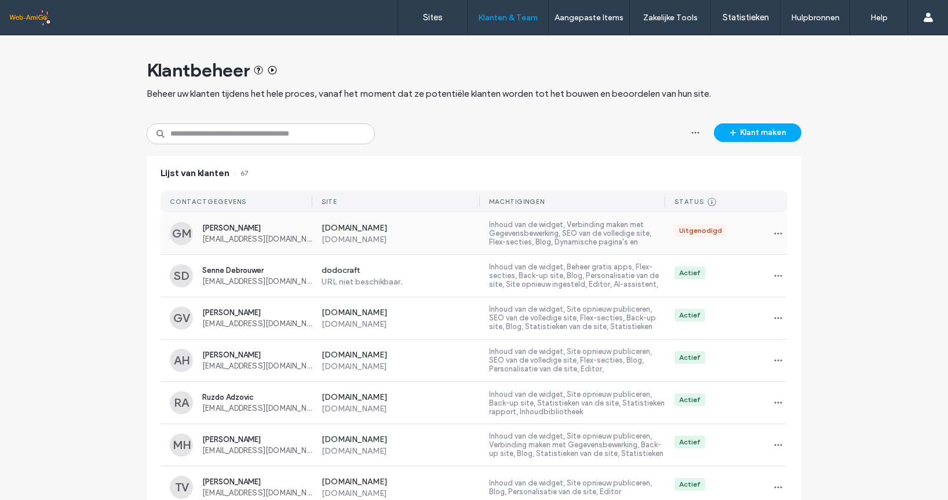
click at [648, 230] on label "Inhoud van de widget, Verbinding maken met Gegevensbewerking, SEO van de volled…" at bounding box center [577, 233] width 176 height 27
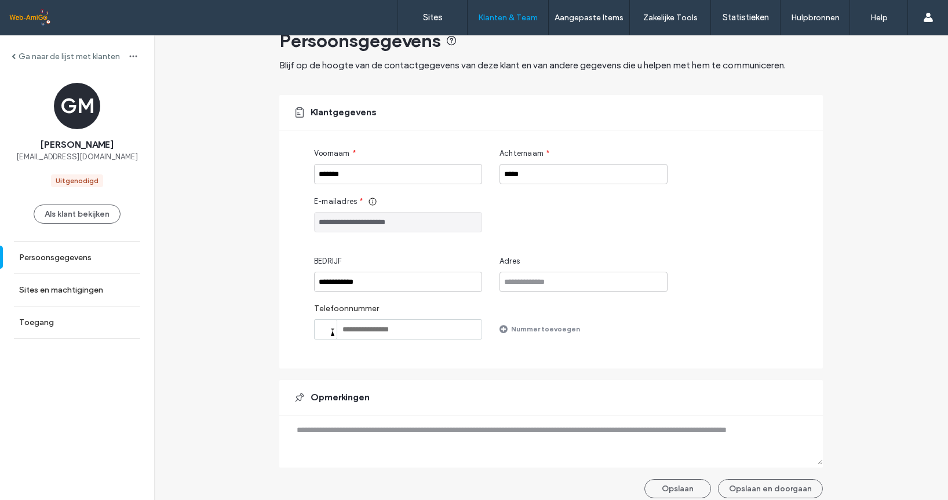
scroll to position [38, 0]
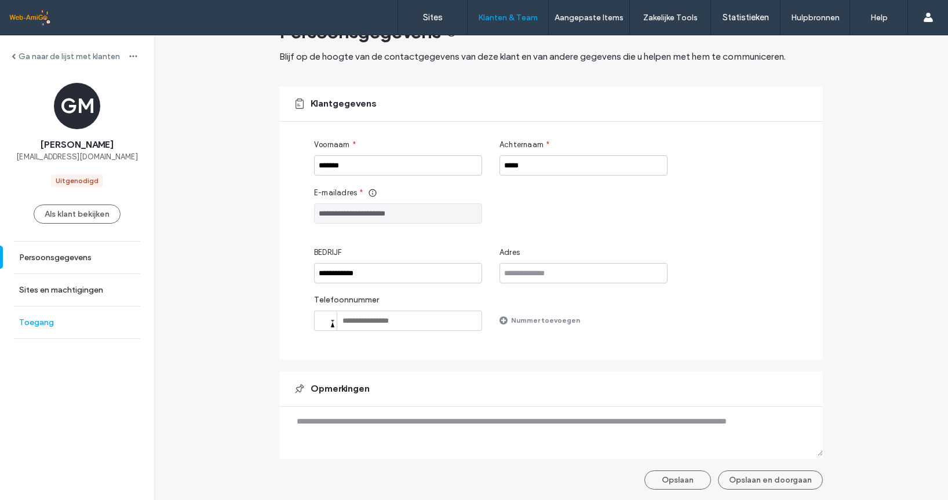
click at [53, 322] on link "Toegang" at bounding box center [77, 322] width 154 height 32
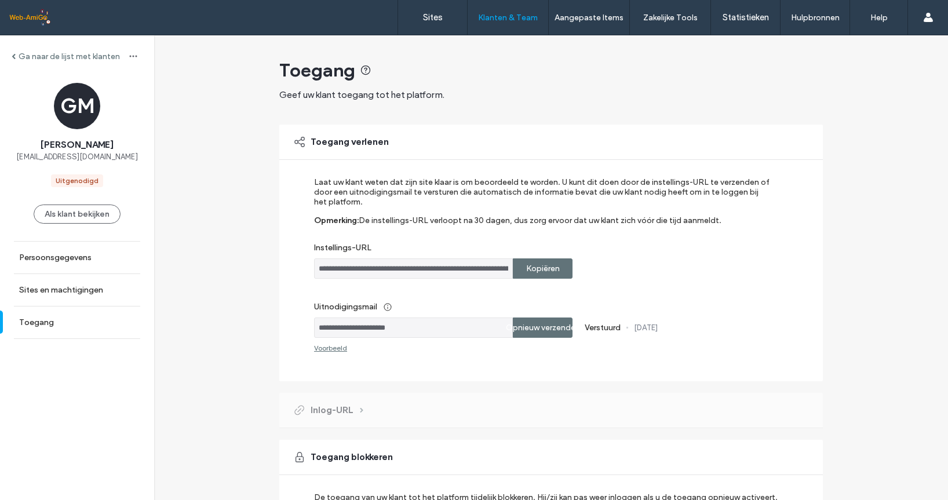
click at [560, 271] on div "Kopiëren" at bounding box center [543, 268] width 60 height 20
